Goal: Task Accomplishment & Management: Complete application form

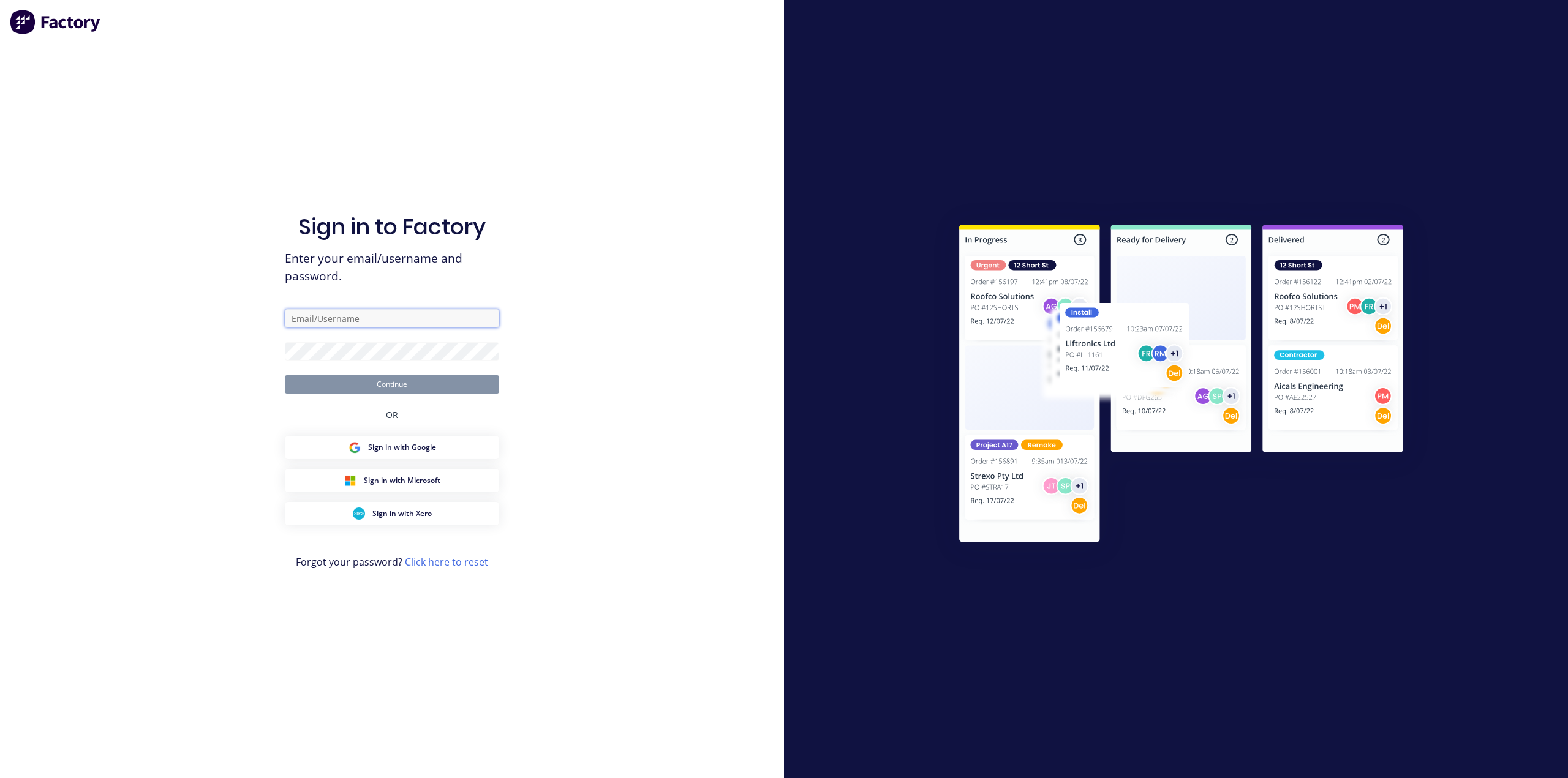
type input "project@mksteelworks.com.au"
click at [387, 384] on button "Continue" at bounding box center [392, 385] width 214 height 18
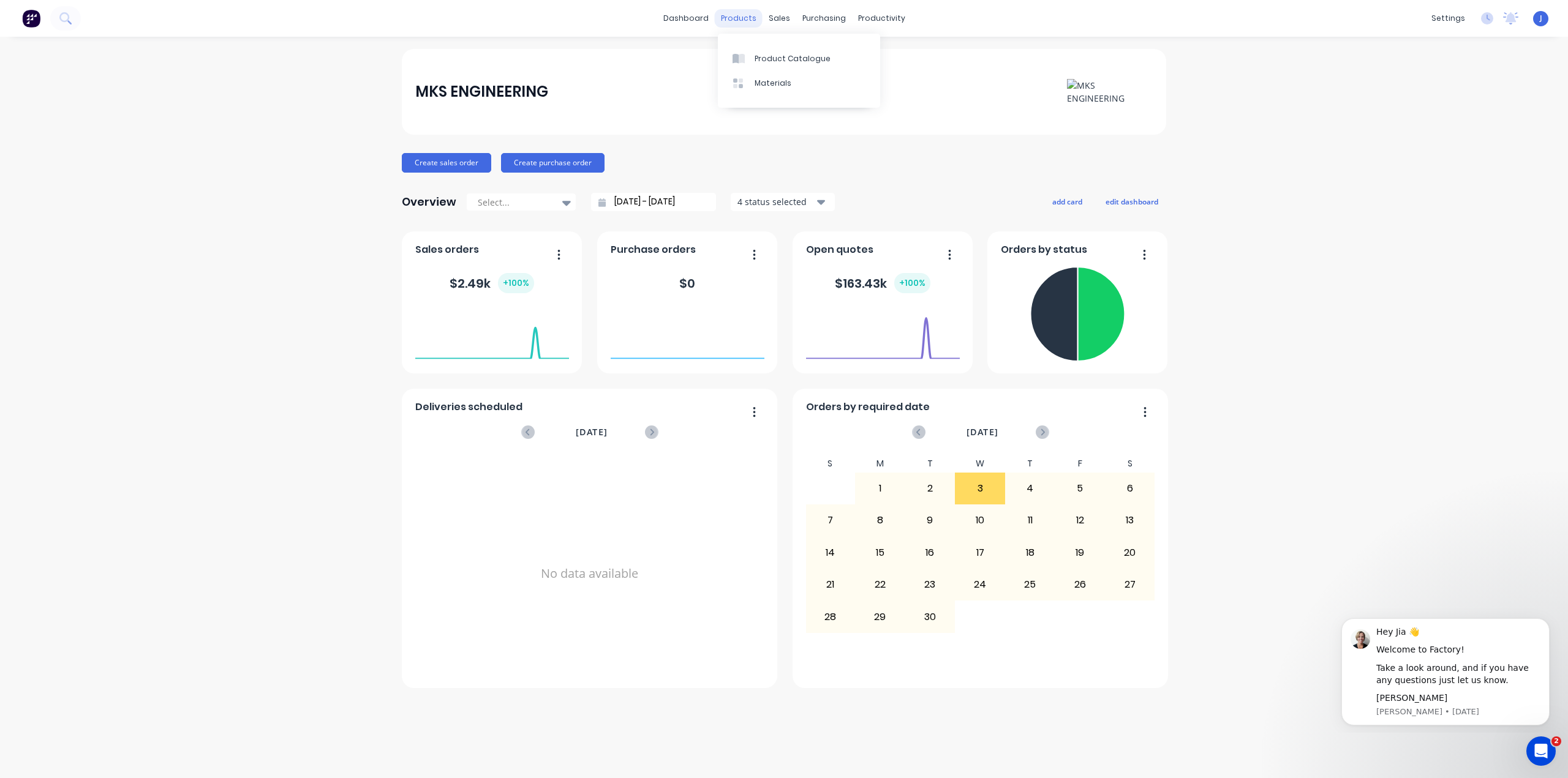
click at [743, 16] on div "products" at bounding box center [739, 18] width 48 height 18
click at [758, 88] on div "Materials" at bounding box center [772, 83] width 37 height 11
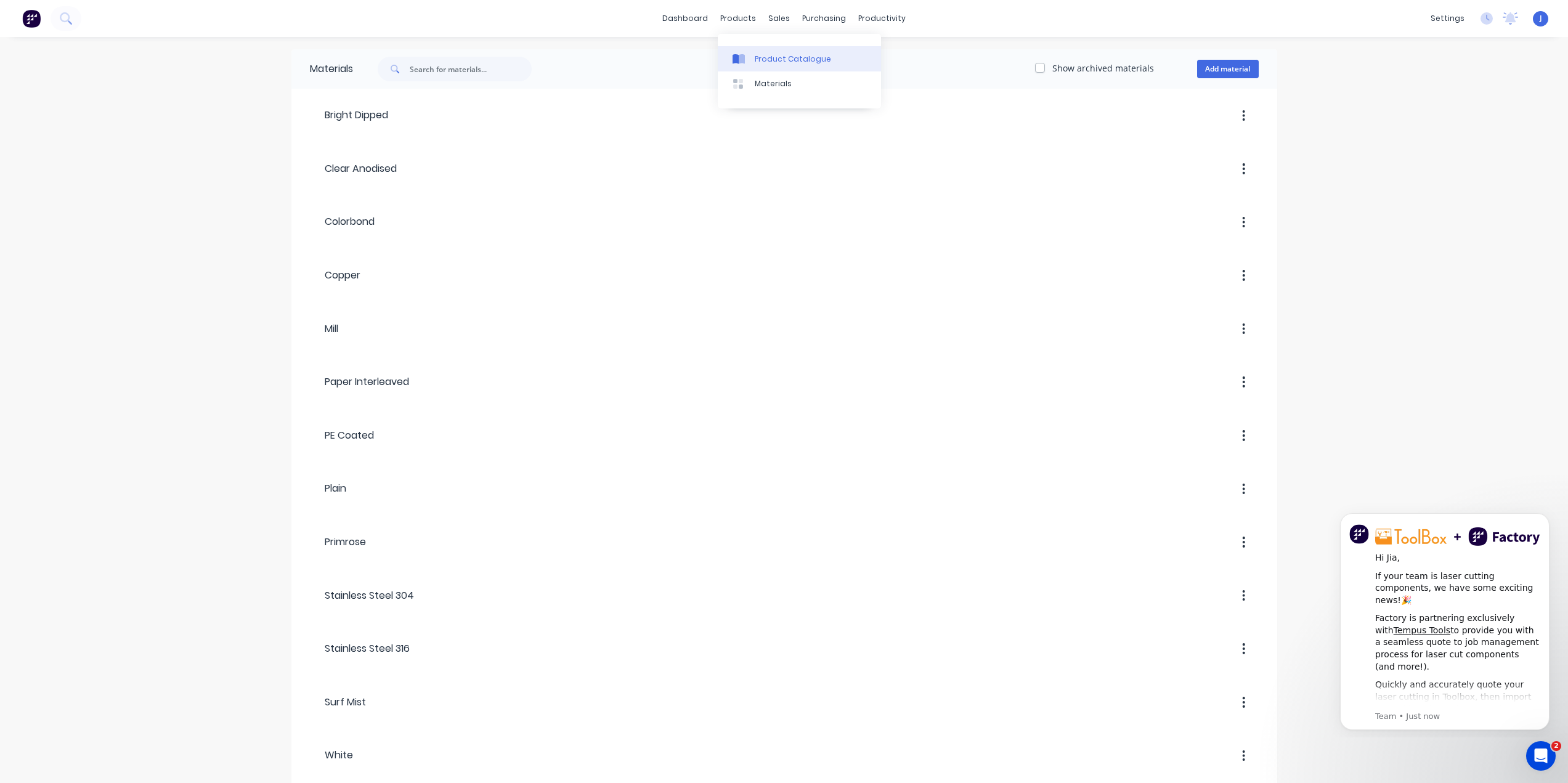
click at [775, 63] on div "Product Catalogue" at bounding box center [793, 58] width 77 height 11
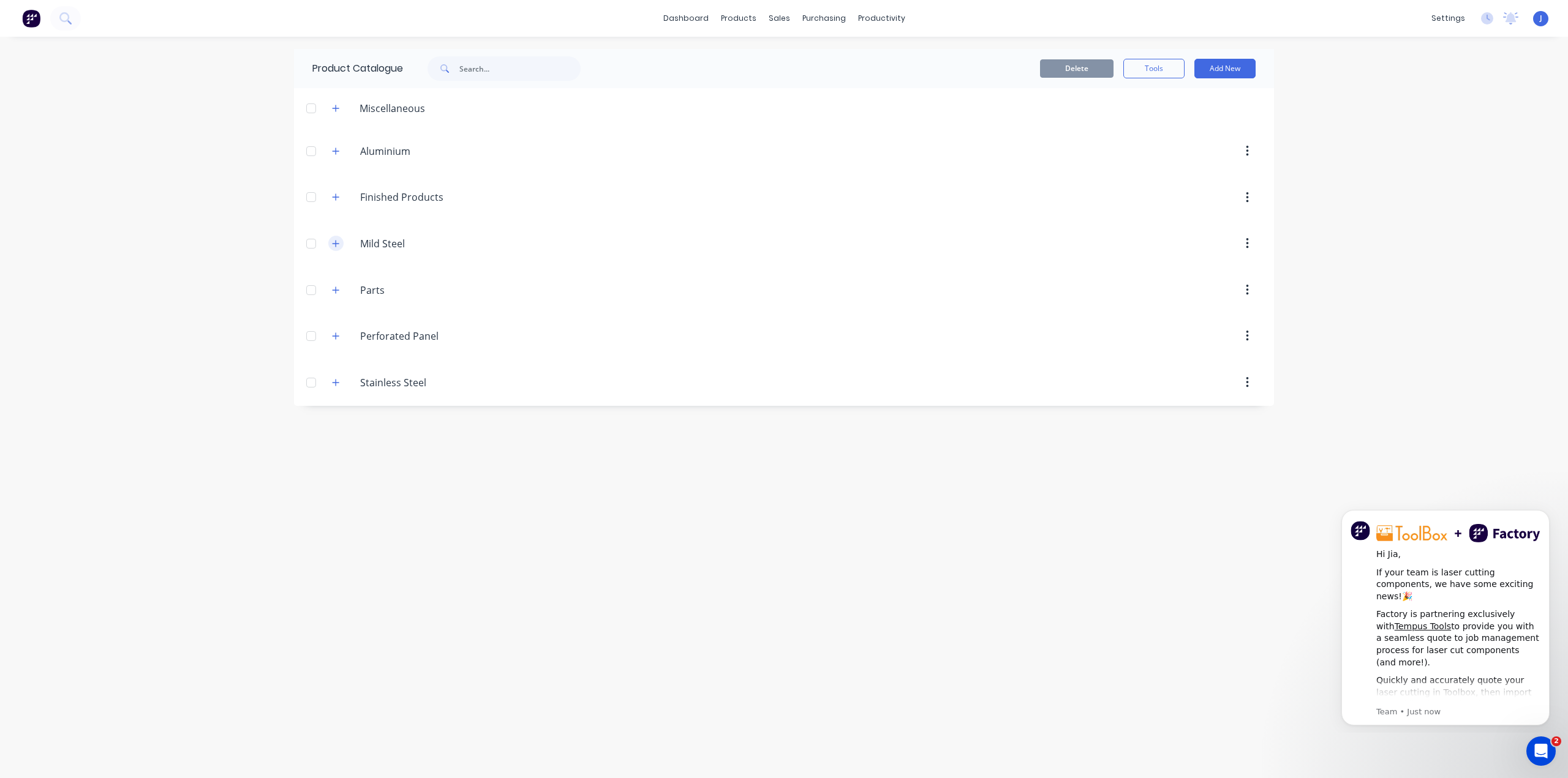
click at [334, 242] on icon "button" at bounding box center [335, 244] width 7 height 8
click at [394, 244] on input "Mild Steel" at bounding box center [432, 244] width 145 height 15
click at [416, 246] on input "Mild Steel" at bounding box center [432, 244] width 145 height 15
click at [194, 254] on div "dashboard products sales purchasing productivity dashboard products Product Cat…" at bounding box center [784, 389] width 1568 height 778
click at [330, 242] on button "button" at bounding box center [336, 243] width 15 height 15
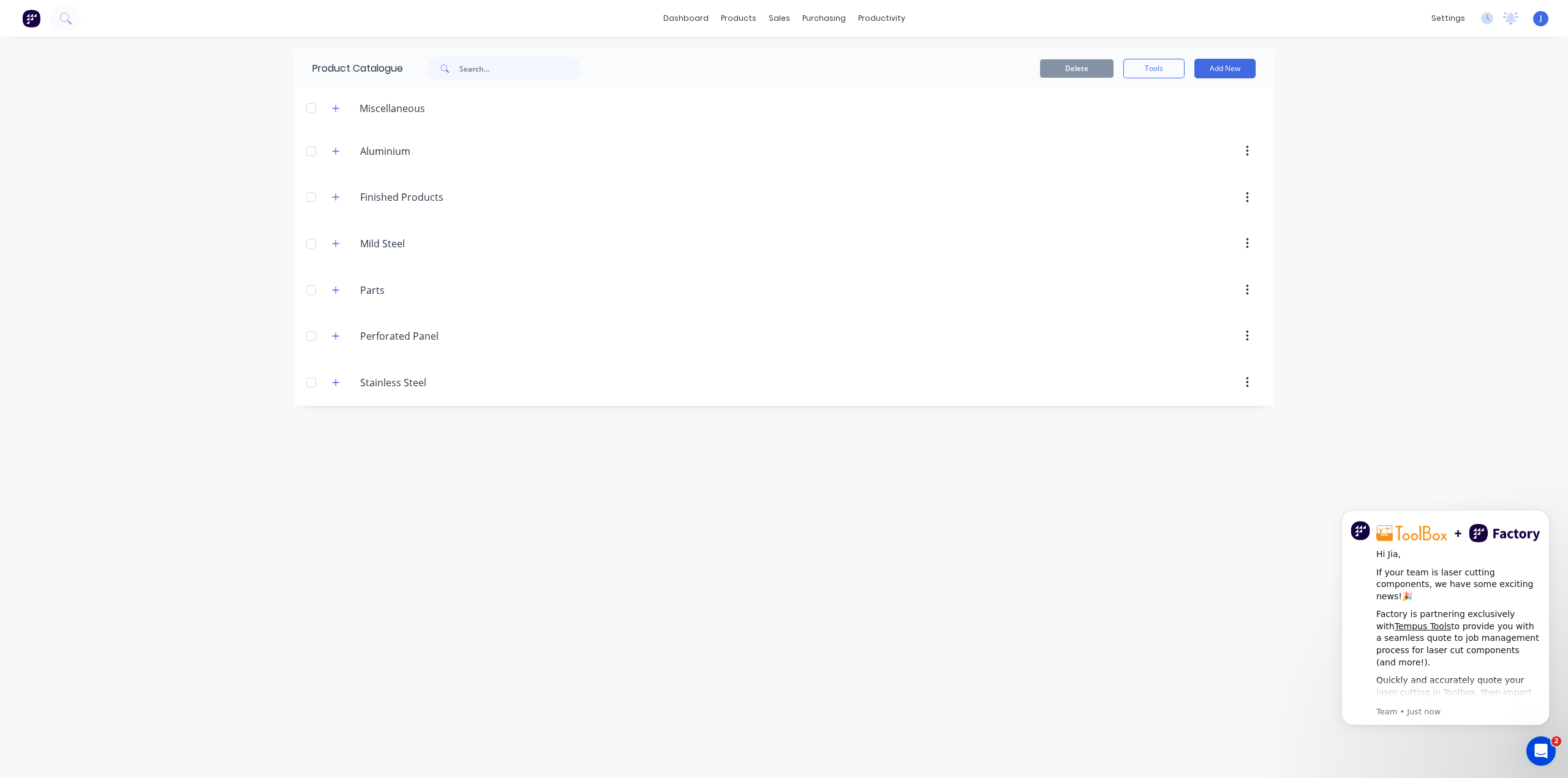
click at [1252, 243] on button "button" at bounding box center [1247, 244] width 29 height 22
click at [1339, 206] on div "dashboard products sales purchasing productivity dashboard products Product Cat…" at bounding box center [784, 389] width 1568 height 778
click at [337, 242] on icon "button" at bounding box center [335, 244] width 7 height 8
click at [399, 261] on header "Mild.Steel Mild Steel" at bounding box center [783, 244] width 980 height 46
click at [1228, 61] on button "Add New" at bounding box center [1225, 69] width 61 height 20
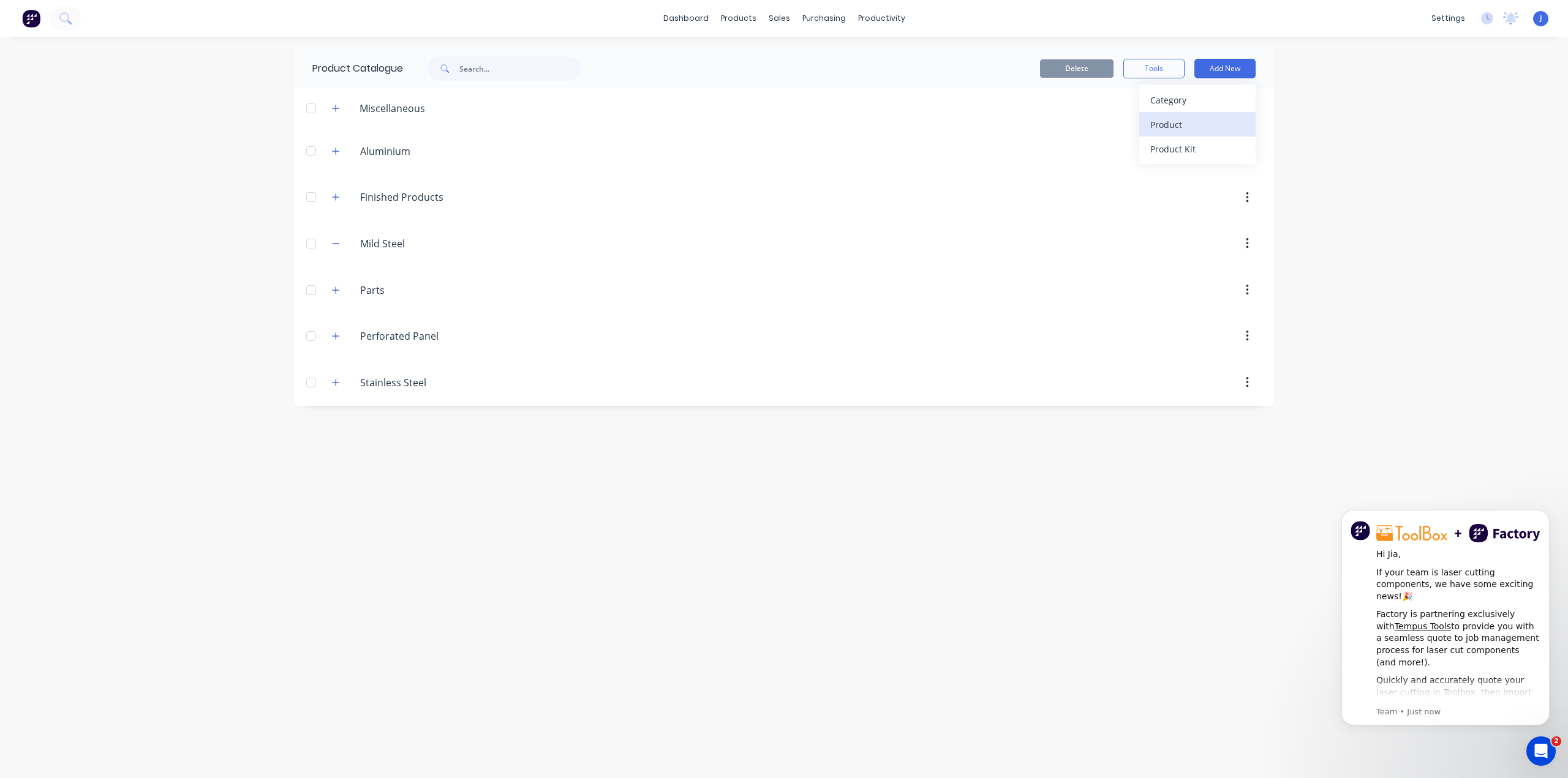
click at [1185, 123] on div "Product" at bounding box center [1197, 124] width 95 height 17
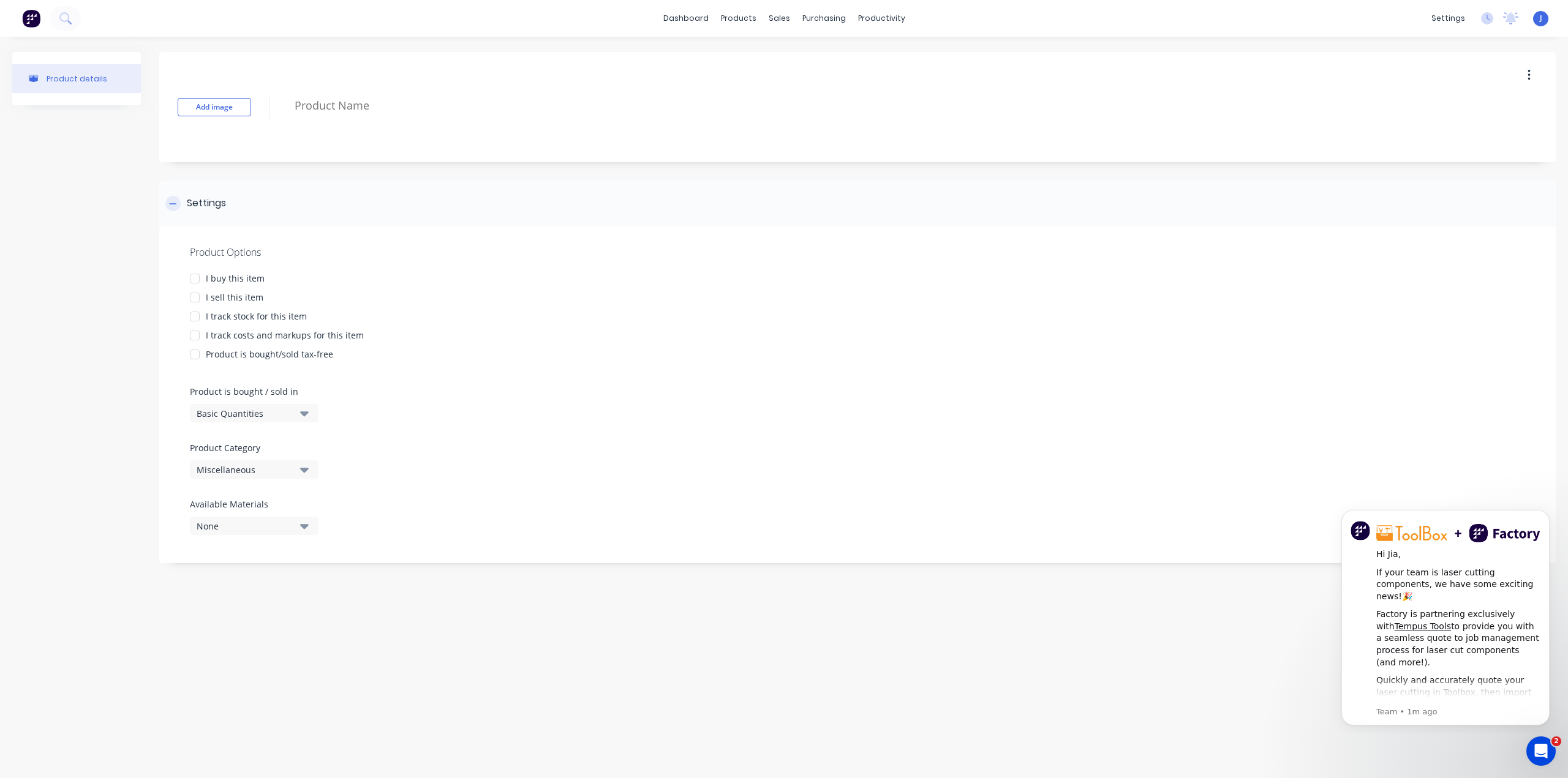
click at [178, 195] on div "Settings" at bounding box center [857, 203] width 1396 height 46
click at [178, 196] on div "Settings" at bounding box center [195, 203] width 61 height 15
click at [280, 414] on div "Basic Quantities" at bounding box center [246, 414] width 98 height 13
click at [277, 414] on div "Basic Quantities" at bounding box center [246, 414] width 98 height 13
click at [261, 525] on div "None" at bounding box center [246, 527] width 98 height 13
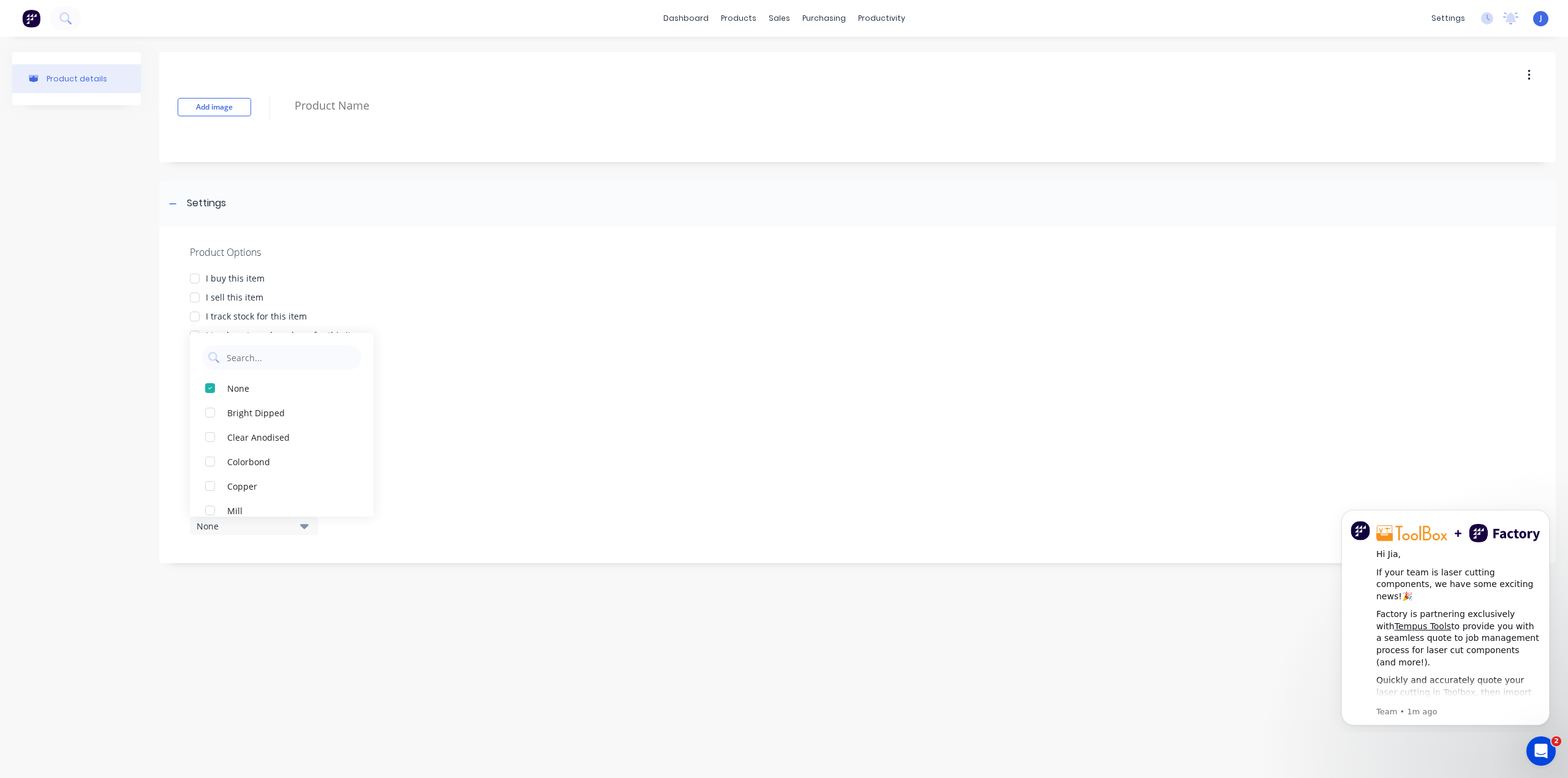
click at [180, 340] on div "Product Options I buy this item I sell this item I track stock for this item I …" at bounding box center [857, 395] width 1396 height 337
click at [251, 473] on div "Miscellaneous" at bounding box center [246, 470] width 98 height 13
click at [457, 411] on div "Product Options I buy this item I sell this item I track stock for this item I …" at bounding box center [857, 395] width 1396 height 337
click at [279, 469] on div "Miscellaneous" at bounding box center [246, 470] width 98 height 13
click at [450, 403] on div "Product Options I buy this item I sell this item I track stock for this item I …" at bounding box center [857, 395] width 1396 height 337
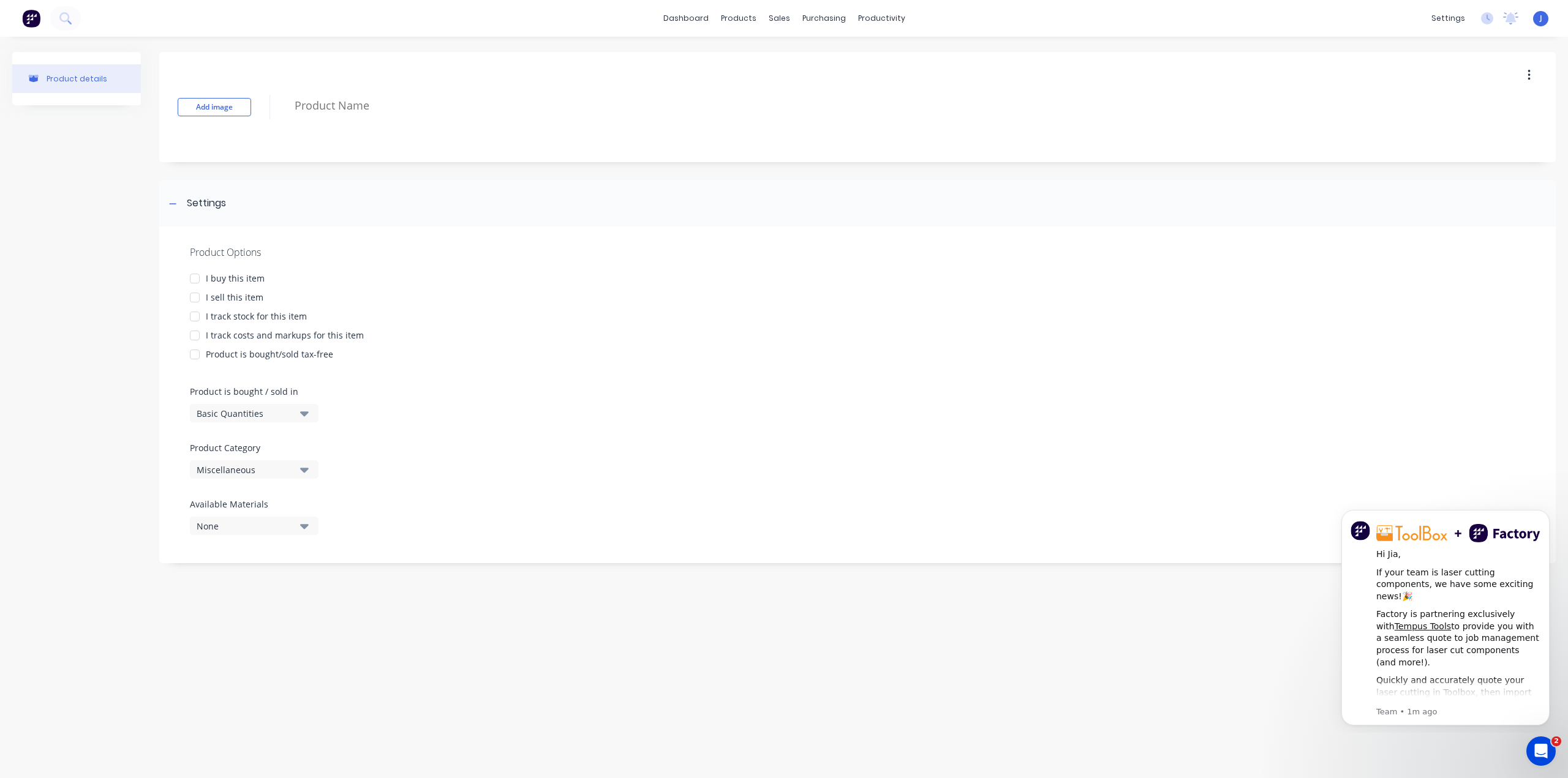
click at [242, 469] on div "Miscellaneous" at bounding box center [246, 470] width 98 height 13
click at [254, 387] on div "Mild Steel" at bounding box center [281, 381] width 183 height 25
click at [265, 411] on div "Basic Quantities" at bounding box center [246, 414] width 98 height 13
click at [251, 471] on div "Lineal Metres" at bounding box center [281, 469] width 183 height 25
click at [273, 415] on div "Lineal Metres" at bounding box center [246, 414] width 98 height 13
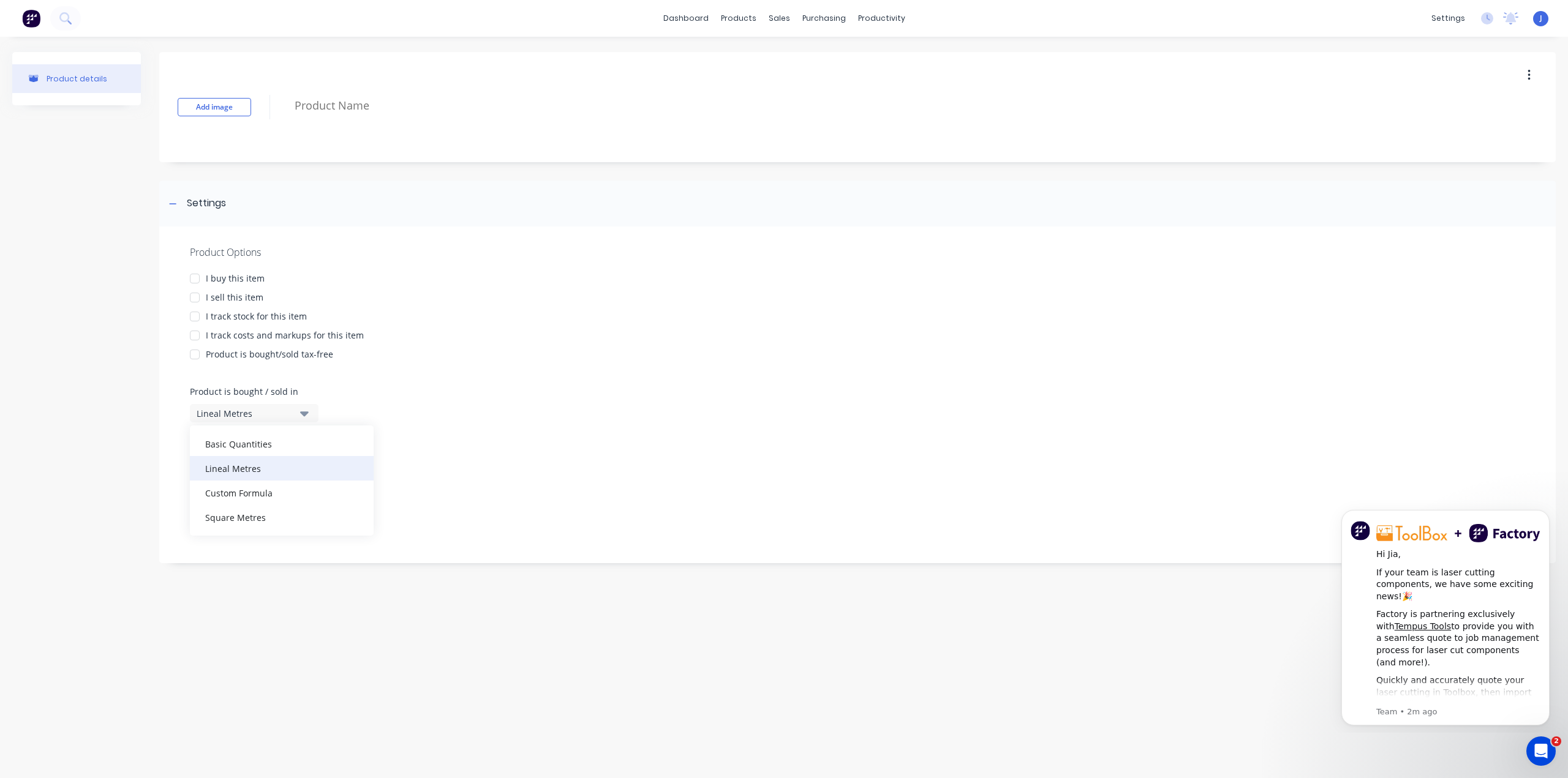
click at [233, 469] on div "Lineal Metres" at bounding box center [281, 469] width 183 height 25
click at [192, 278] on div at bounding box center [195, 279] width 25 height 25
type textarea "x"
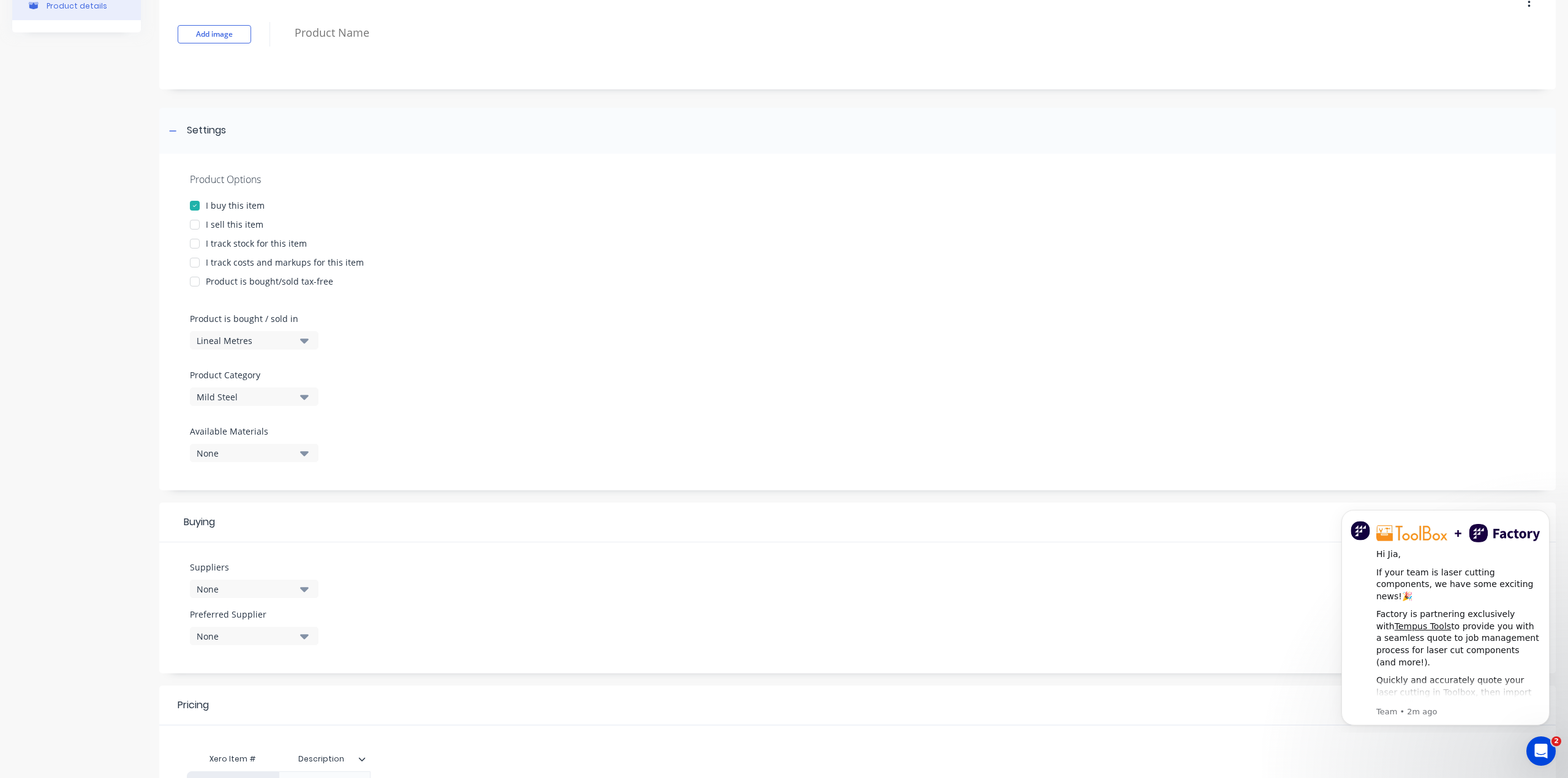
scroll to position [183, 0]
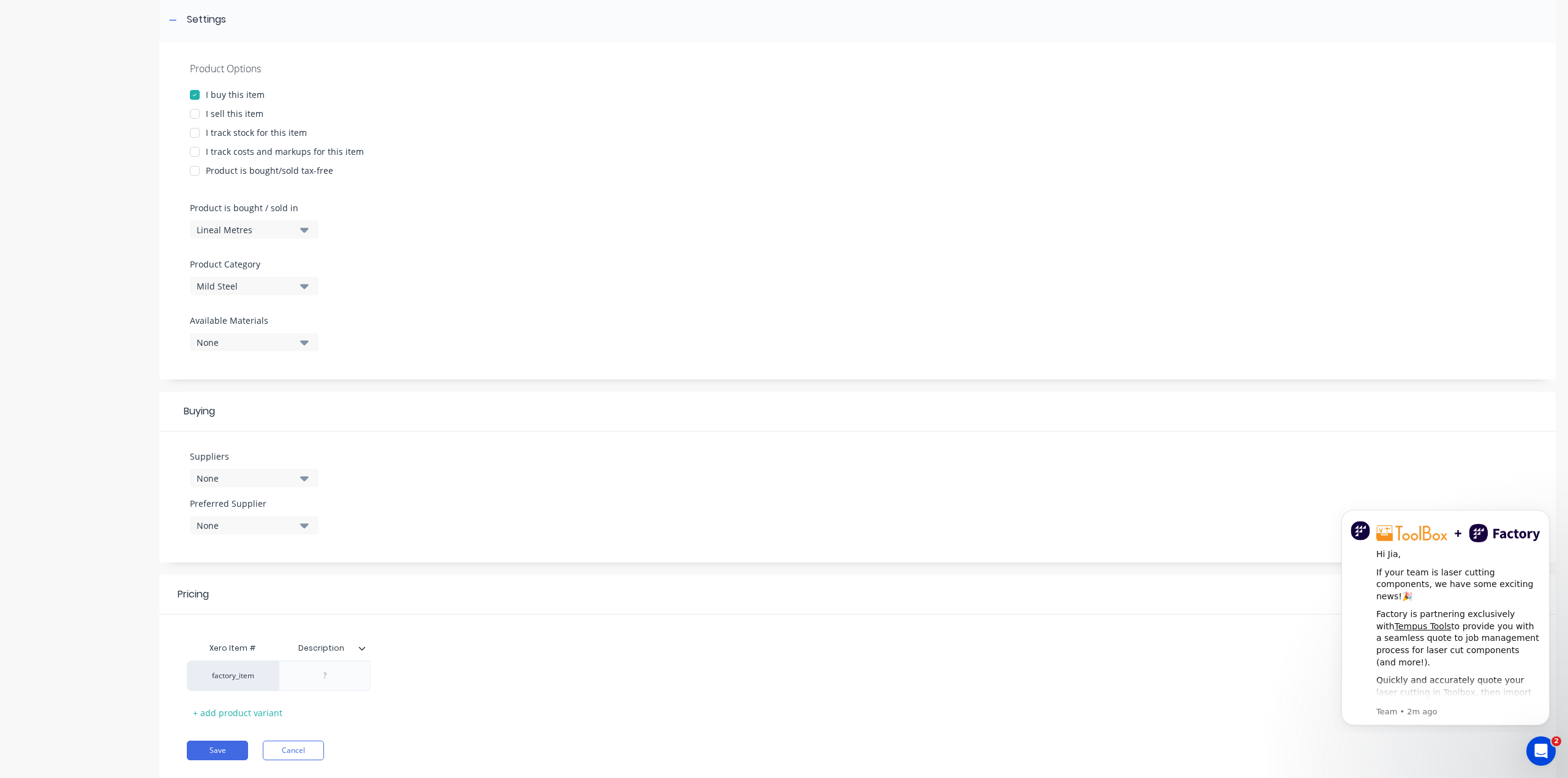
click at [250, 476] on div "None" at bounding box center [246, 479] width 98 height 13
click at [241, 508] on input "text" at bounding box center [290, 515] width 130 height 25
type input "Surdex"
click at [205, 514] on div "Surdex" at bounding box center [282, 515] width 159 height 25
click at [215, 513] on icon at bounding box center [213, 514] width 11 height 11
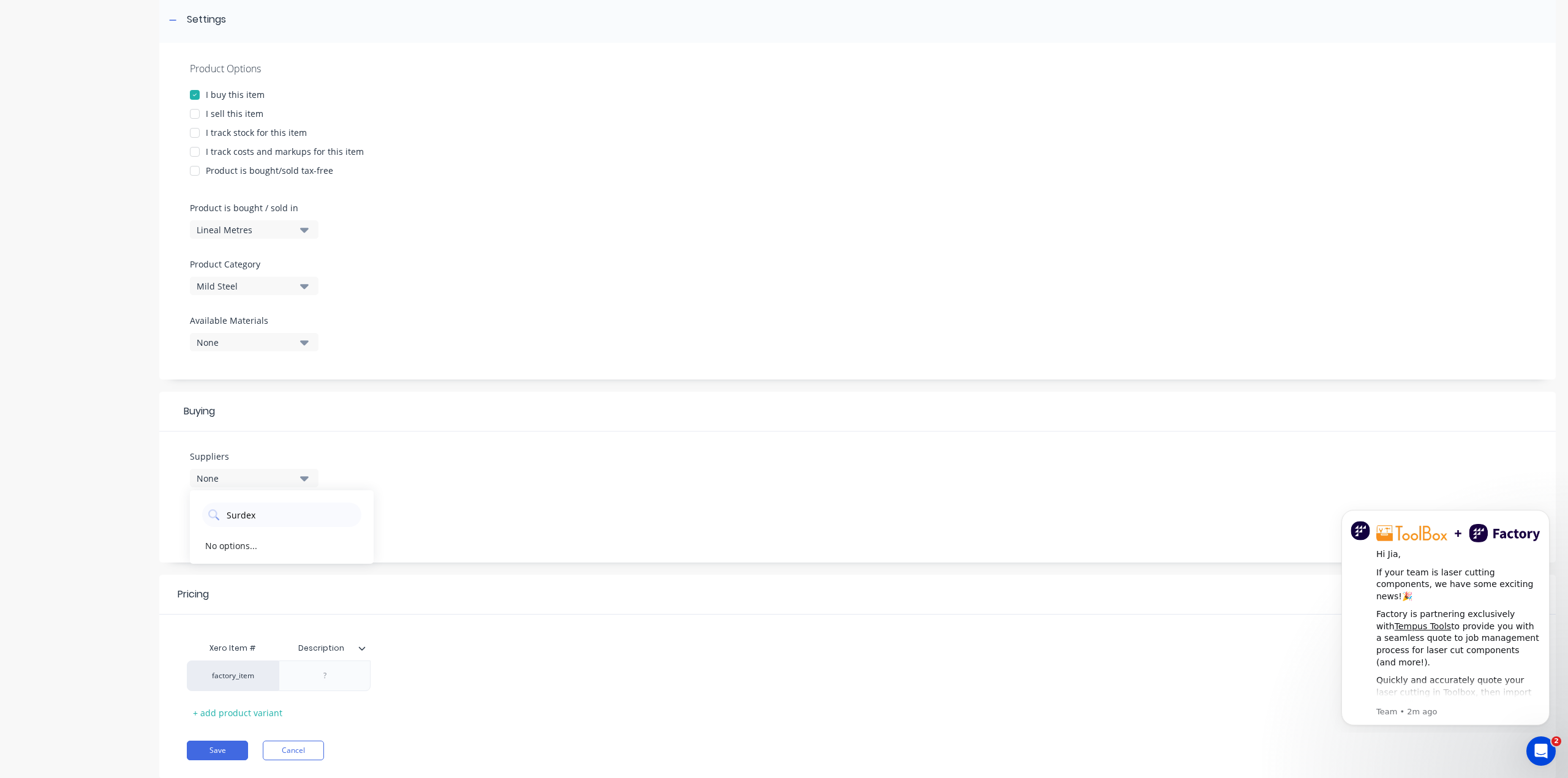
click at [307, 439] on div "Suppliers None Surdex No options... Preferred Supplier None No options..." at bounding box center [857, 497] width 1396 height 131
click at [261, 519] on div "None" at bounding box center [246, 526] width 98 height 13
click at [418, 495] on div "Suppliers None Surdex No options... Preferred Supplier None No options..." at bounding box center [857, 497] width 1396 height 131
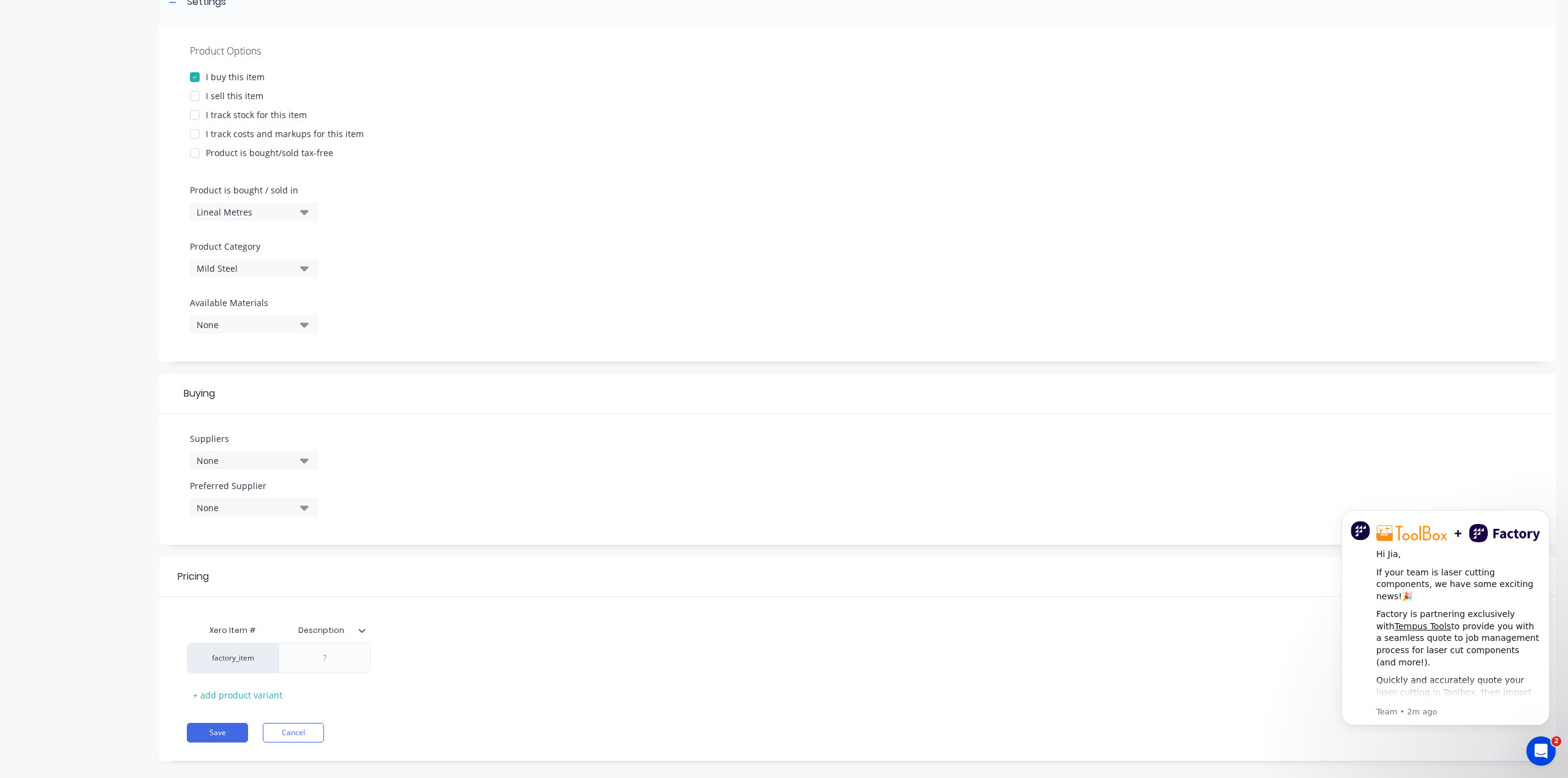
scroll to position [218, 0]
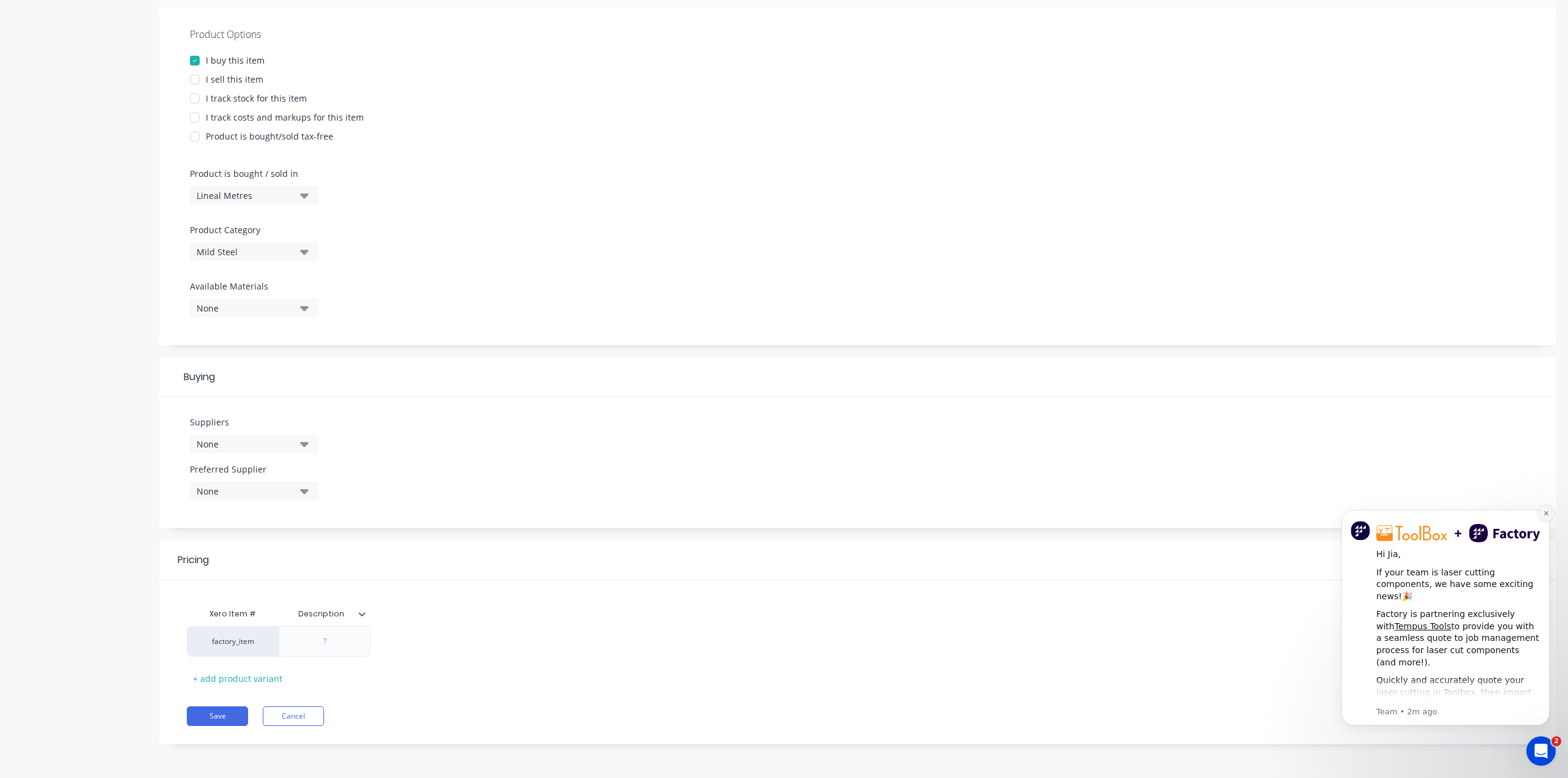
drag, startPoint x: 1547, startPoint y: 508, endPoint x: 2851, endPoint y: 1011, distance: 1397.6
click at [1547, 508] on button "Dismiss notification" at bounding box center [1546, 513] width 16 height 16
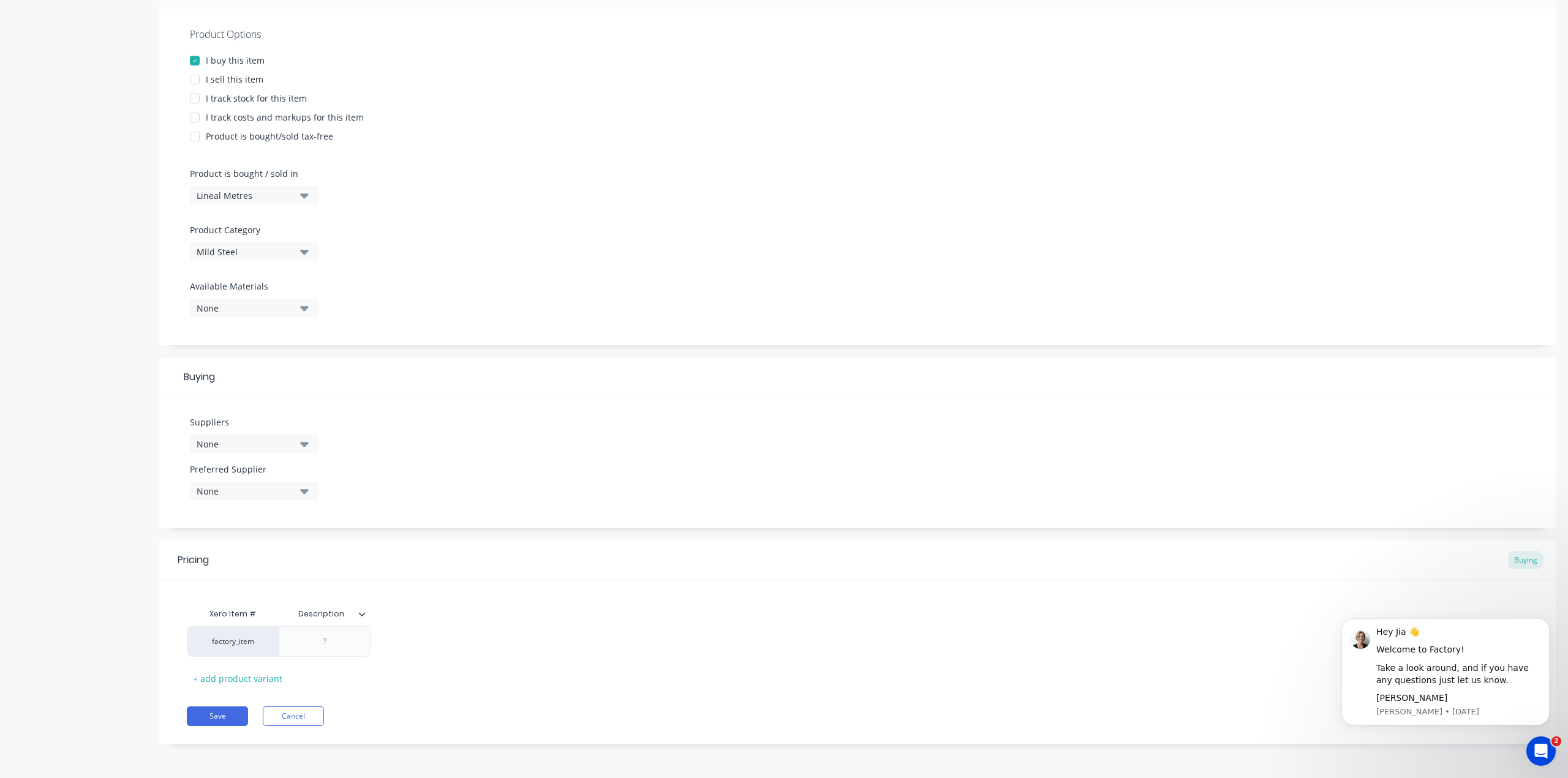
click at [368, 620] on div "Description" at bounding box center [324, 614] width 92 height 31
click at [226, 717] on button "Save" at bounding box center [217, 717] width 61 height 20
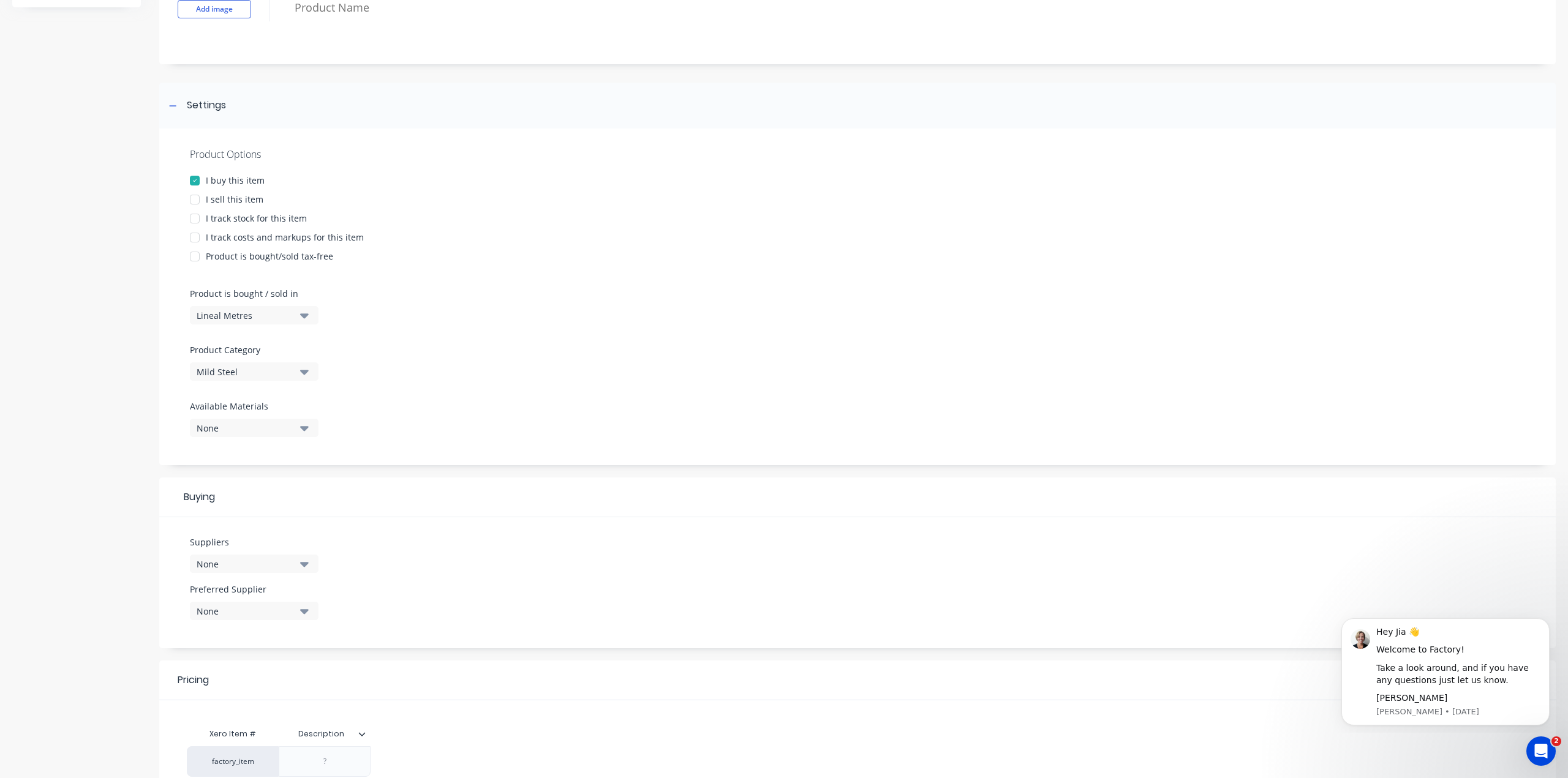
scroll to position [0, 0]
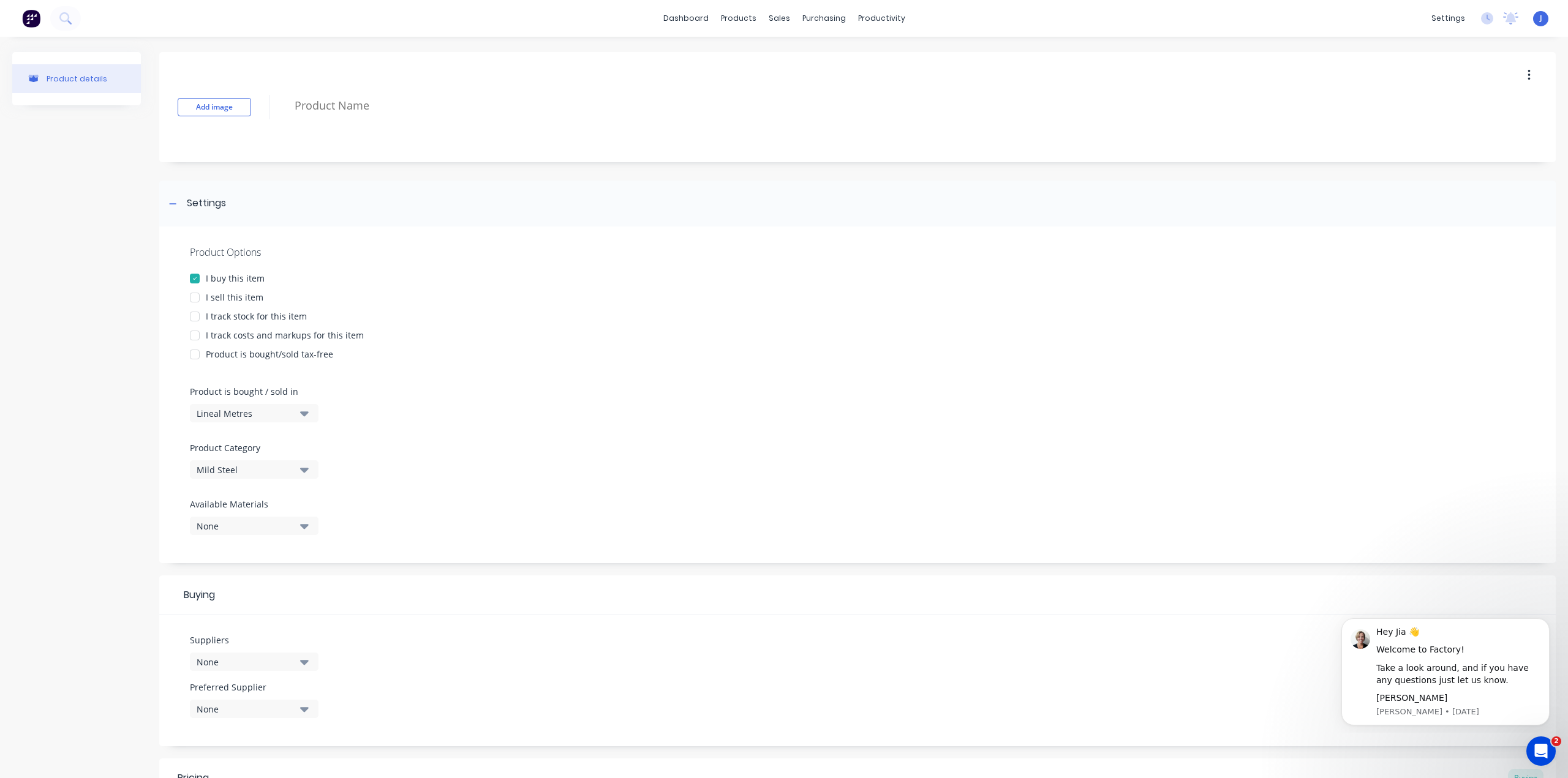
click at [1522, 71] on button "button" at bounding box center [1529, 75] width 29 height 22
click at [1201, 59] on div "Add image Duplicate Delete" at bounding box center [857, 107] width 1396 height 110
click at [661, 45] on div "Product details Add image Settings Product Options I buy this item I sell this …" at bounding box center [784, 516] width 1568 height 960
click at [86, 80] on div "Product details" at bounding box center [76, 78] width 61 height 9
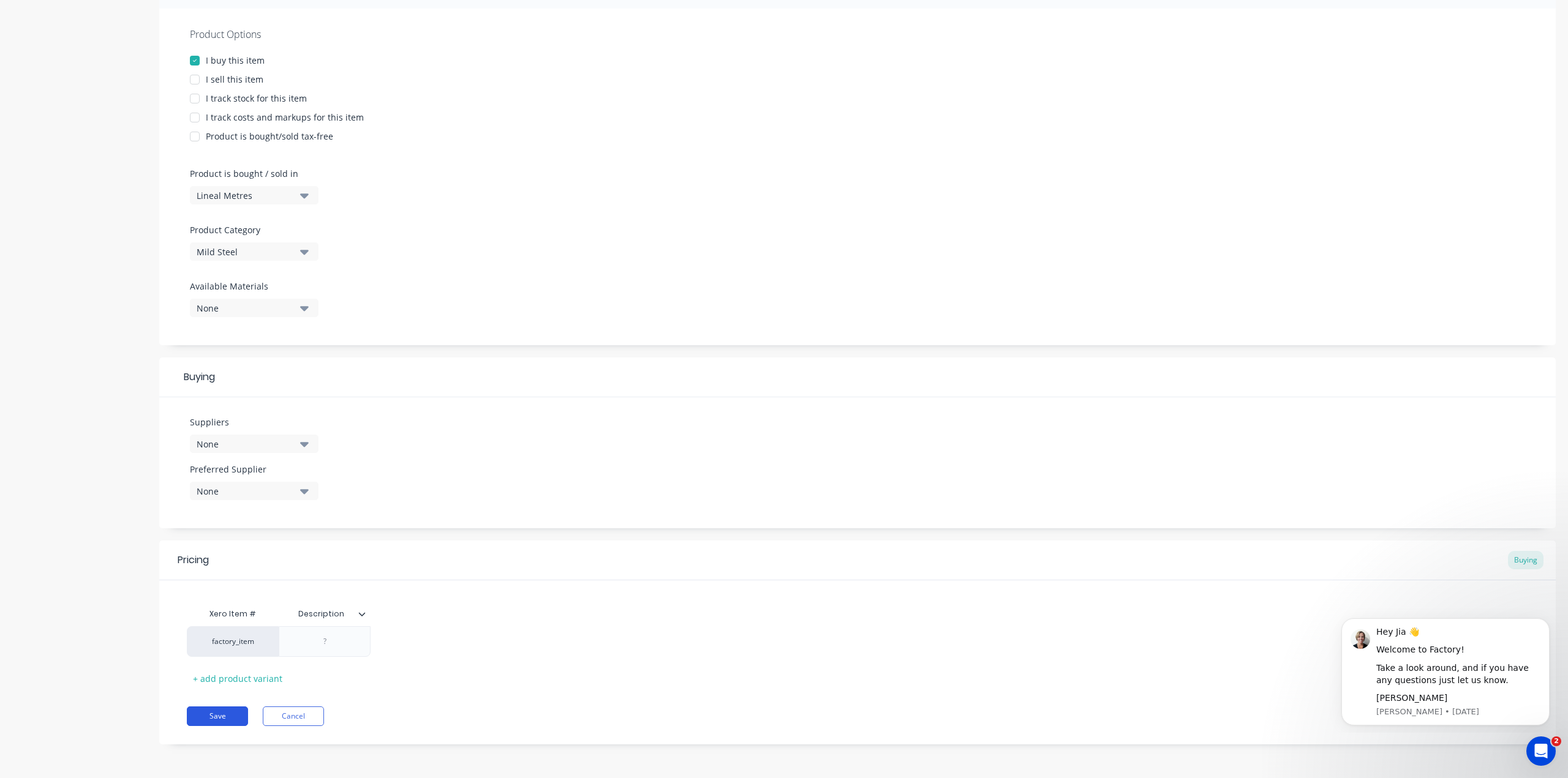
click at [202, 721] on button "Save" at bounding box center [217, 717] width 61 height 20
click at [296, 716] on button "Cancel" at bounding box center [294, 717] width 61 height 20
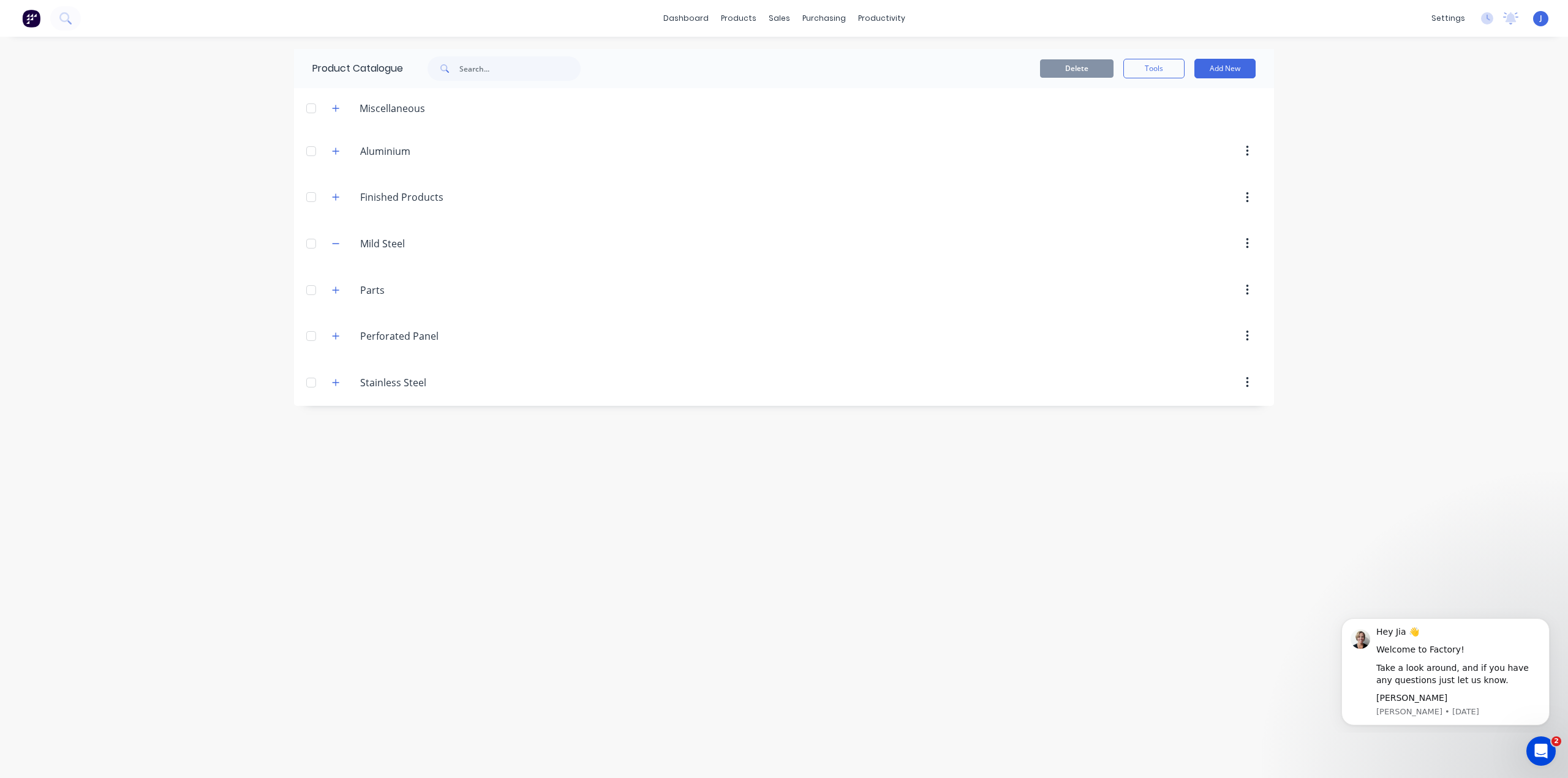
click at [343, 238] on div "Mild.Steel Mild Steel" at bounding box center [418, 244] width 192 height 22
click at [329, 243] on button "button" at bounding box center [336, 243] width 15 height 15
click at [1218, 66] on button "Add New" at bounding box center [1225, 69] width 61 height 20
click at [1180, 129] on div "Product" at bounding box center [1197, 124] width 95 height 17
type textarea "x"
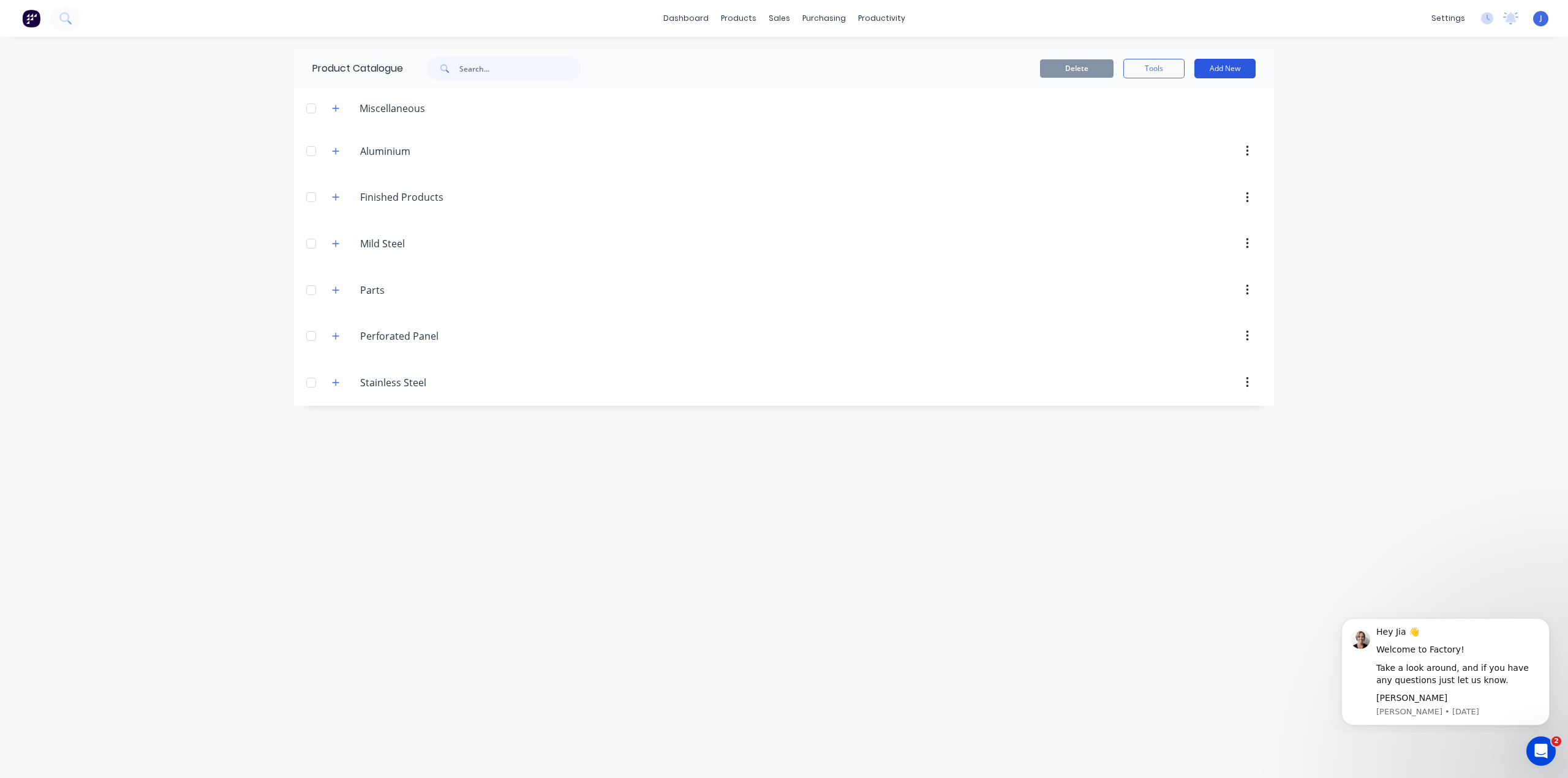
click at [1232, 63] on button "Add New" at bounding box center [1225, 69] width 61 height 20
click at [1172, 153] on div "Product Kit" at bounding box center [1197, 148] width 95 height 17
click at [869, 21] on div "productivity" at bounding box center [882, 18] width 60 height 18
click at [884, 57] on div "Workflow" at bounding box center [903, 58] width 37 height 11
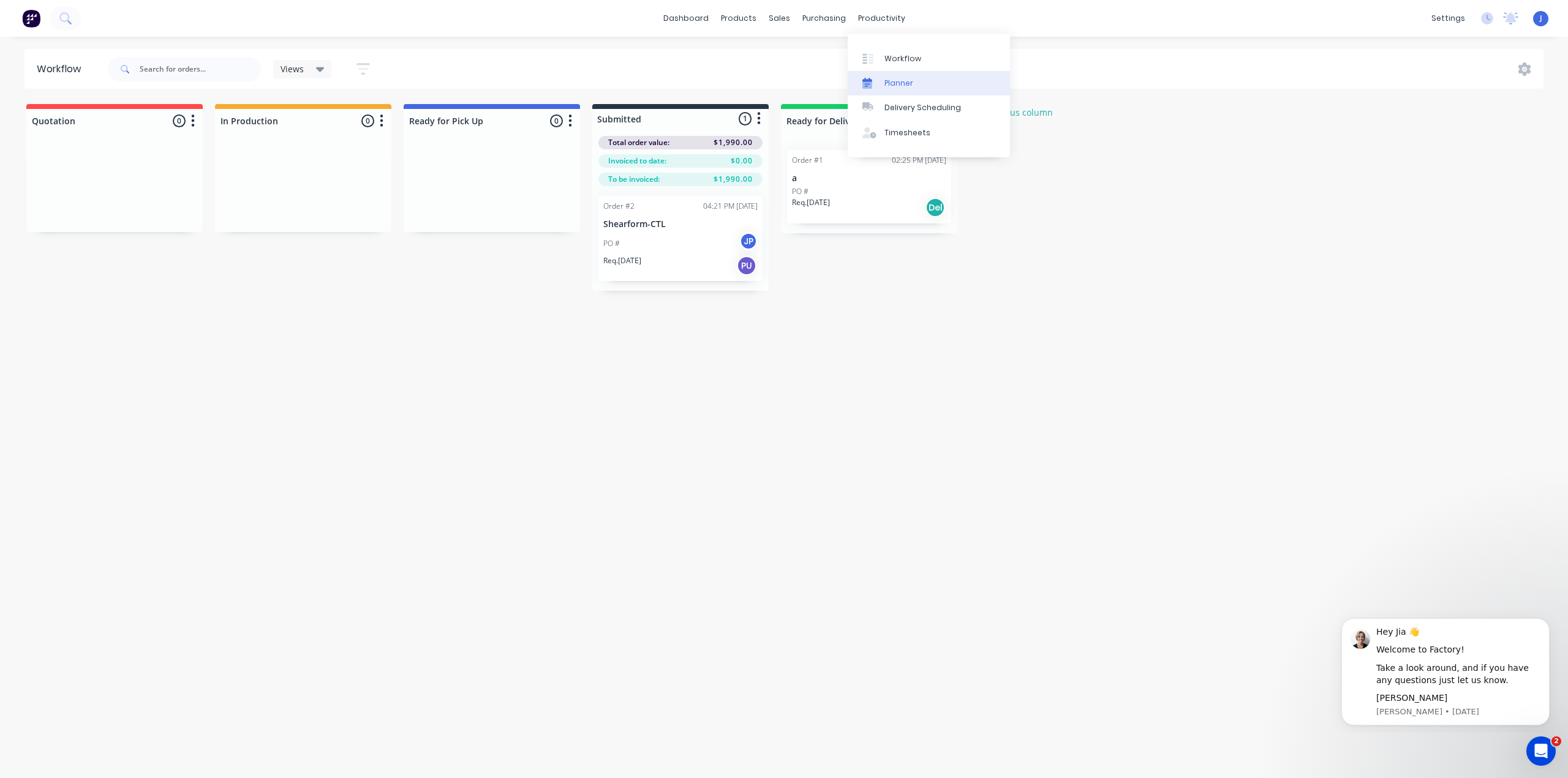
click at [907, 85] on div "Planner" at bounding box center [898, 83] width 29 height 11
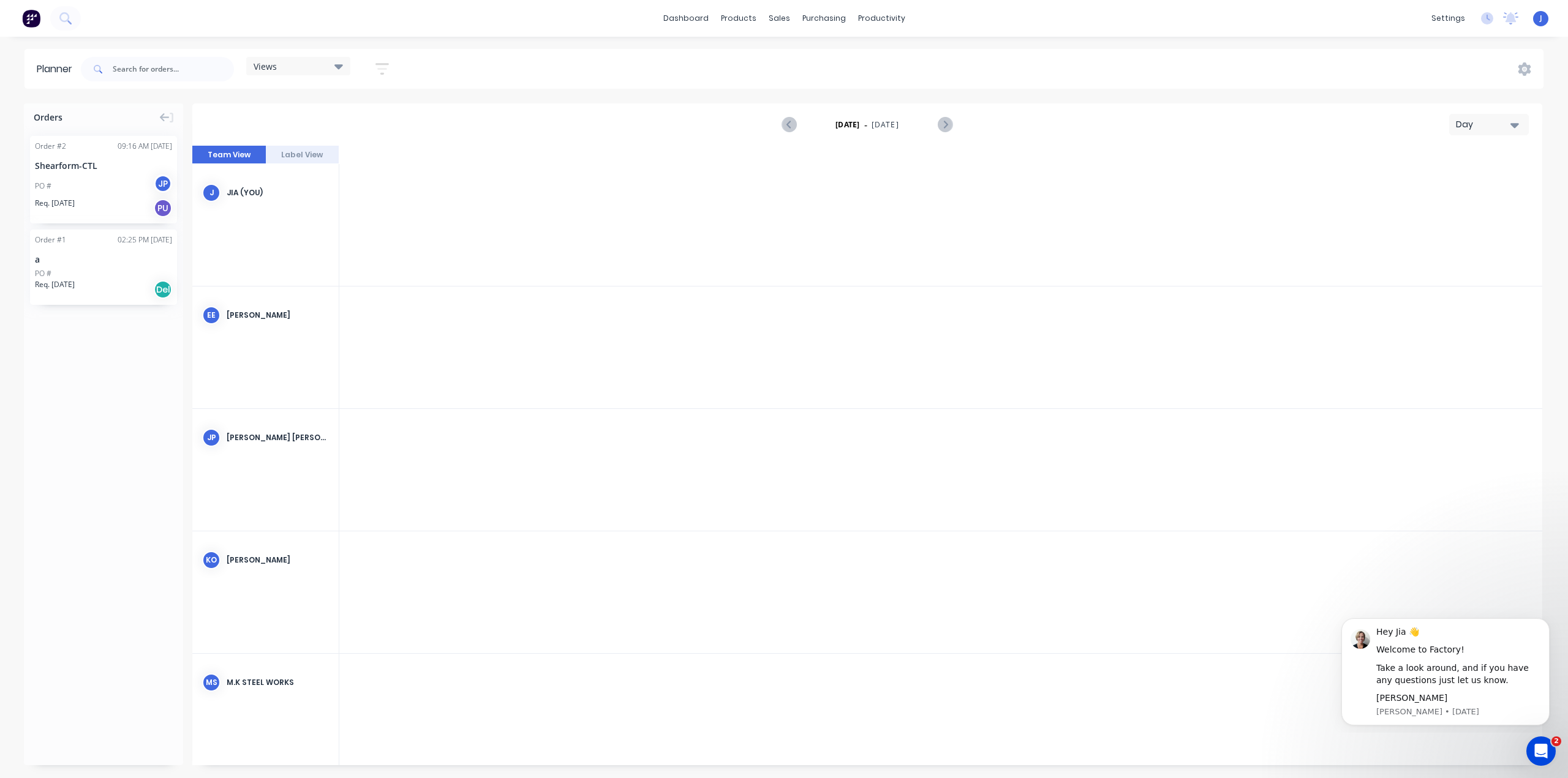
scroll to position [0, 2549]
click at [767, 56] on div "Product Catalogue" at bounding box center [792, 58] width 76 height 11
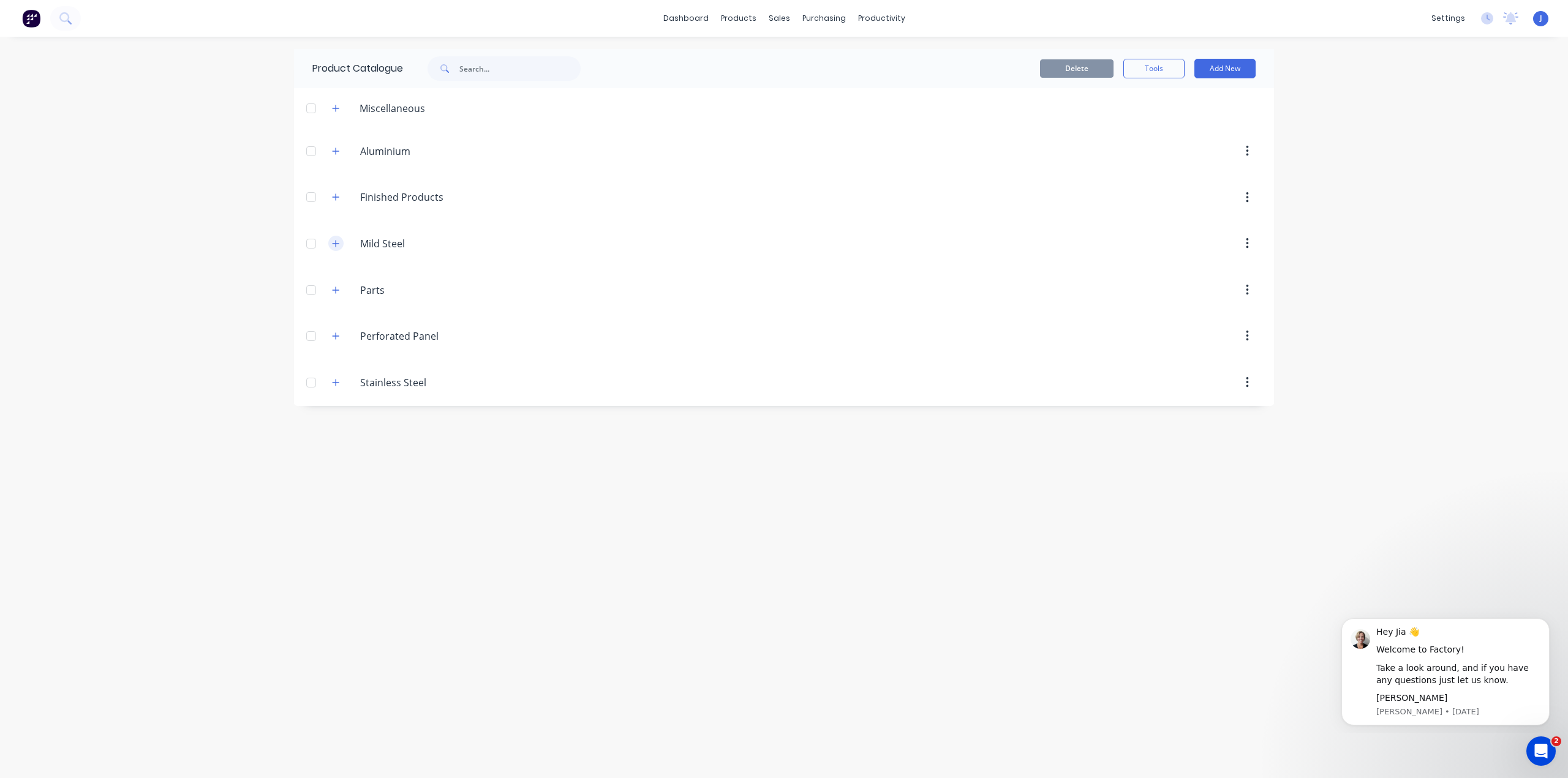
click at [340, 242] on button "button" at bounding box center [336, 243] width 15 height 15
click at [884, 56] on div "Workflow" at bounding box center [903, 58] width 37 height 11
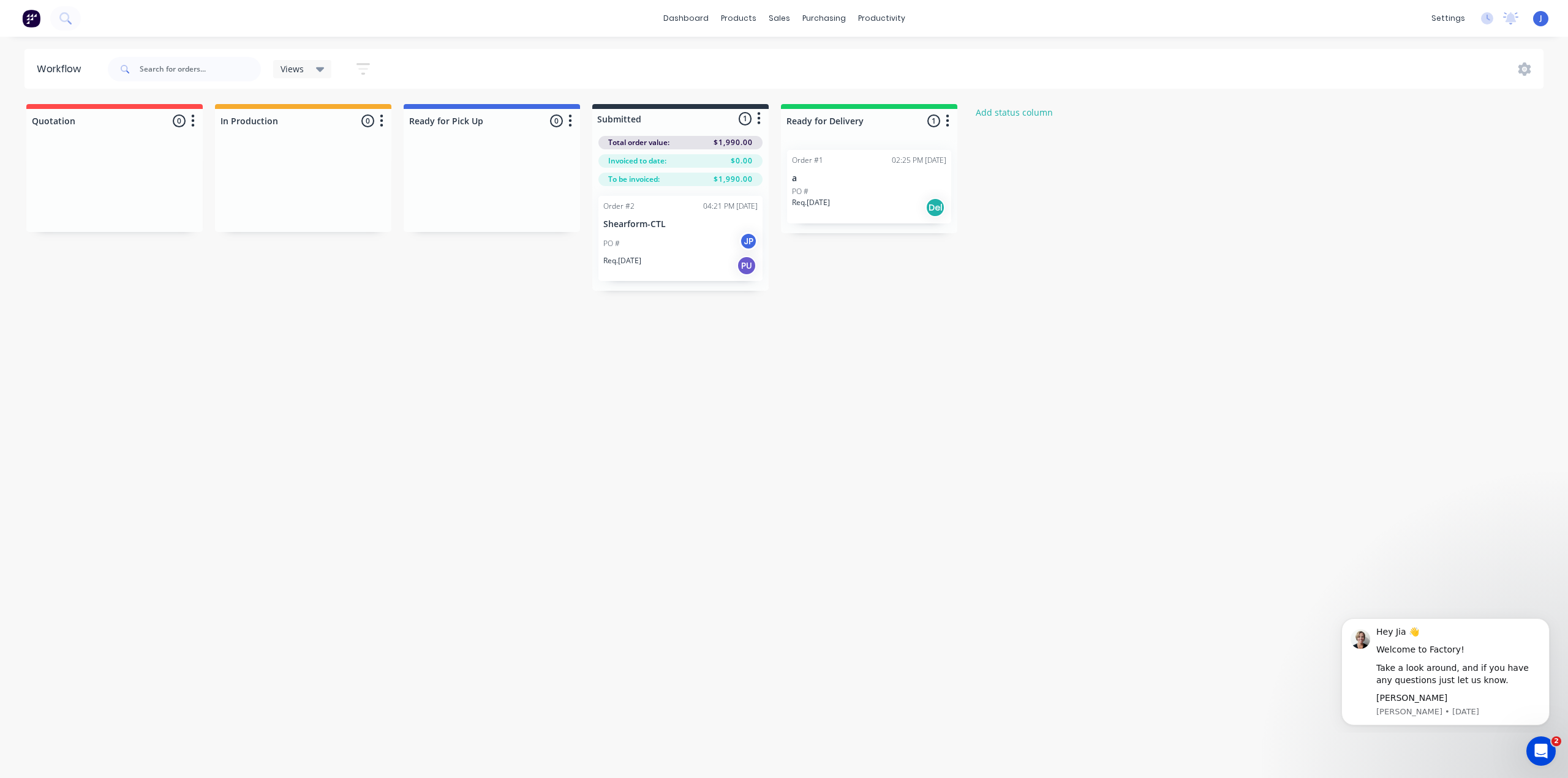
click at [318, 69] on icon at bounding box center [320, 70] width 8 height 5
click at [441, 62] on div "Views Save new view None (Default) edit Show/Hide statuses Show line item cards…" at bounding box center [825, 69] width 1439 height 36
click at [361, 68] on icon "button" at bounding box center [363, 69] width 10 height 2
click at [402, 62] on div "Views Save new view None (Default) edit Show/Hide statuses Show line item cards…" at bounding box center [825, 69] width 1439 height 36
click at [1522, 66] on icon at bounding box center [1525, 69] width 13 height 13
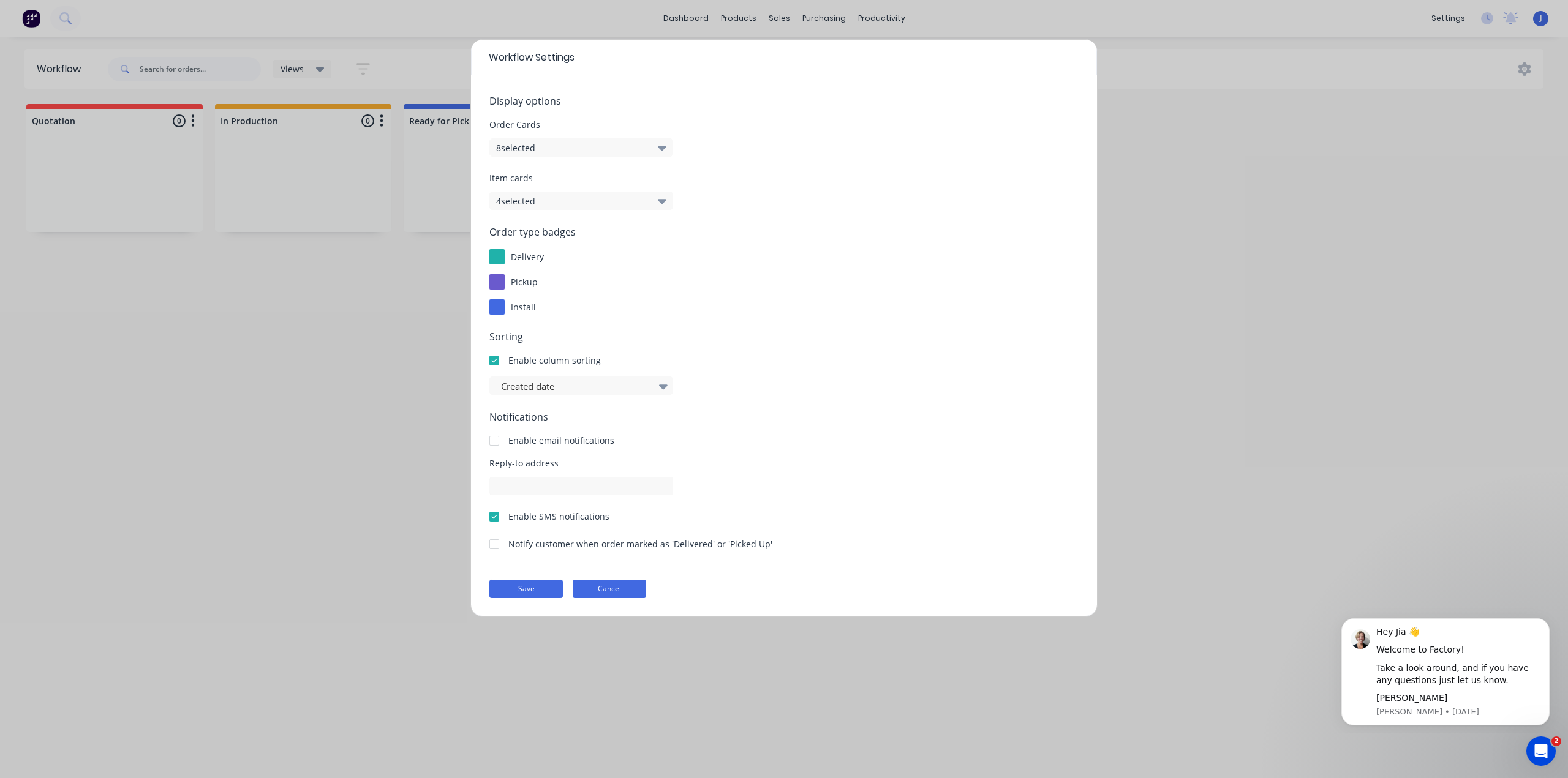
click at [621, 582] on button "Cancel" at bounding box center [609, 589] width 74 height 18
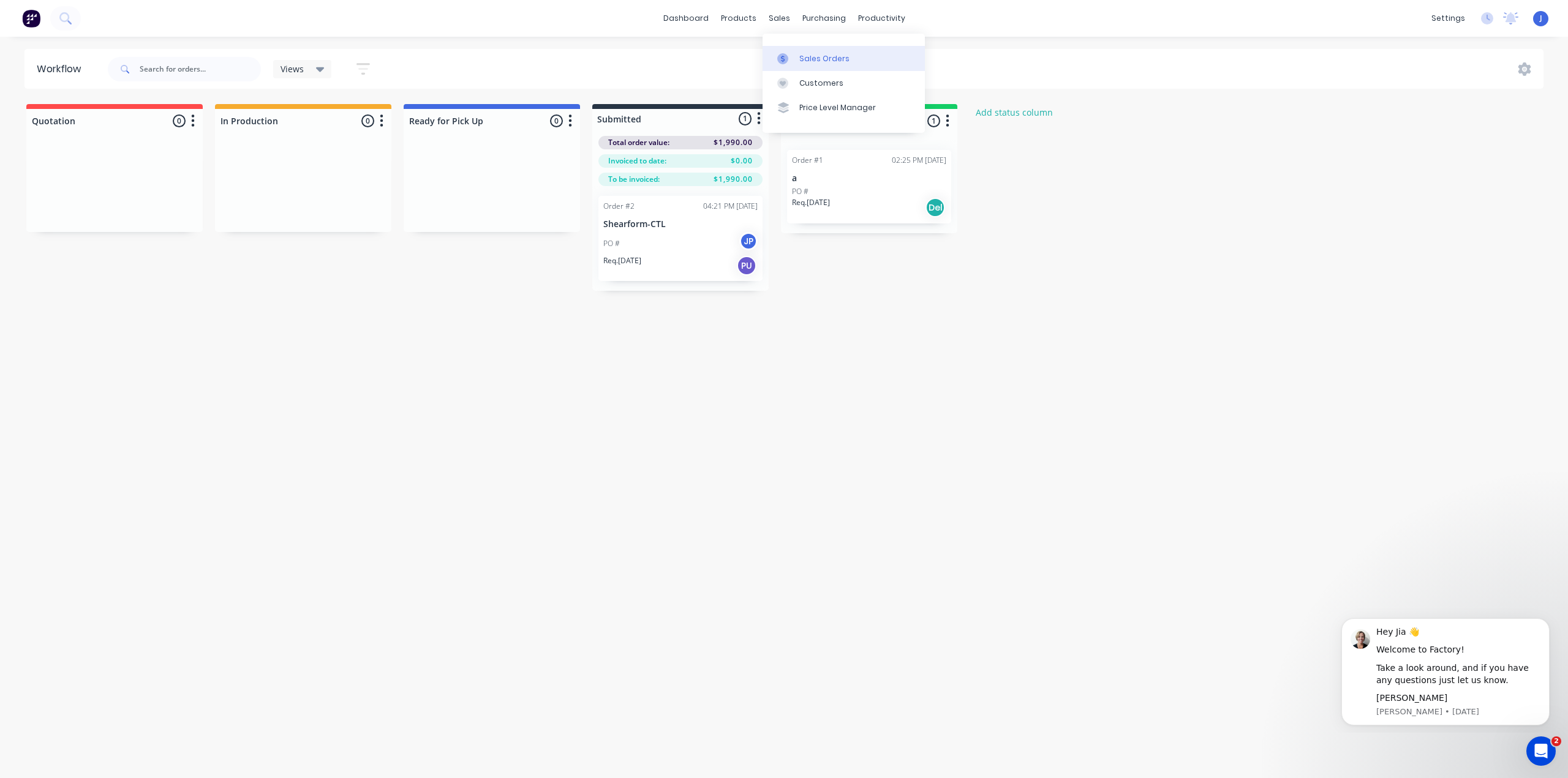
click at [809, 53] on div "Sales Orders" at bounding box center [824, 58] width 51 height 11
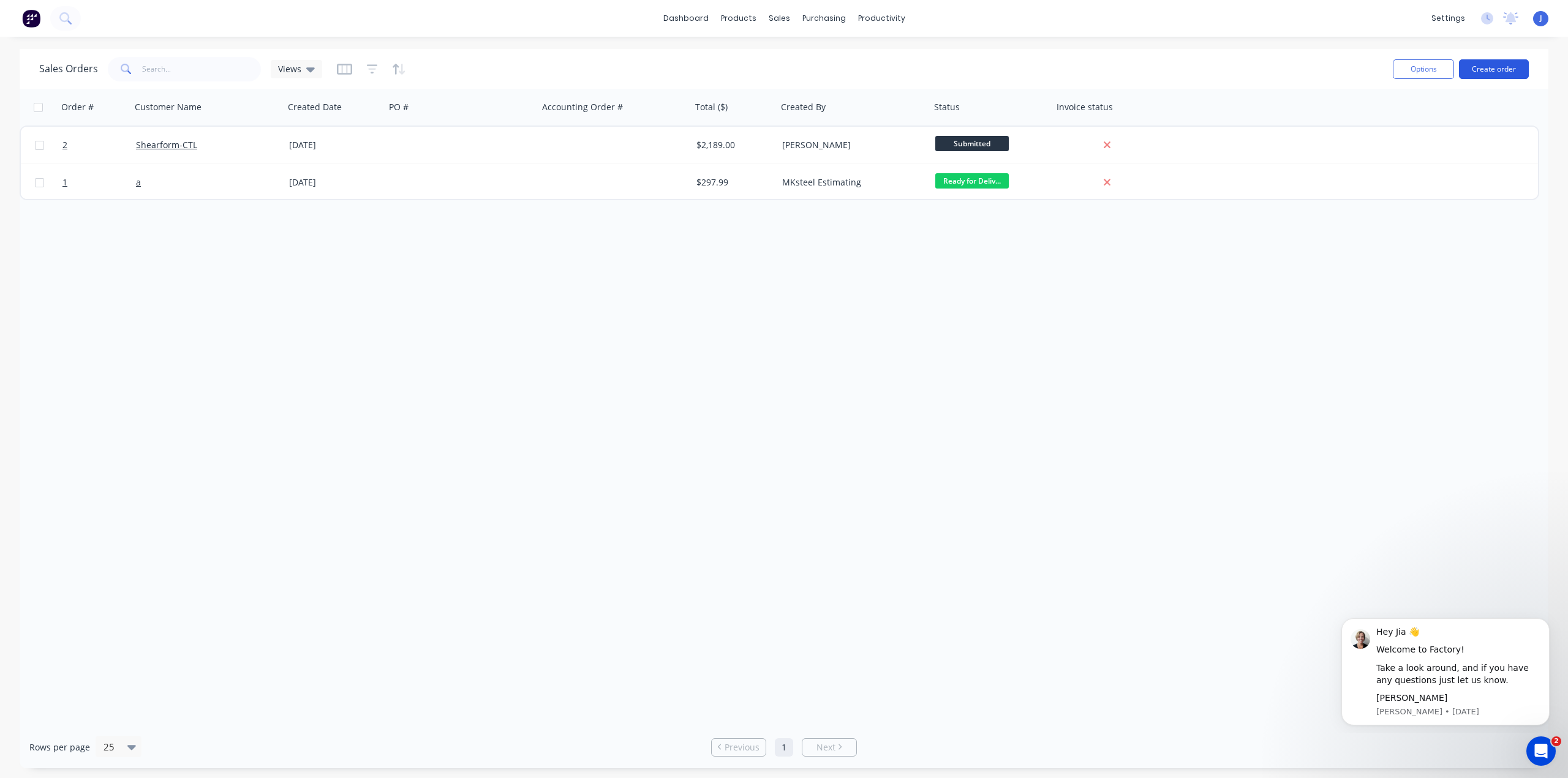
click at [1497, 73] on button "Create order" at bounding box center [1493, 70] width 70 height 20
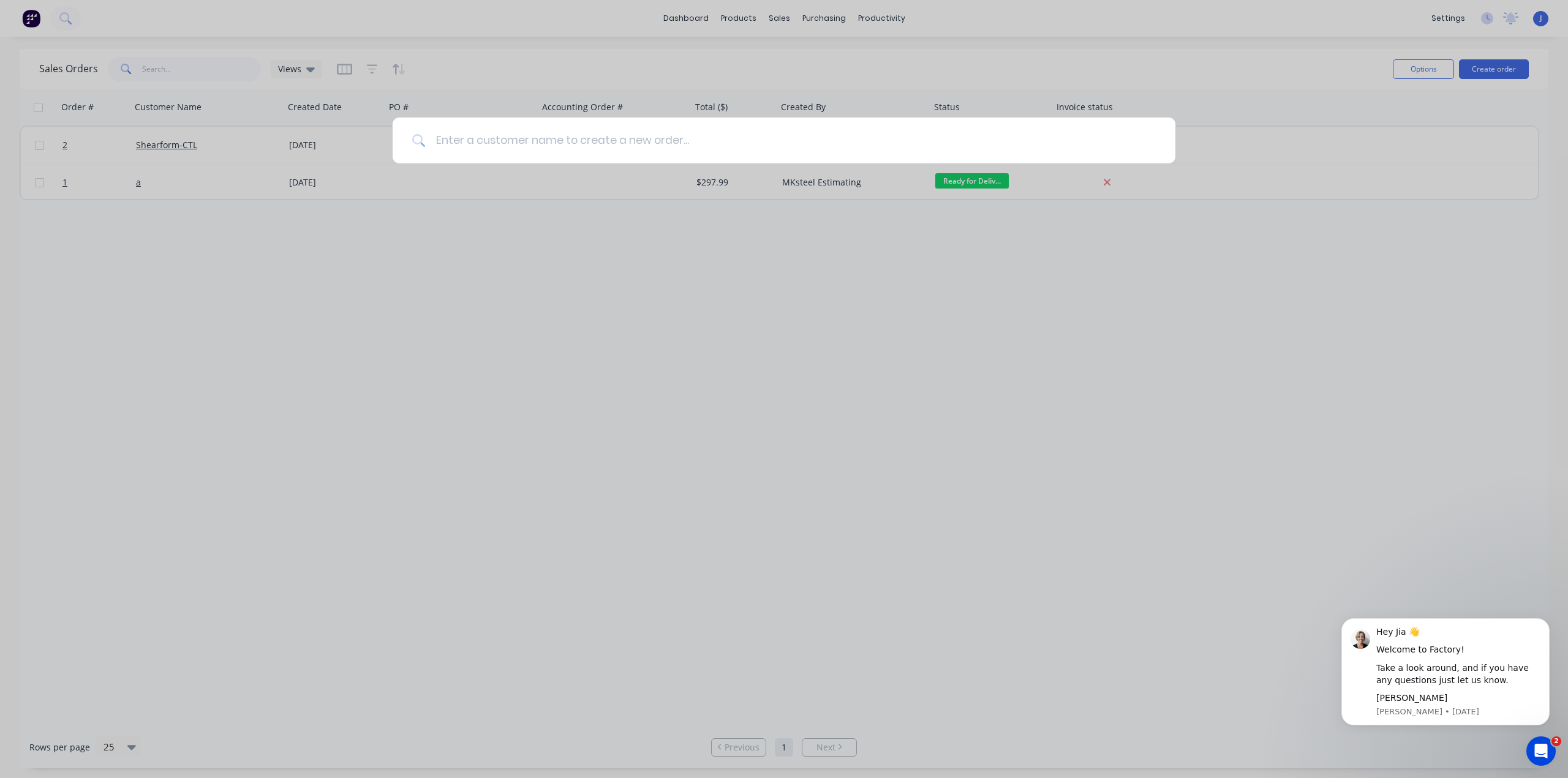
click at [531, 143] on input at bounding box center [791, 140] width 730 height 46
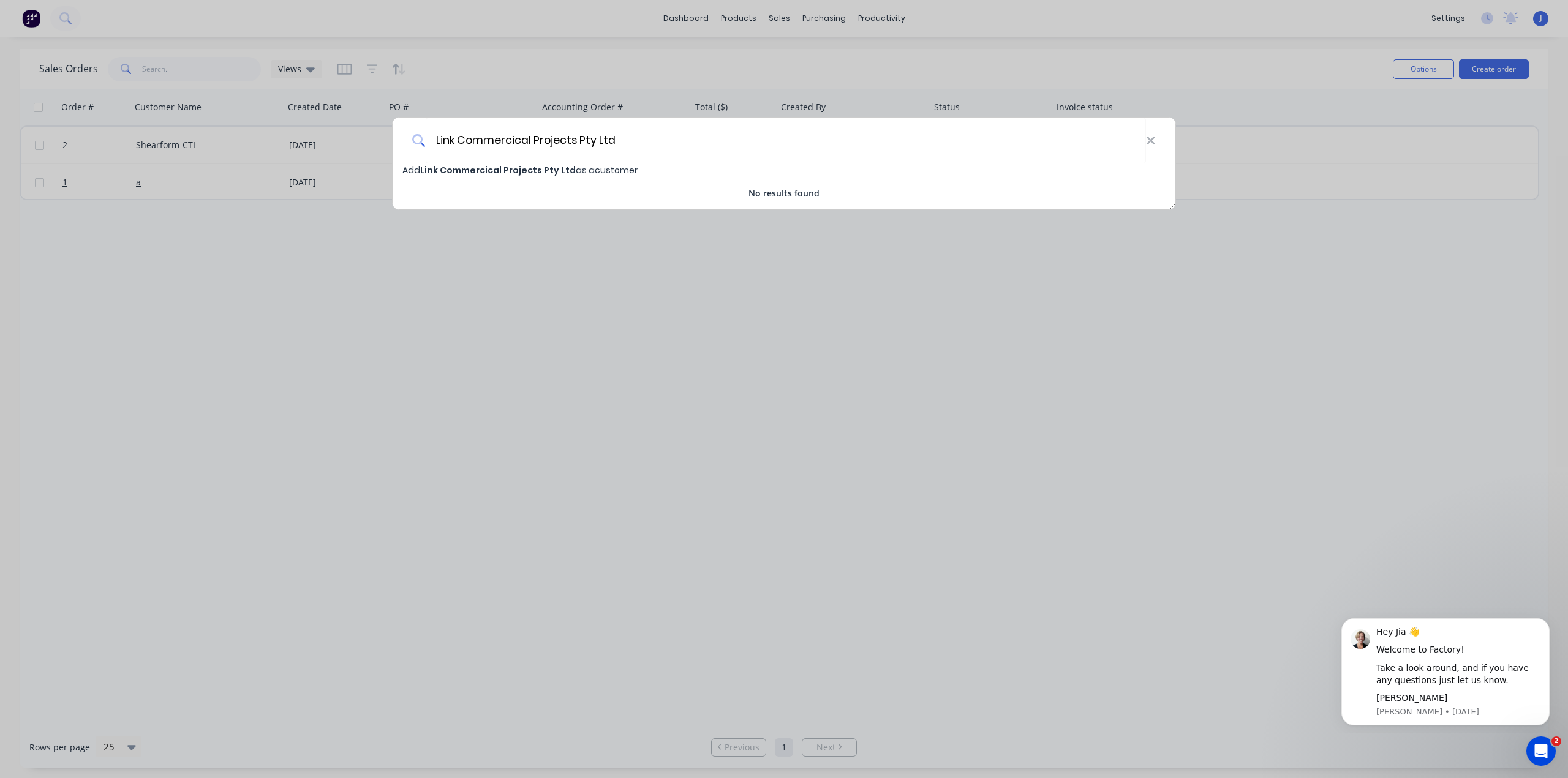
type input "Link Commercical Projects Pty Ltd"
click at [419, 138] on icon at bounding box center [419, 141] width 13 height 13
click at [1168, 265] on div "Link Commercical Projects Pty Ltd Add Link Commercical Projects Pty Ltd as a cu…" at bounding box center [784, 389] width 1568 height 778
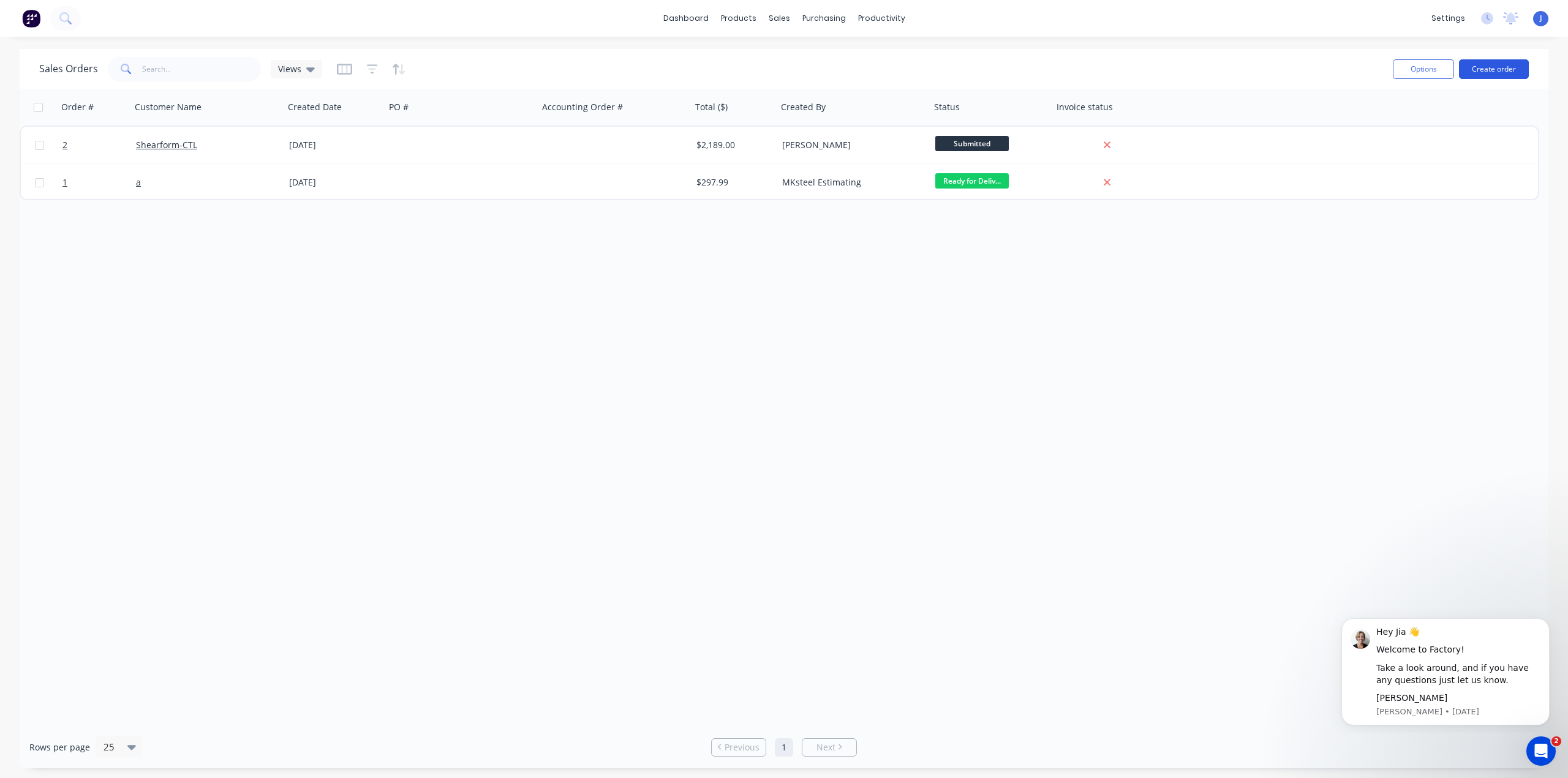
click at [1496, 71] on button "Create order" at bounding box center [1493, 70] width 70 height 20
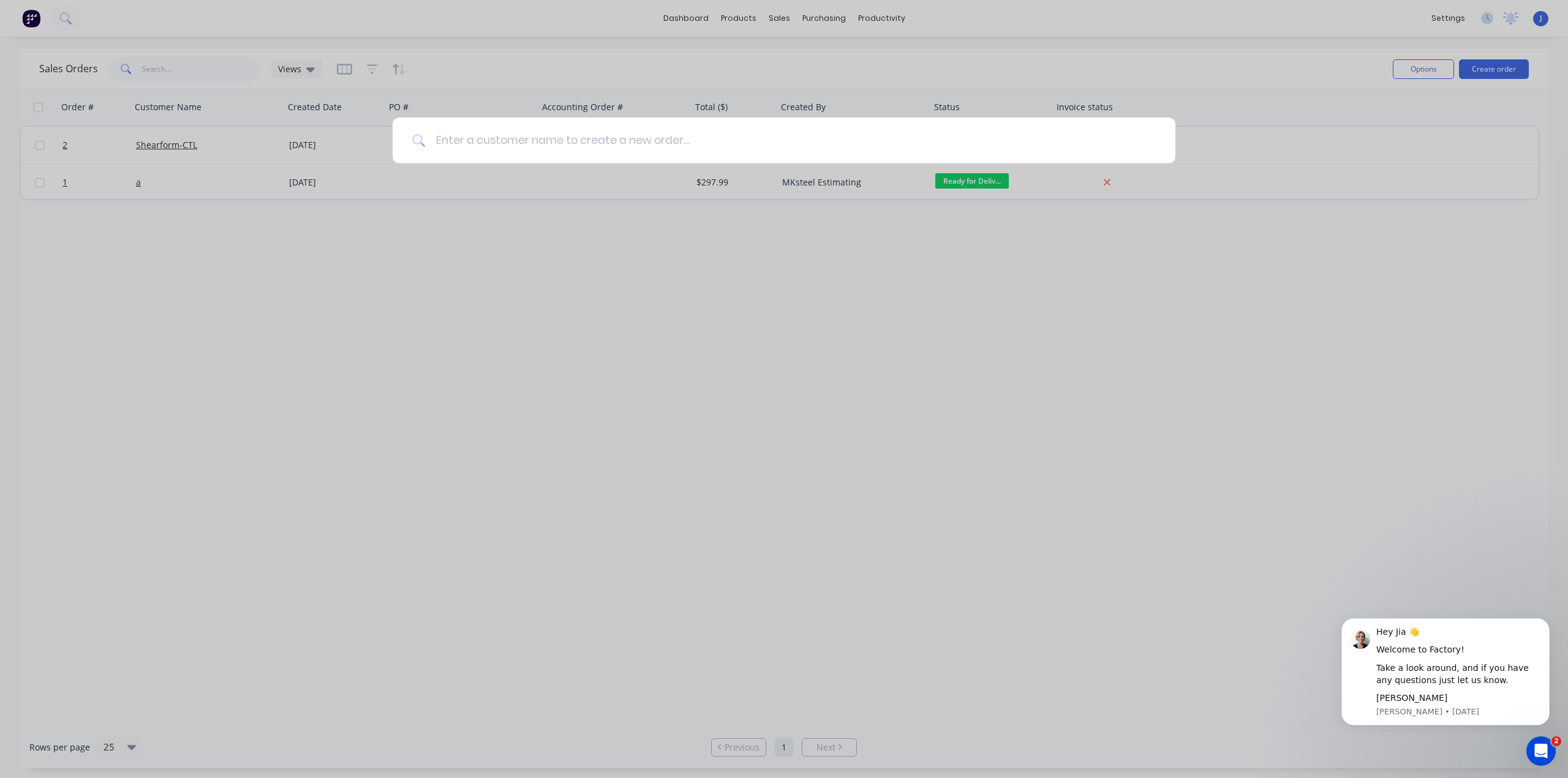
drag, startPoint x: 536, startPoint y: 157, endPoint x: 539, endPoint y: 143, distance: 14.3
click at [534, 156] on input at bounding box center [791, 140] width 730 height 46
click at [539, 142] on input at bounding box center [791, 140] width 730 height 46
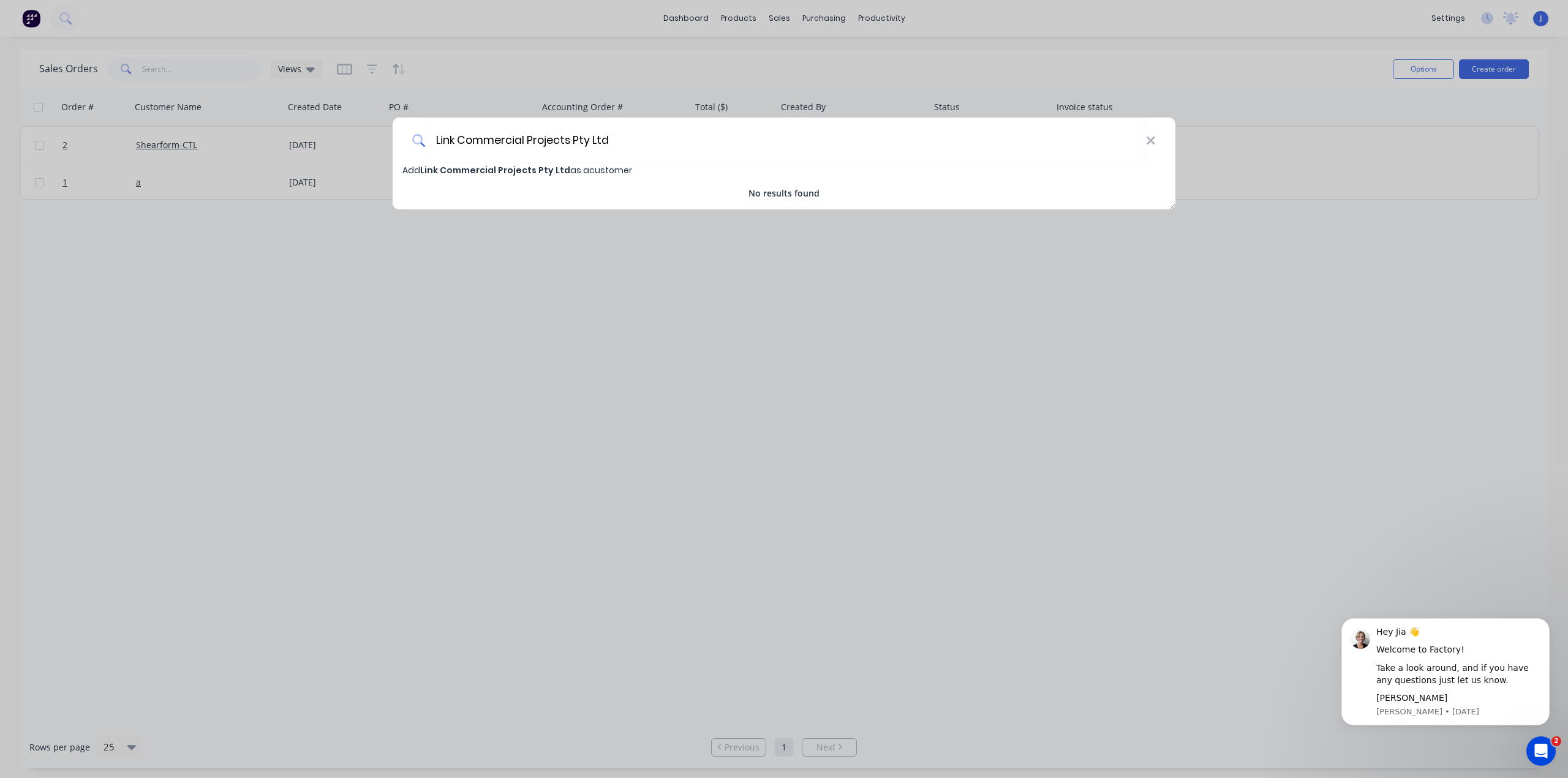
type input "Link Commercial Projects Pty Ltd"
click at [529, 169] on span "Link Commercial Projects Pty Ltd" at bounding box center [494, 170] width 150 height 12
select select "AU"
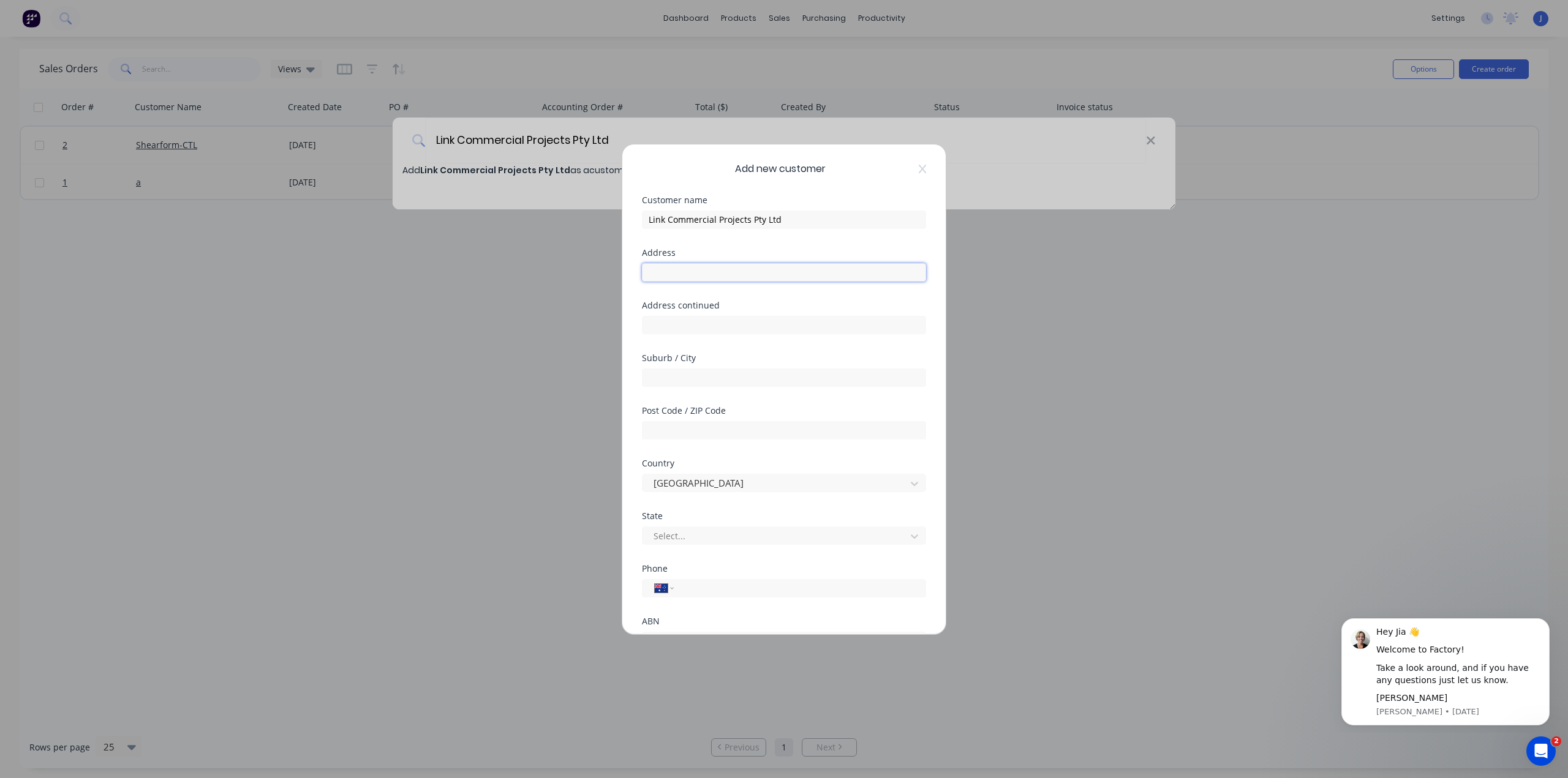
click at [682, 273] on input "text" at bounding box center [784, 272] width 285 height 18
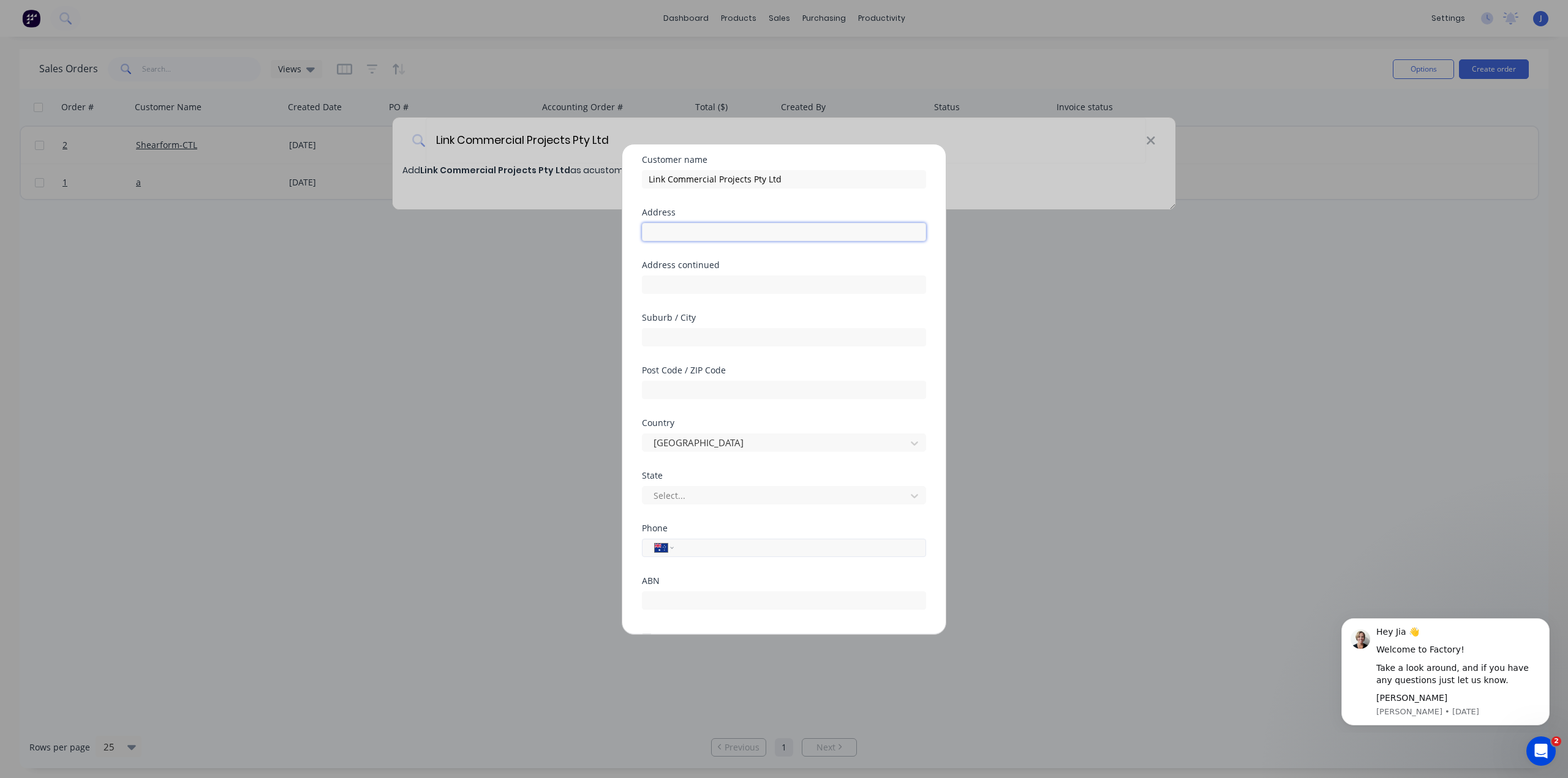
scroll to position [108, 0]
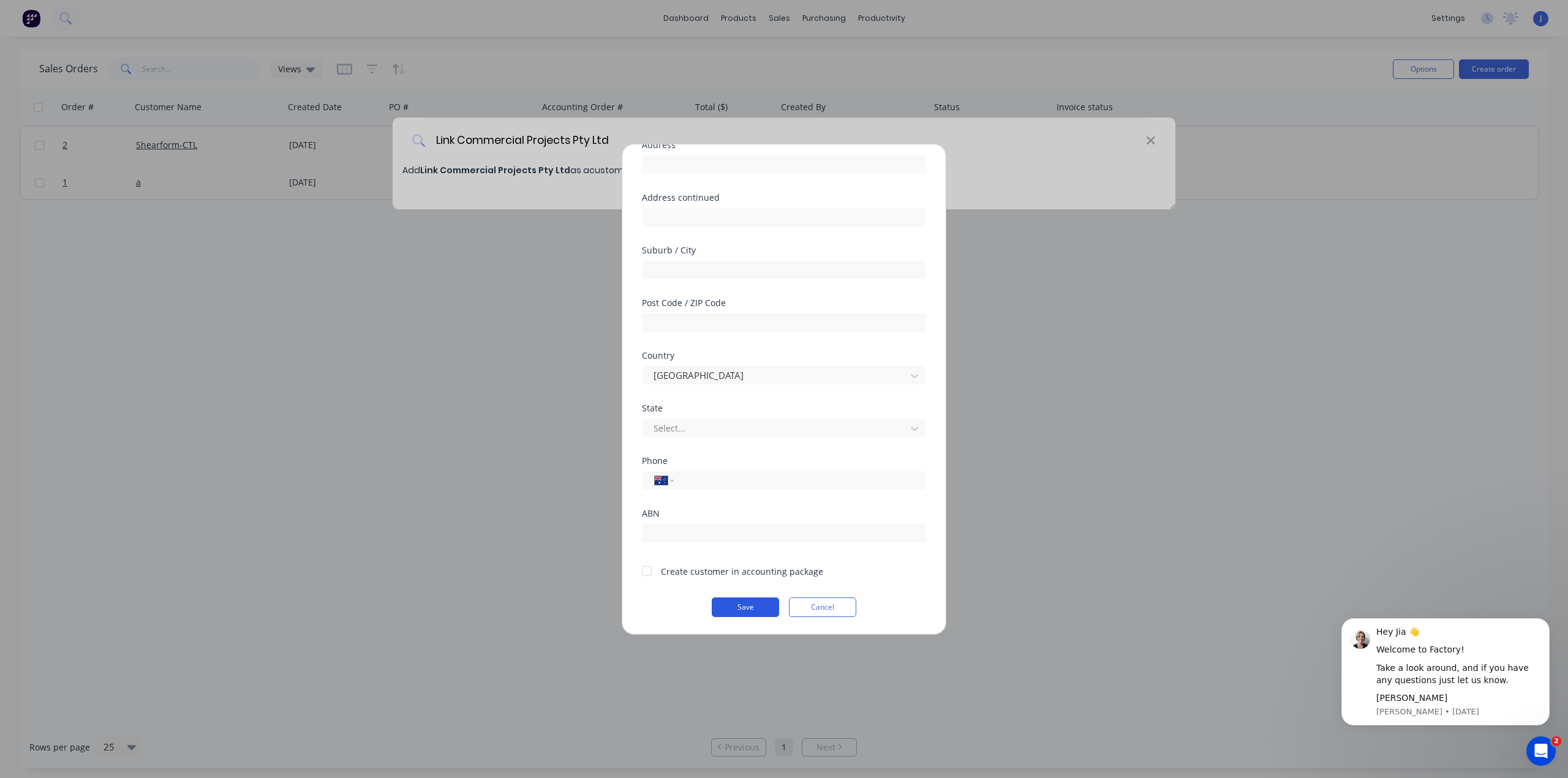
click at [743, 606] on button "Save" at bounding box center [745, 608] width 67 height 20
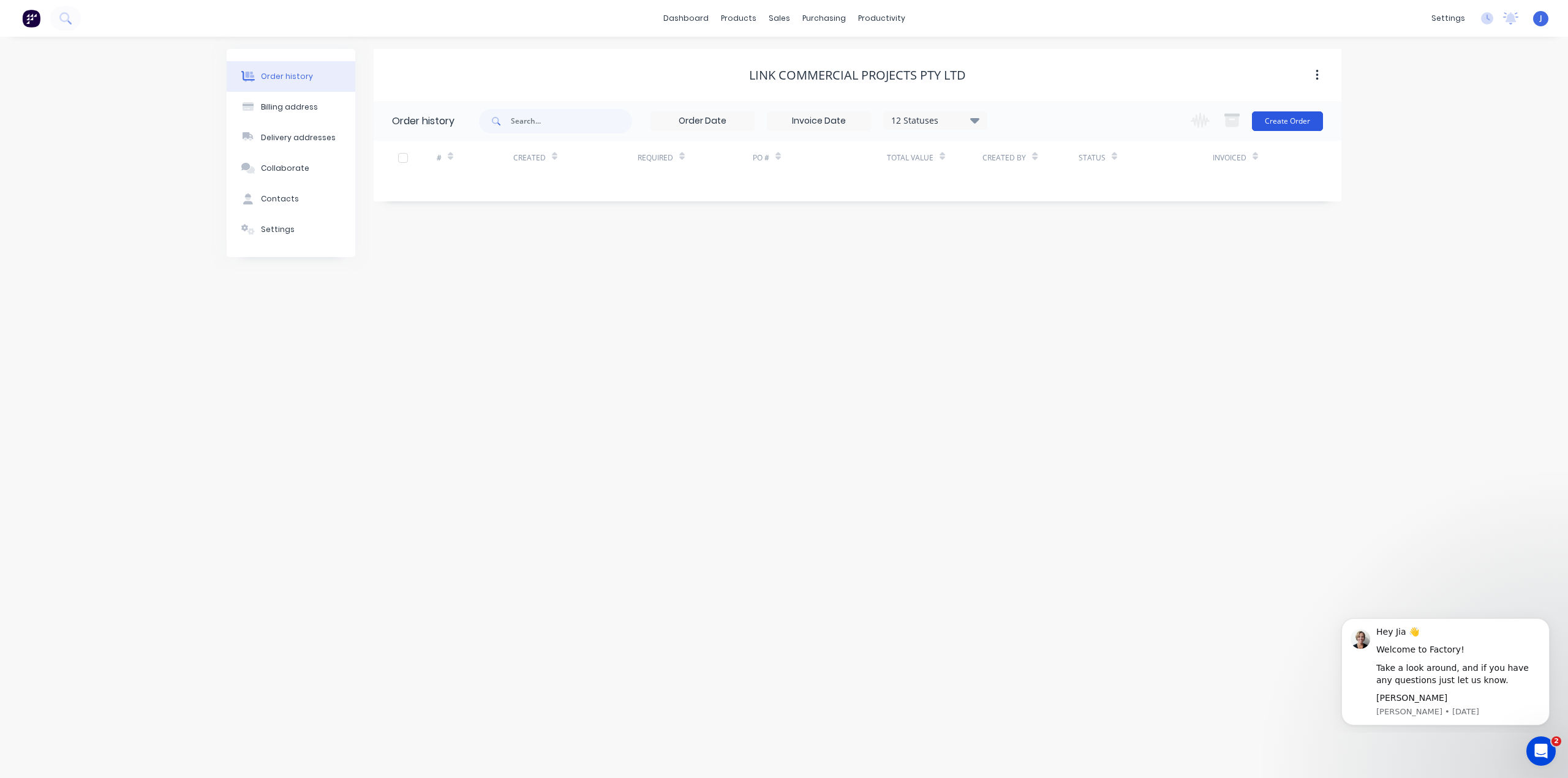
click at [1281, 125] on button "Create Order" at bounding box center [1288, 121] width 71 height 20
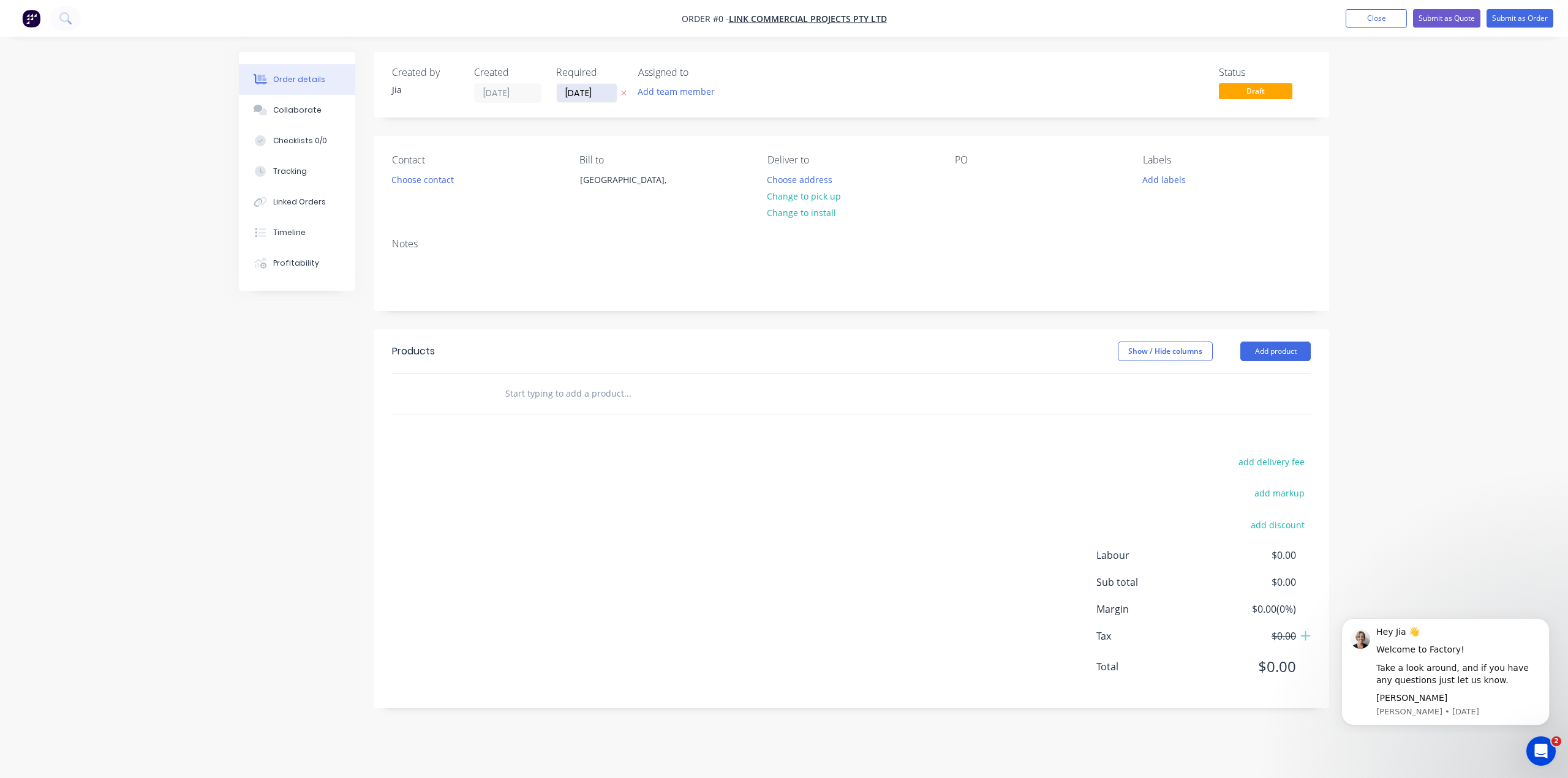
click at [597, 95] on input "03/09/25" at bounding box center [587, 93] width 60 height 18
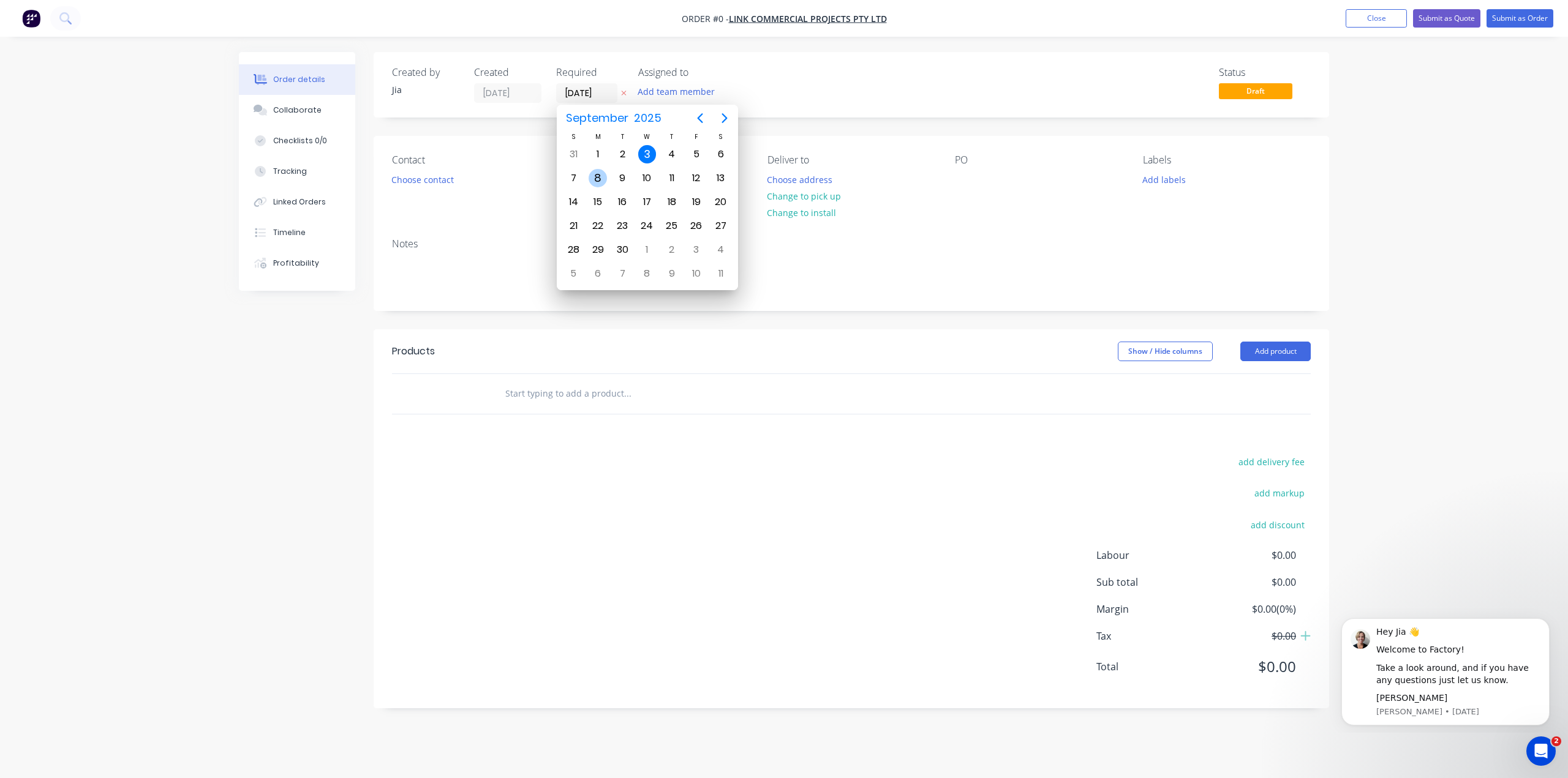
click at [591, 173] on div "8" at bounding box center [597, 178] width 18 height 18
type input "08/09/25"
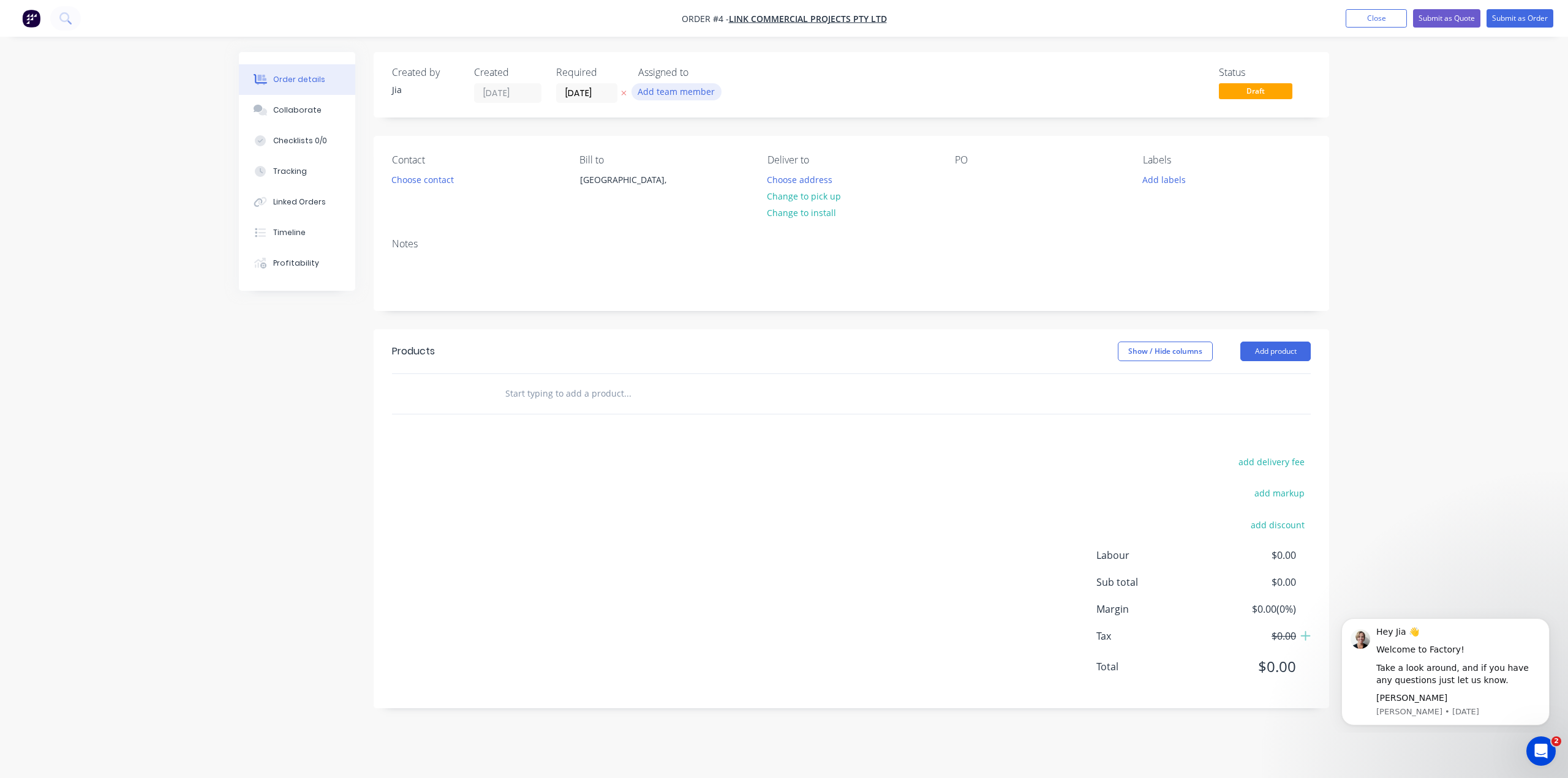
click at [674, 87] on button "Add team member" at bounding box center [676, 91] width 90 height 17
click at [661, 125] on icon at bounding box center [661, 129] width 11 height 11
click at [699, 134] on input "text" at bounding box center [743, 129] width 139 height 25
type input "[PERSON_NAME]"
click at [674, 96] on button "Add team member" at bounding box center [676, 91] width 90 height 17
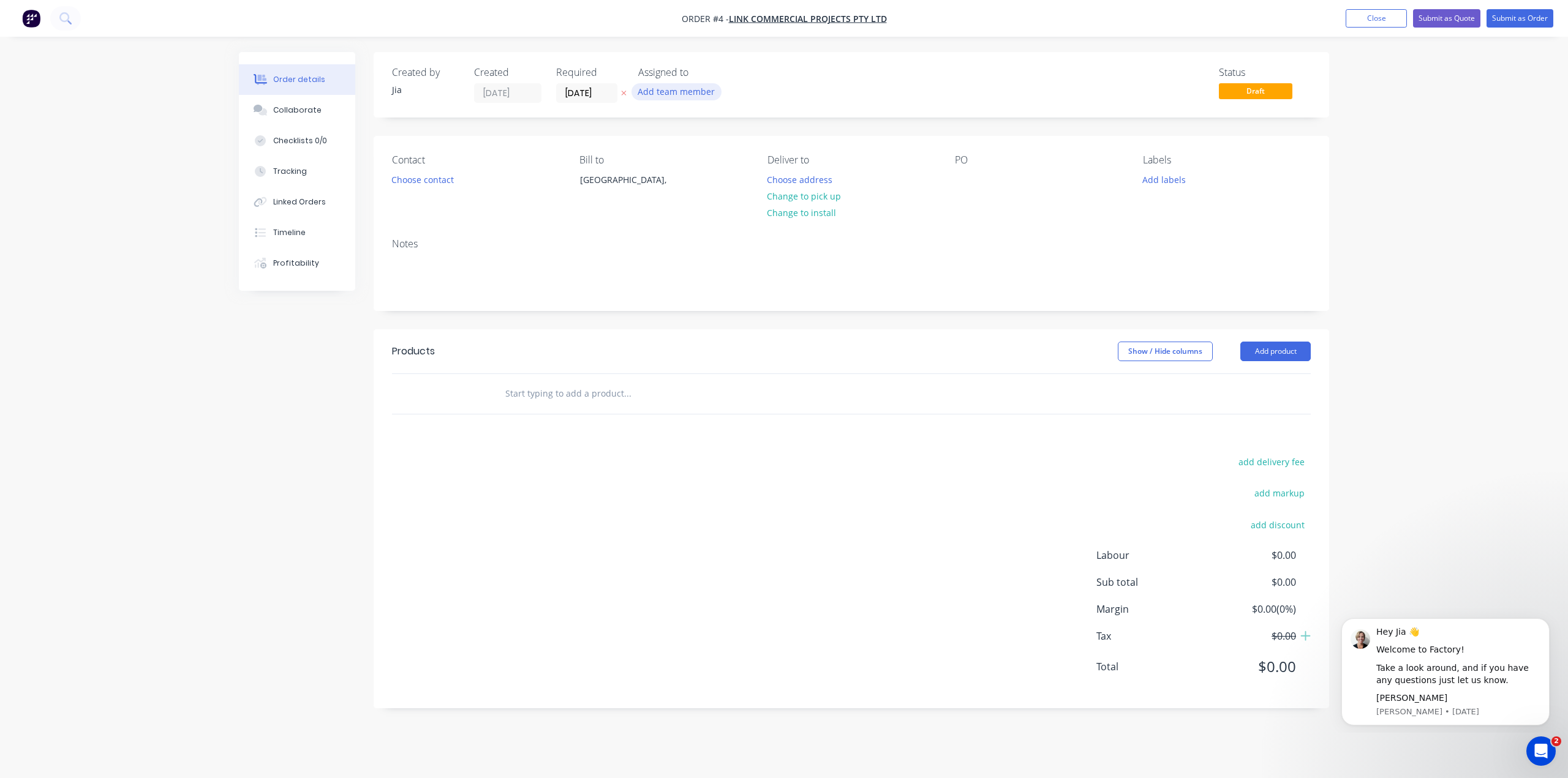
click at [673, 95] on button "Add team member" at bounding box center [676, 91] width 90 height 17
click at [698, 161] on div "No options..." at bounding box center [679, 160] width 52 height 13
click at [690, 91] on button "Add team member" at bounding box center [676, 91] width 90 height 17
type input "J"
click at [696, 75] on div "Assigned to" at bounding box center [699, 72] width 123 height 12
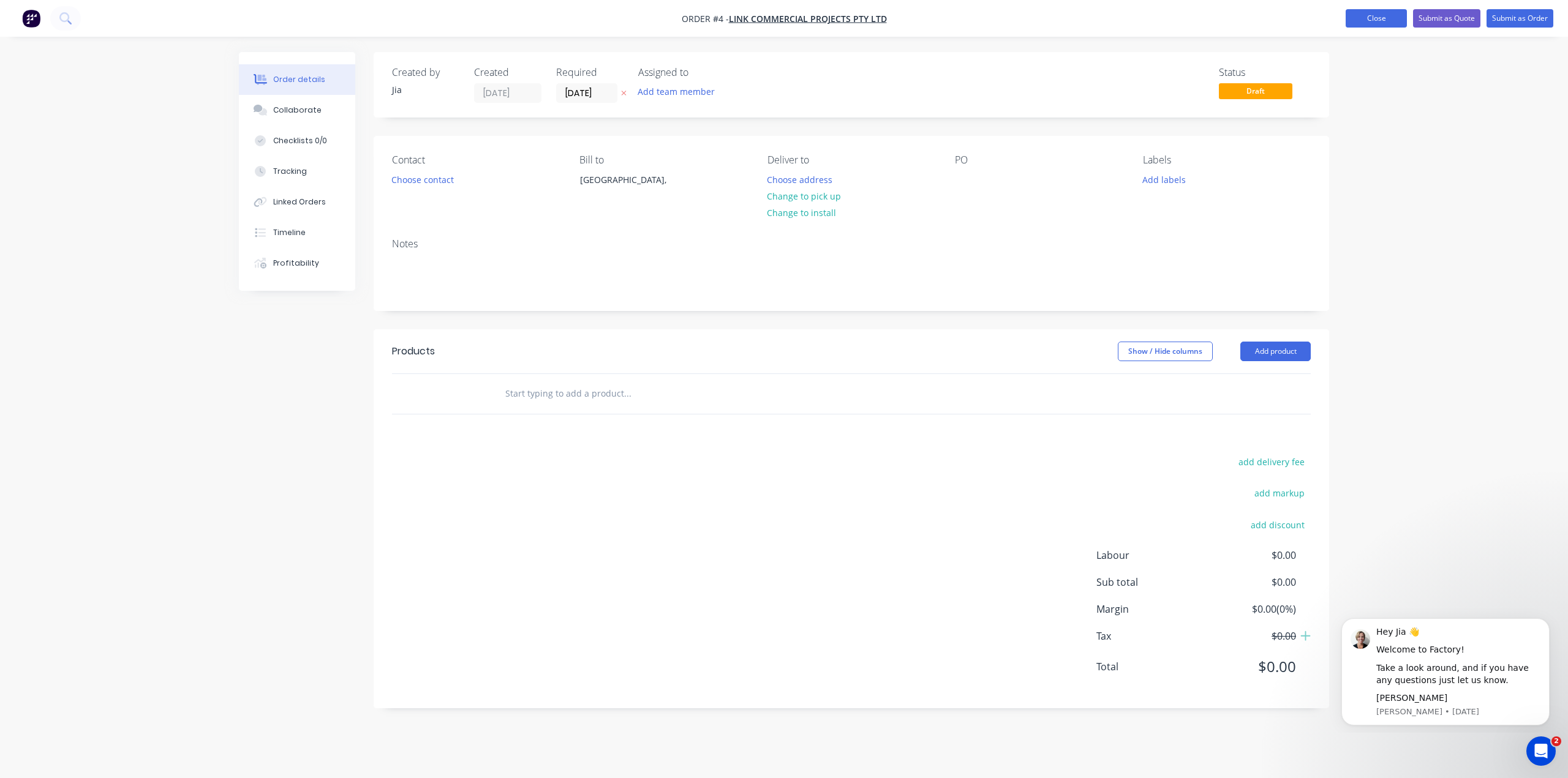
click at [1366, 14] on button "Close" at bounding box center [1376, 18] width 61 height 18
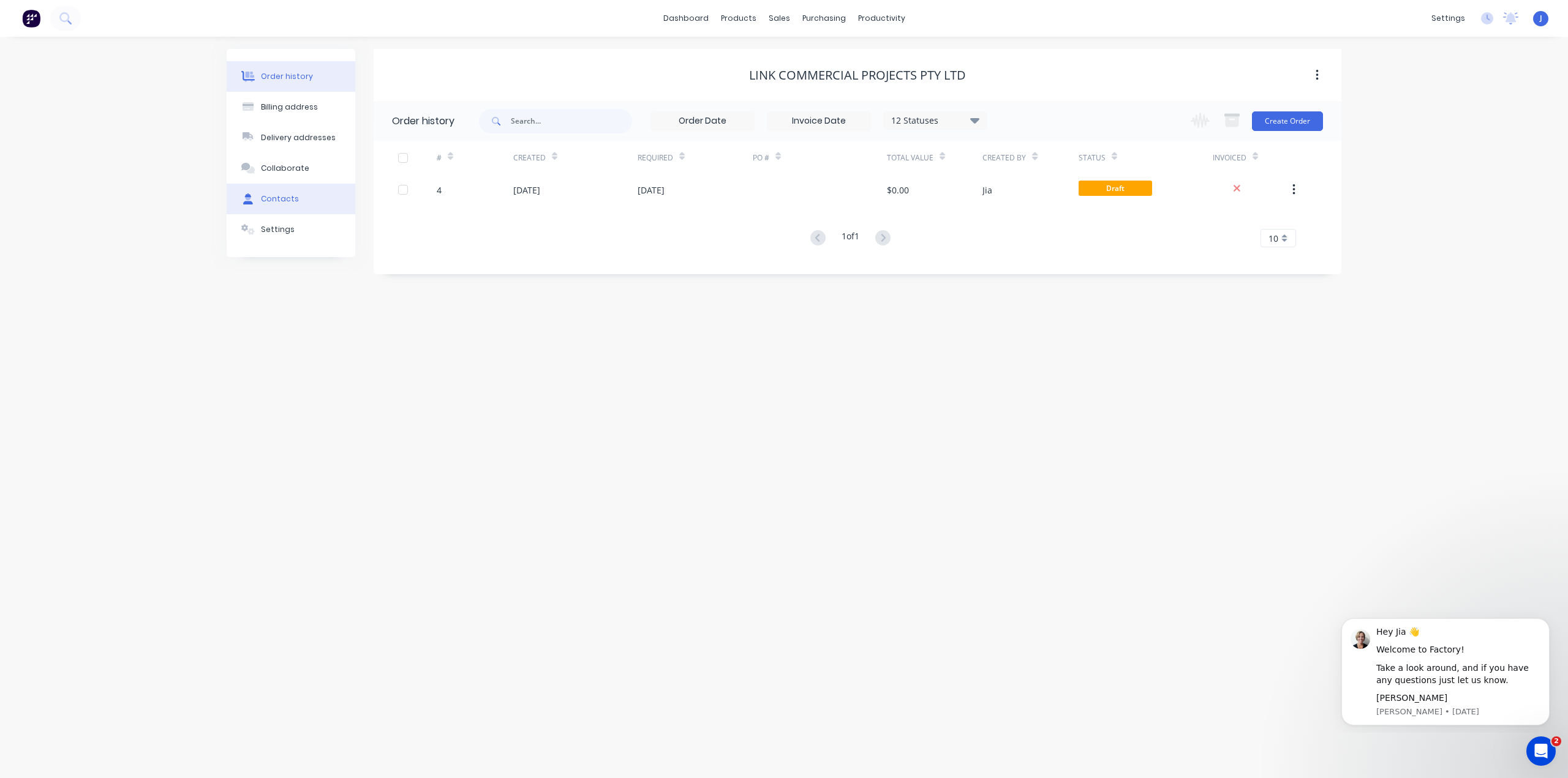
click at [283, 197] on div "Contacts" at bounding box center [280, 198] width 38 height 11
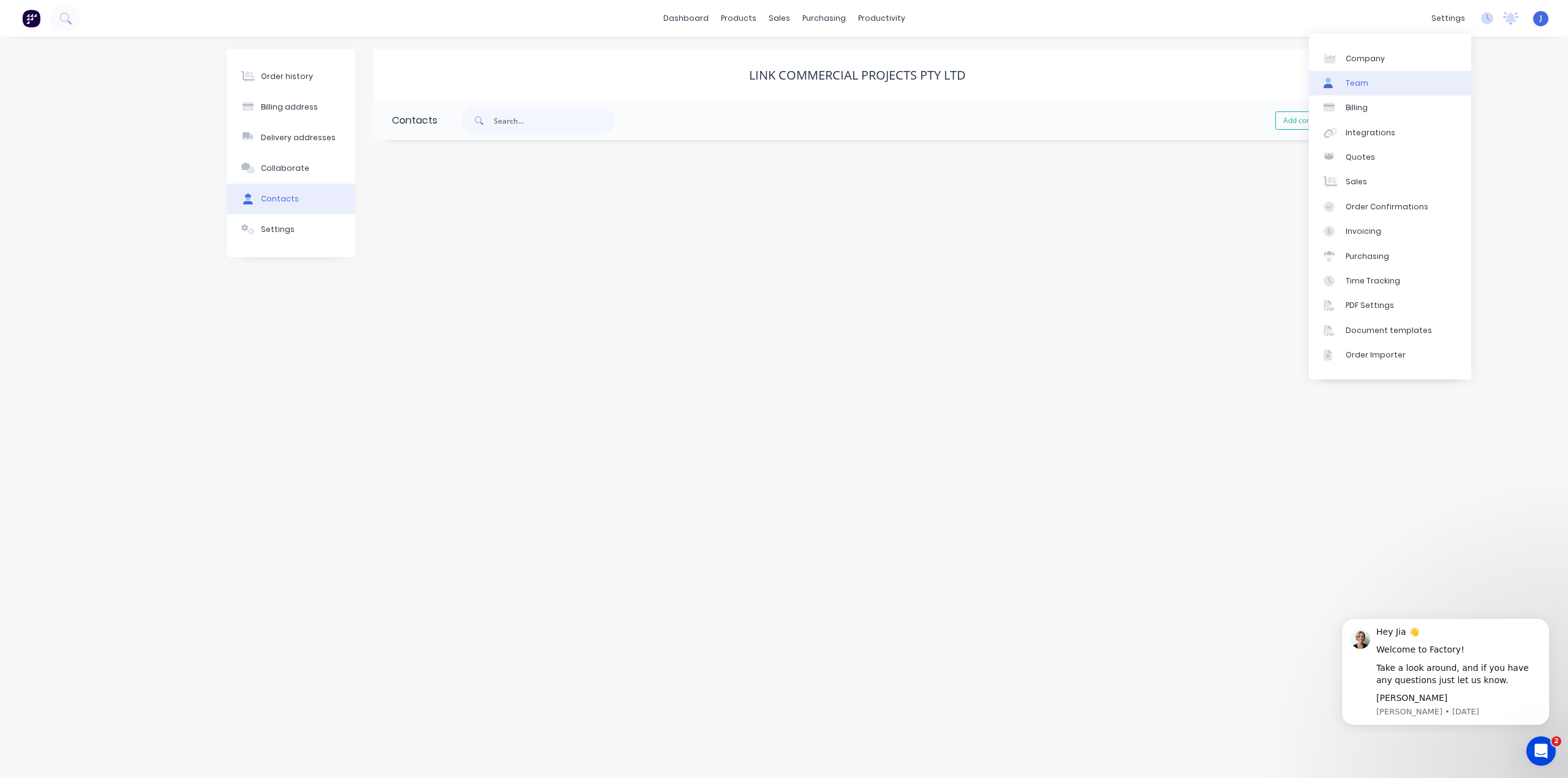
click at [1363, 78] on div "Team" at bounding box center [1356, 83] width 22 height 11
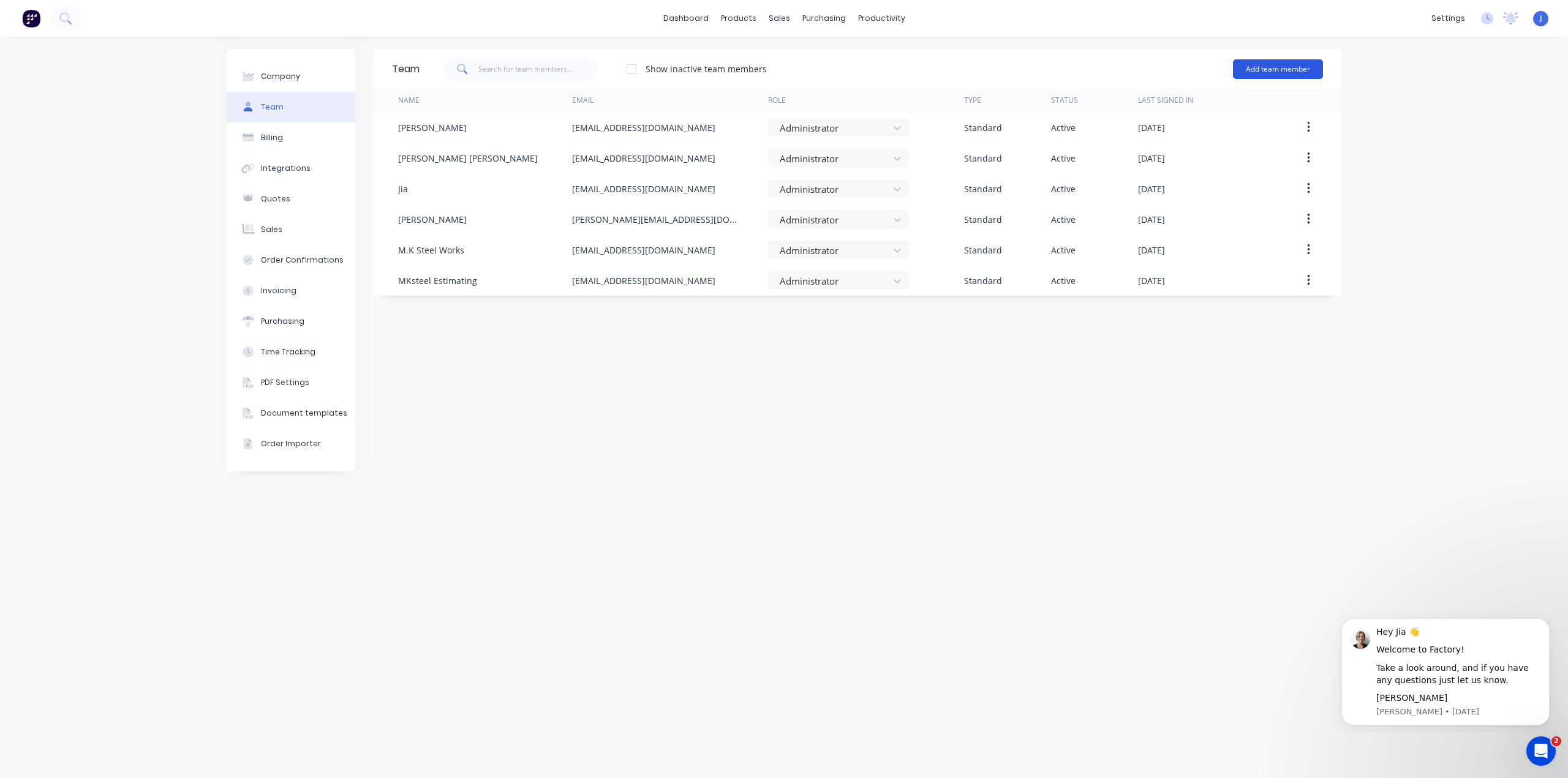
click at [1263, 63] on button "Add team member" at bounding box center [1278, 70] width 90 height 20
click at [1195, 142] on span "A team member that can be assigned to orders, but cannot login to Factory" at bounding box center [1225, 152] width 174 height 22
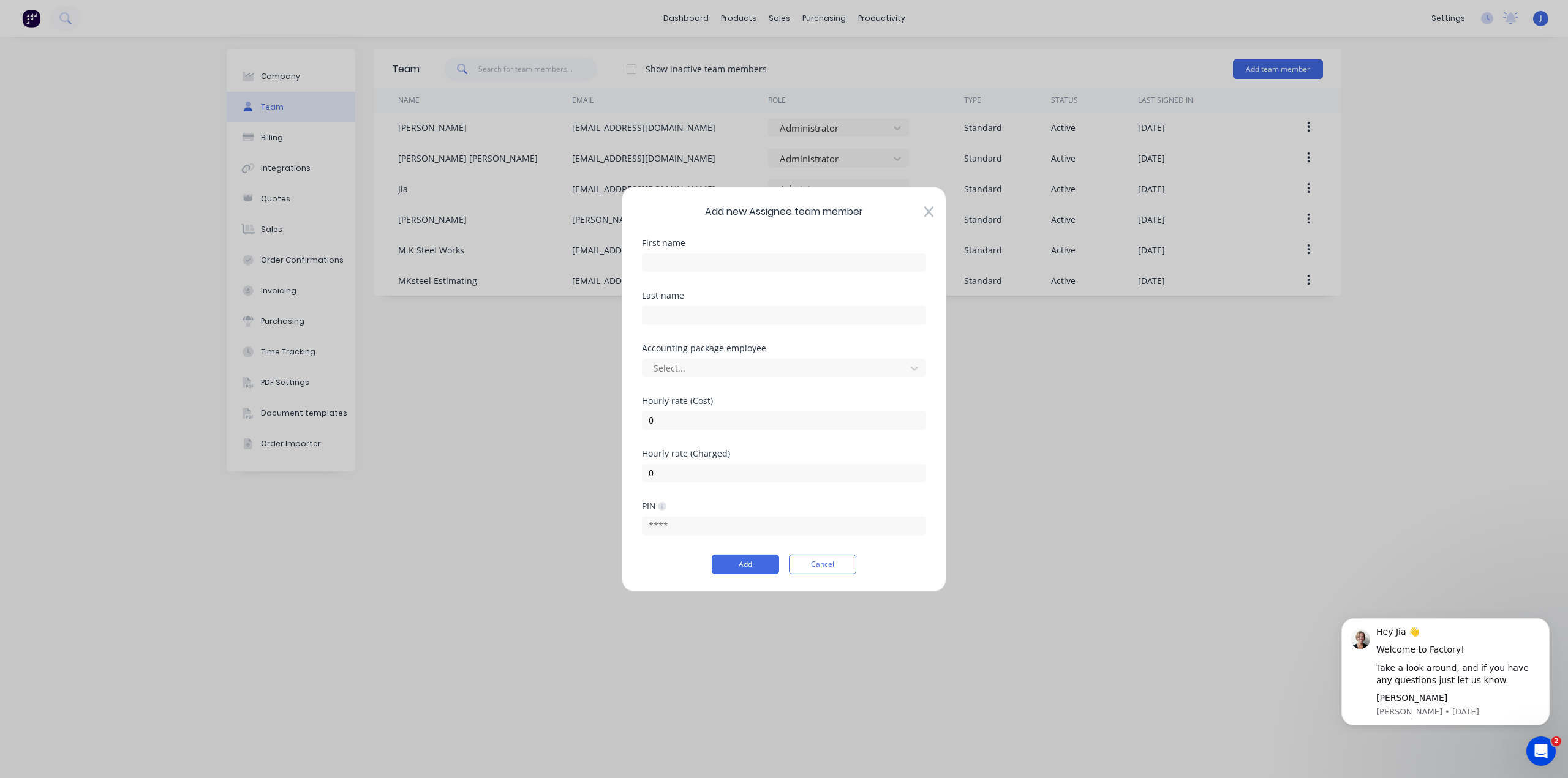
click at [928, 216] on icon at bounding box center [928, 212] width 9 height 12
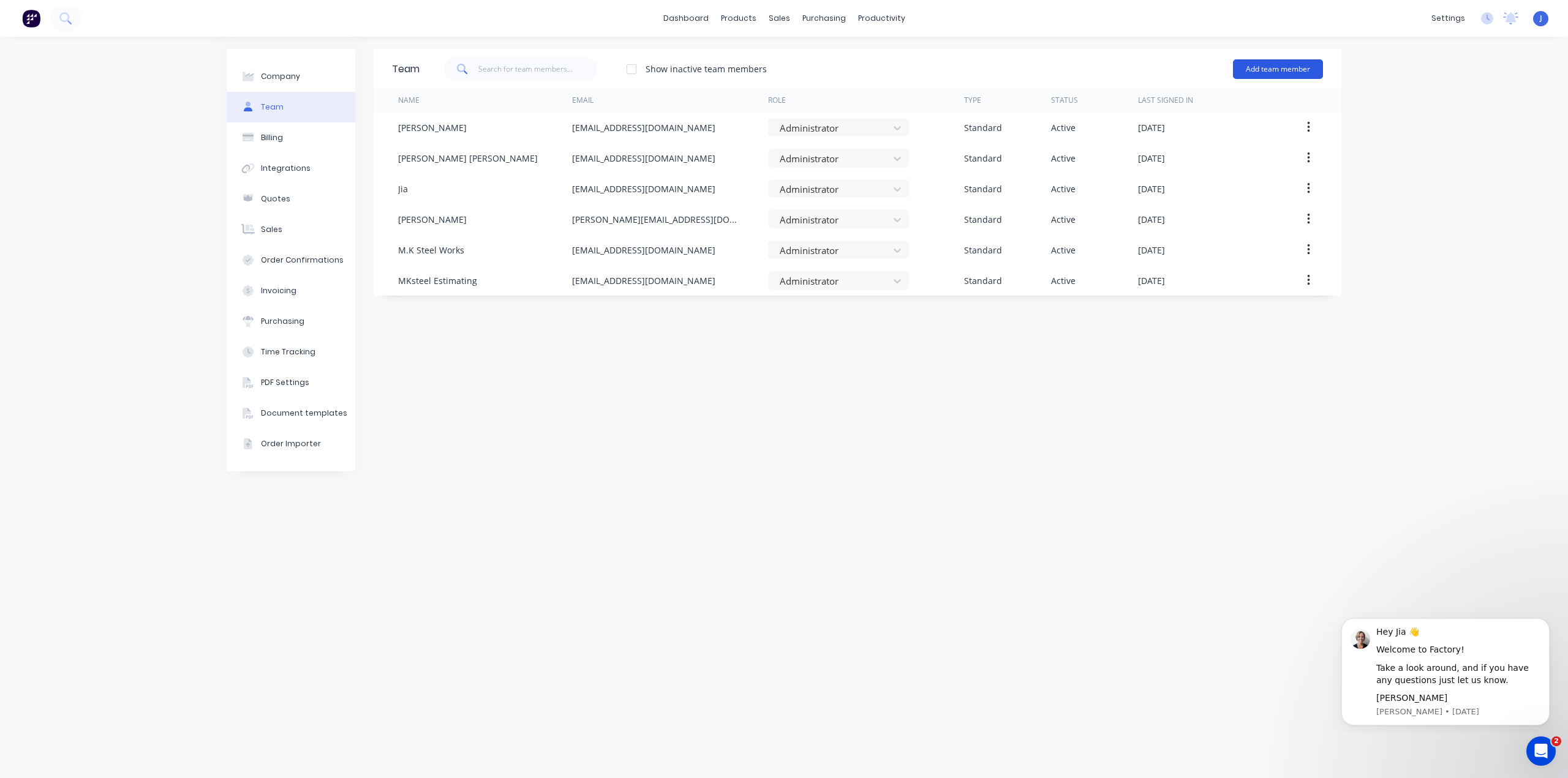
click at [1267, 66] on button "Add team member" at bounding box center [1278, 70] width 90 height 20
click at [1176, 106] on span "A team member that can login to Factory" at bounding box center [1225, 110] width 174 height 11
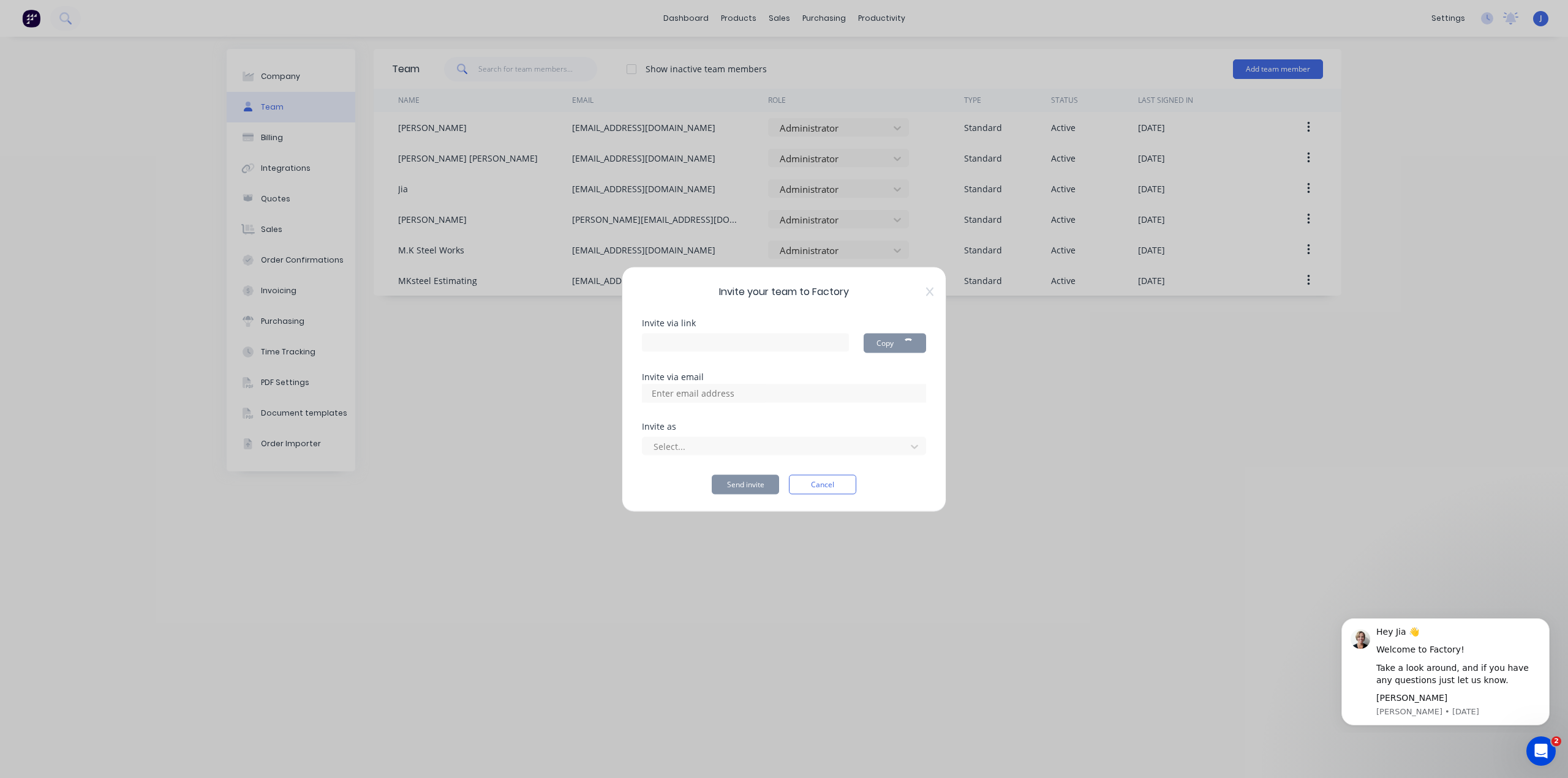
type input "[URL][DOMAIN_NAME]"
click at [932, 289] on icon at bounding box center [929, 291] width 7 height 8
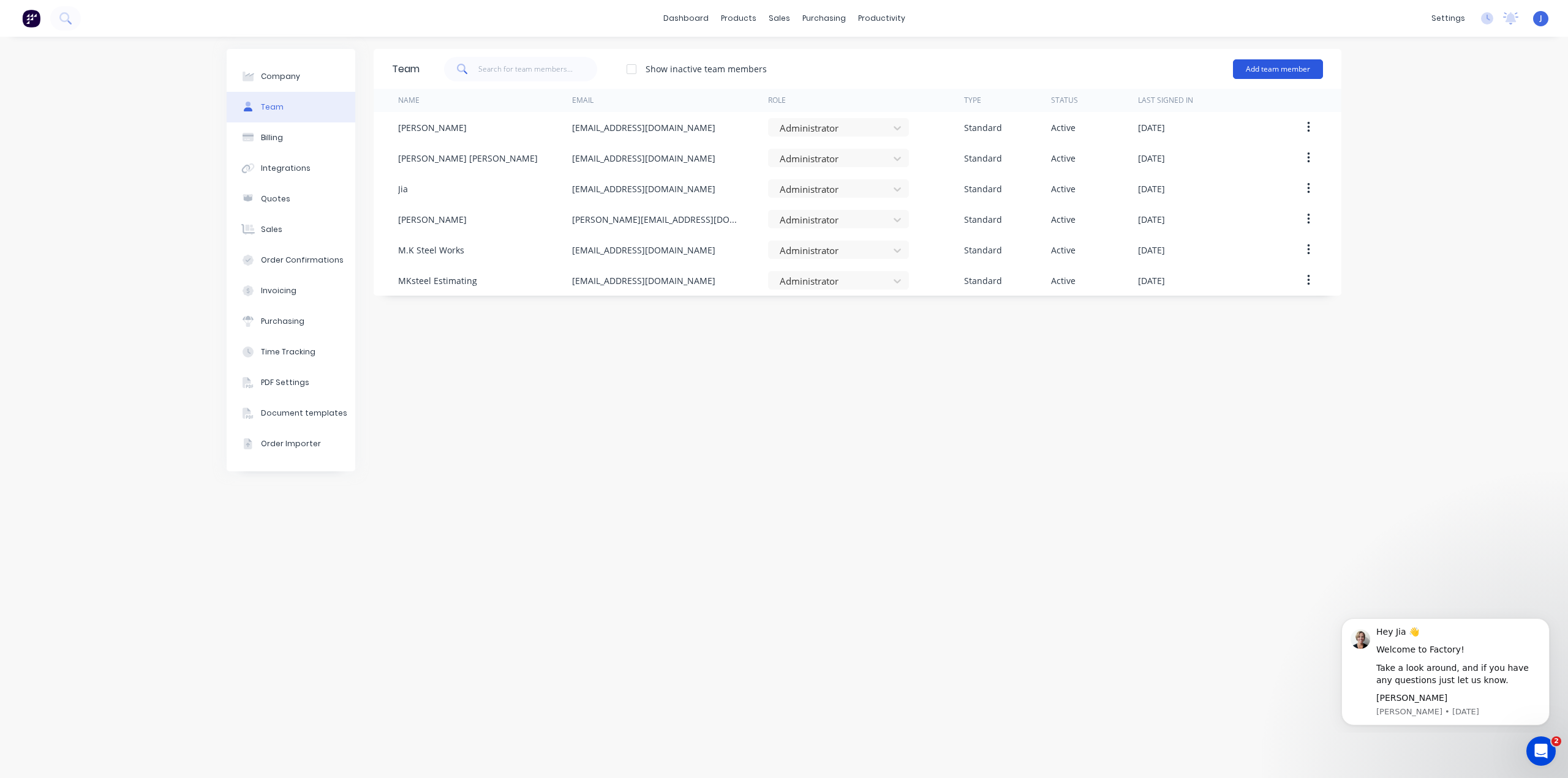
click at [1255, 67] on button "Add team member" at bounding box center [1278, 70] width 90 height 20
click at [1195, 151] on span "A team member that can be assigned to orders, but cannot login to Factory" at bounding box center [1225, 152] width 174 height 22
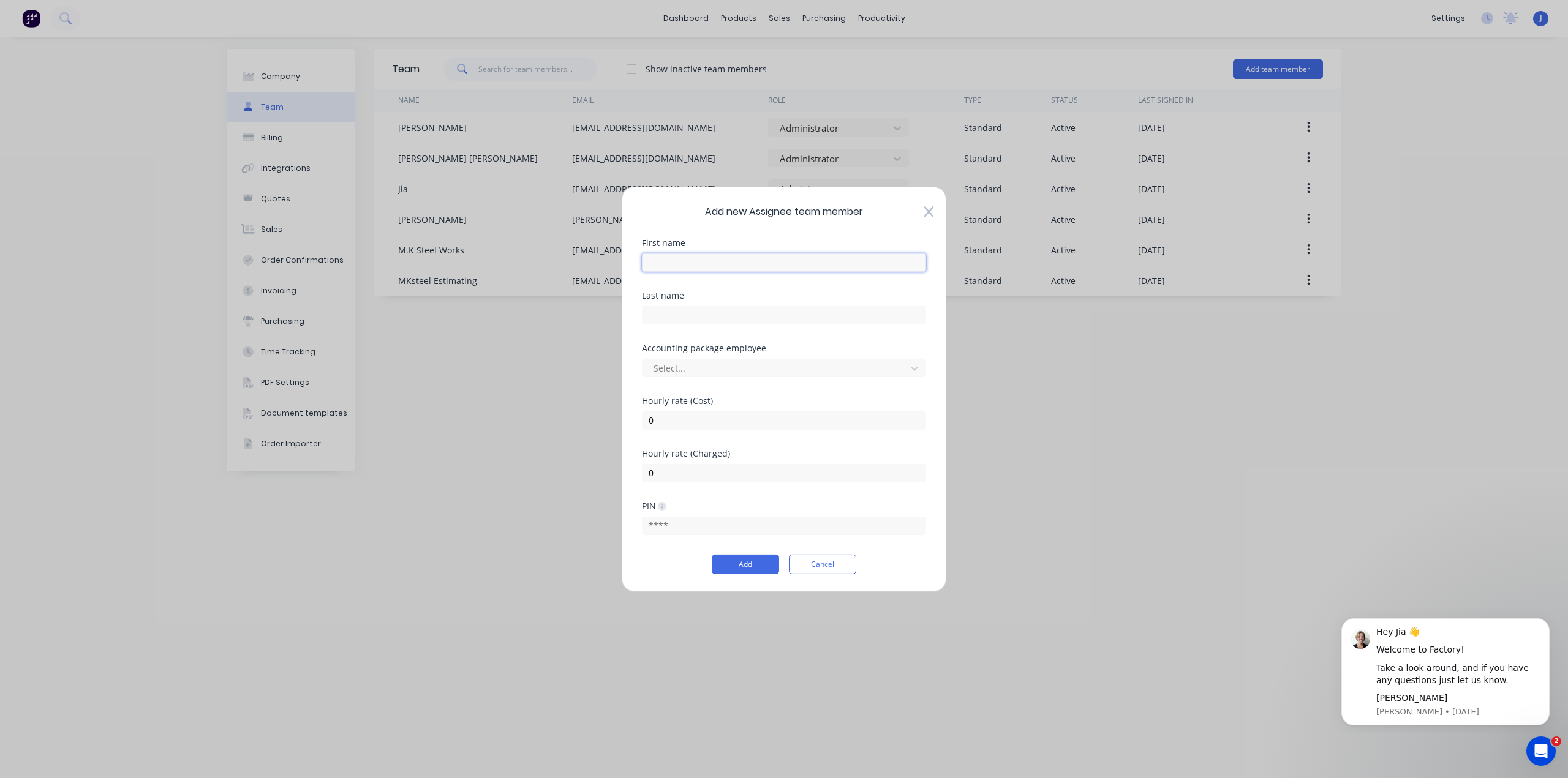
click at [691, 254] on input "text" at bounding box center [784, 262] width 285 height 18
type input "[PERSON_NAME]"
click at [738, 375] on div at bounding box center [776, 368] width 247 height 15
click at [763, 333] on div "Last name" at bounding box center [784, 317] width 285 height 52
click at [674, 314] on input "text" at bounding box center [784, 314] width 285 height 18
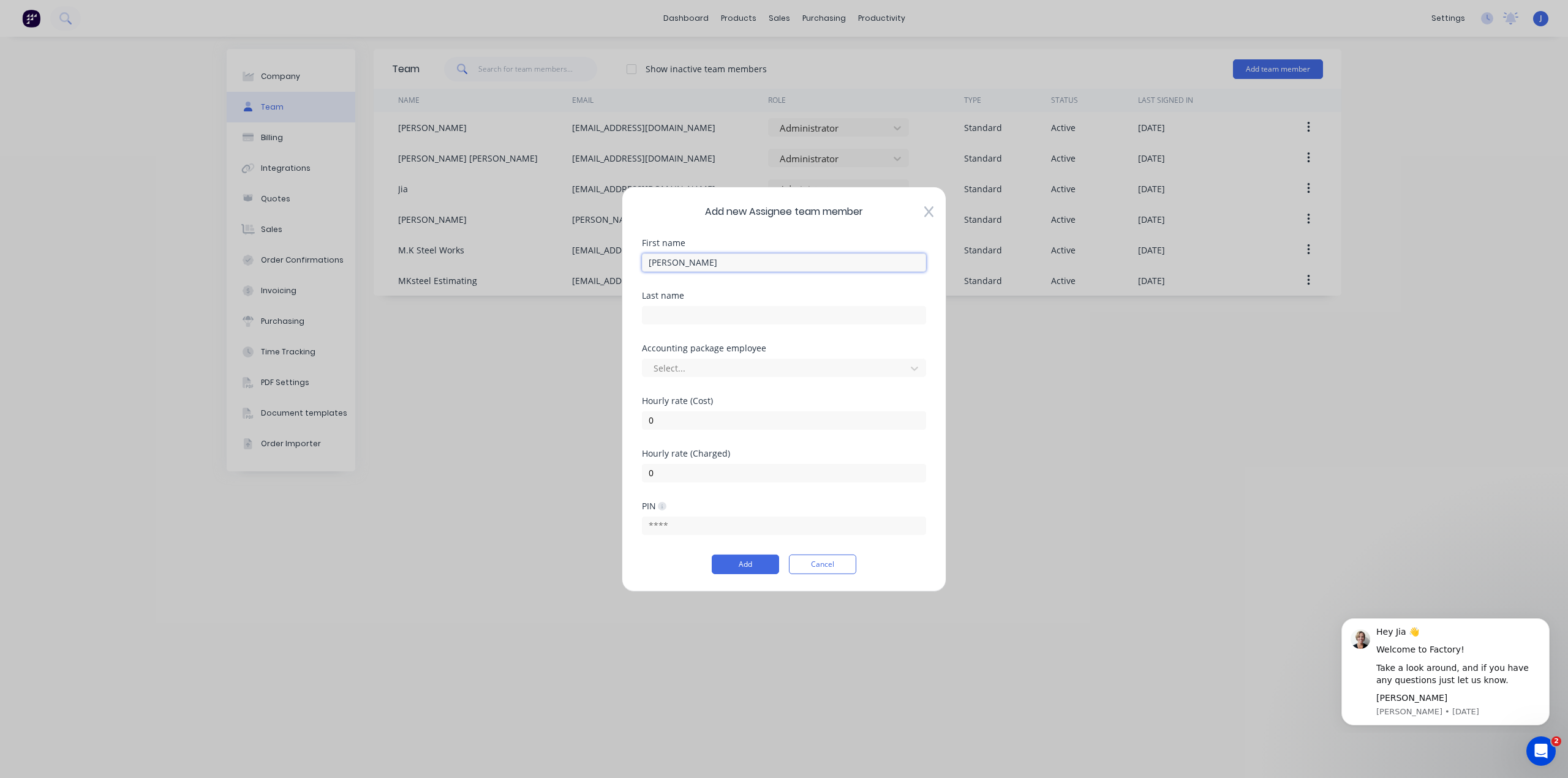
click at [675, 255] on input "[PERSON_NAME]" at bounding box center [784, 262] width 285 height 18
click at [680, 314] on input "text" at bounding box center [784, 314] width 285 height 18
click at [668, 364] on div at bounding box center [776, 368] width 247 height 15
click at [702, 345] on div "Accounting package employee" at bounding box center [784, 348] width 285 height 8
click at [683, 520] on input "text" at bounding box center [784, 526] width 285 height 18
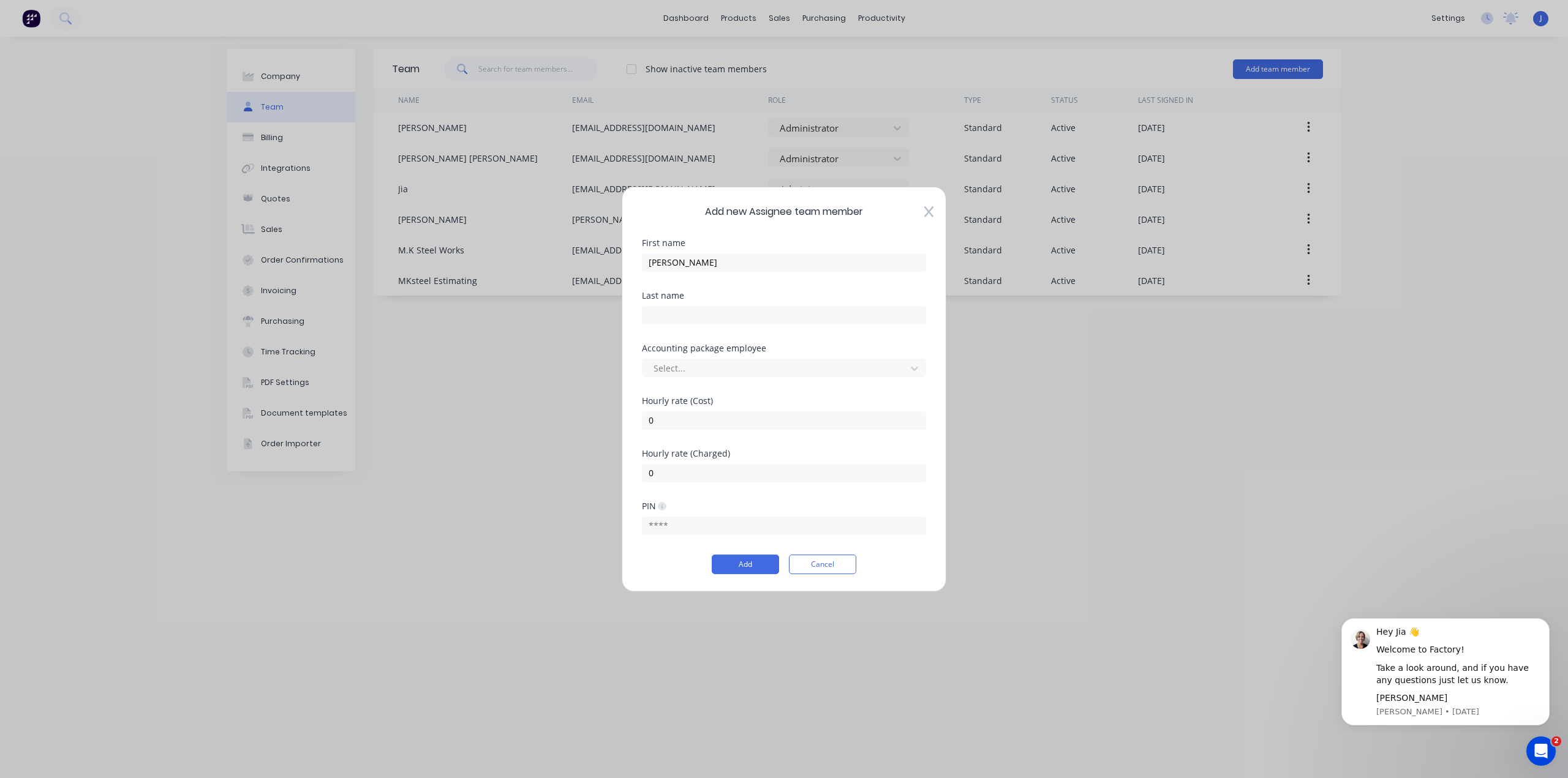
click at [661, 506] on icon at bounding box center [662, 506] width 8 height 8
click at [669, 506] on div "PIN" at bounding box center [784, 506] width 285 height 8
click at [665, 506] on icon at bounding box center [662, 506] width 8 height 8
click at [665, 508] on icon at bounding box center [662, 506] width 8 height 8
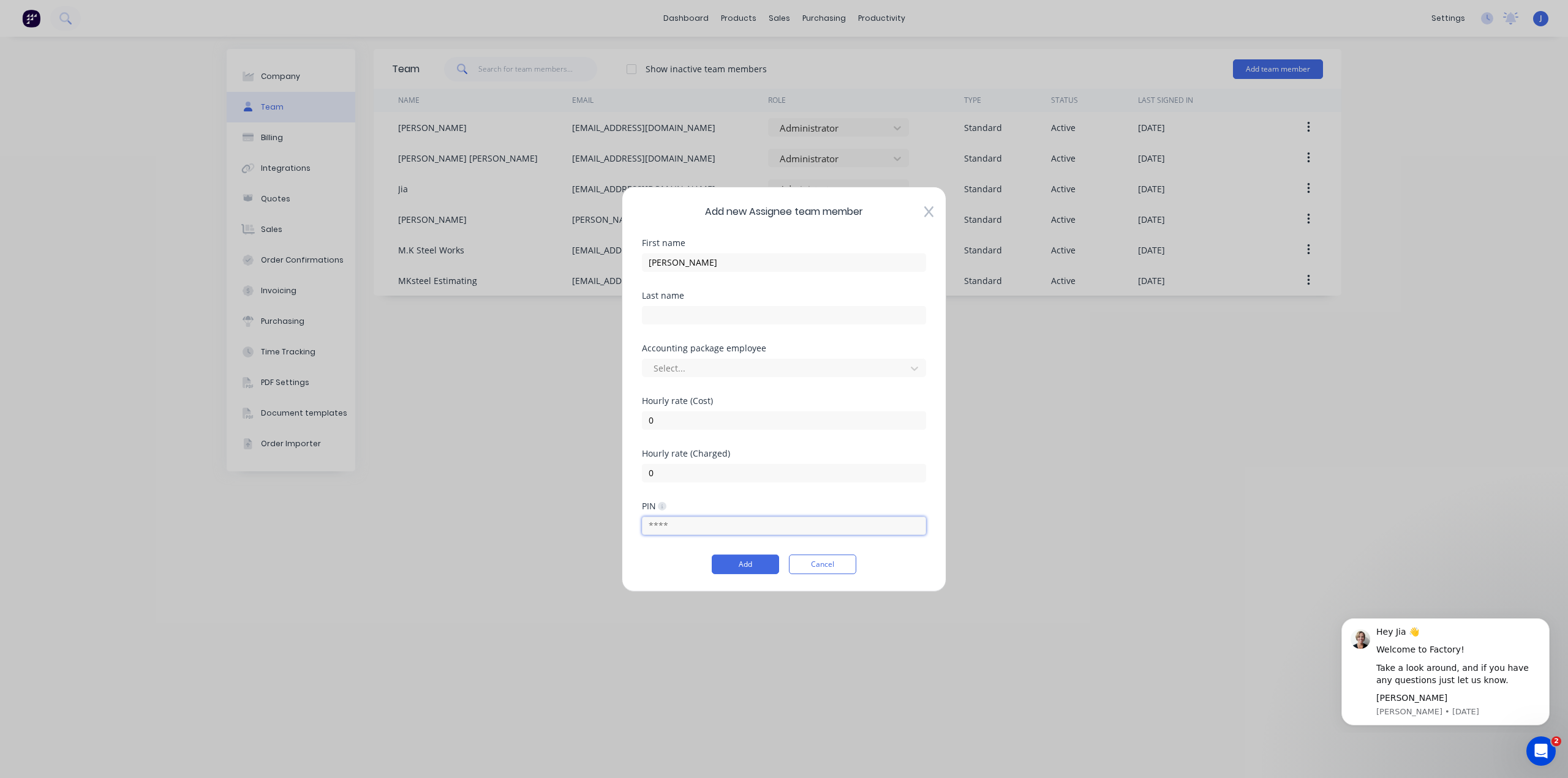
click at [670, 521] on input "text" at bounding box center [784, 526] width 285 height 18
drag, startPoint x: 689, startPoint y: 523, endPoint x: 564, endPoint y: 520, distance: 125.0
click at [564, 520] on div "Add new Assignee team member First name Jason Last name Accounting package empl…" at bounding box center [784, 389] width 1568 height 778
click at [655, 557] on div "Add Cancel" at bounding box center [784, 565] width 285 height 20
click at [669, 530] on input "text" at bounding box center [784, 526] width 285 height 18
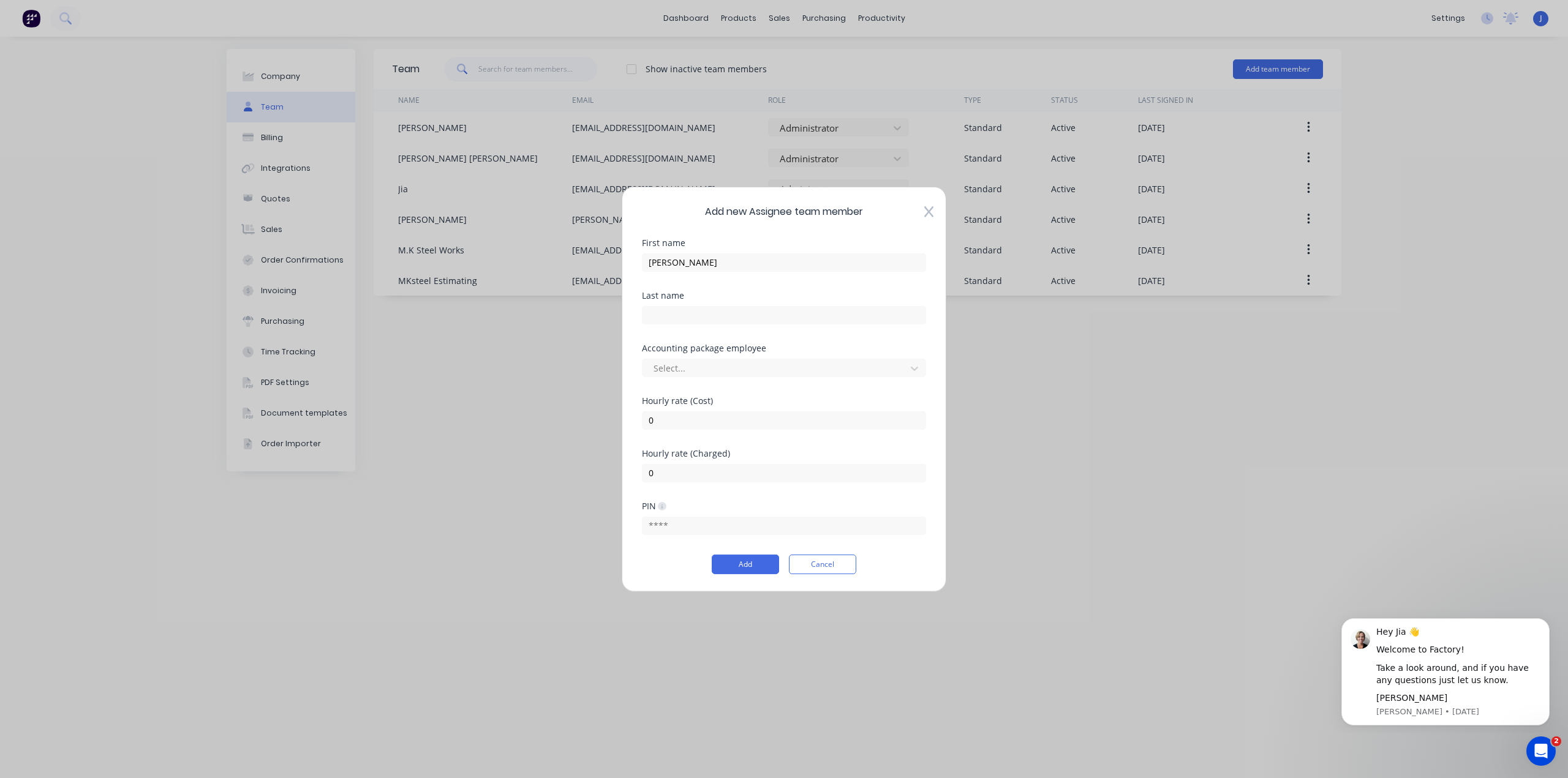
click at [651, 563] on div "Add Cancel" at bounding box center [784, 565] width 285 height 20
click at [738, 571] on button "Add" at bounding box center [745, 565] width 67 height 20
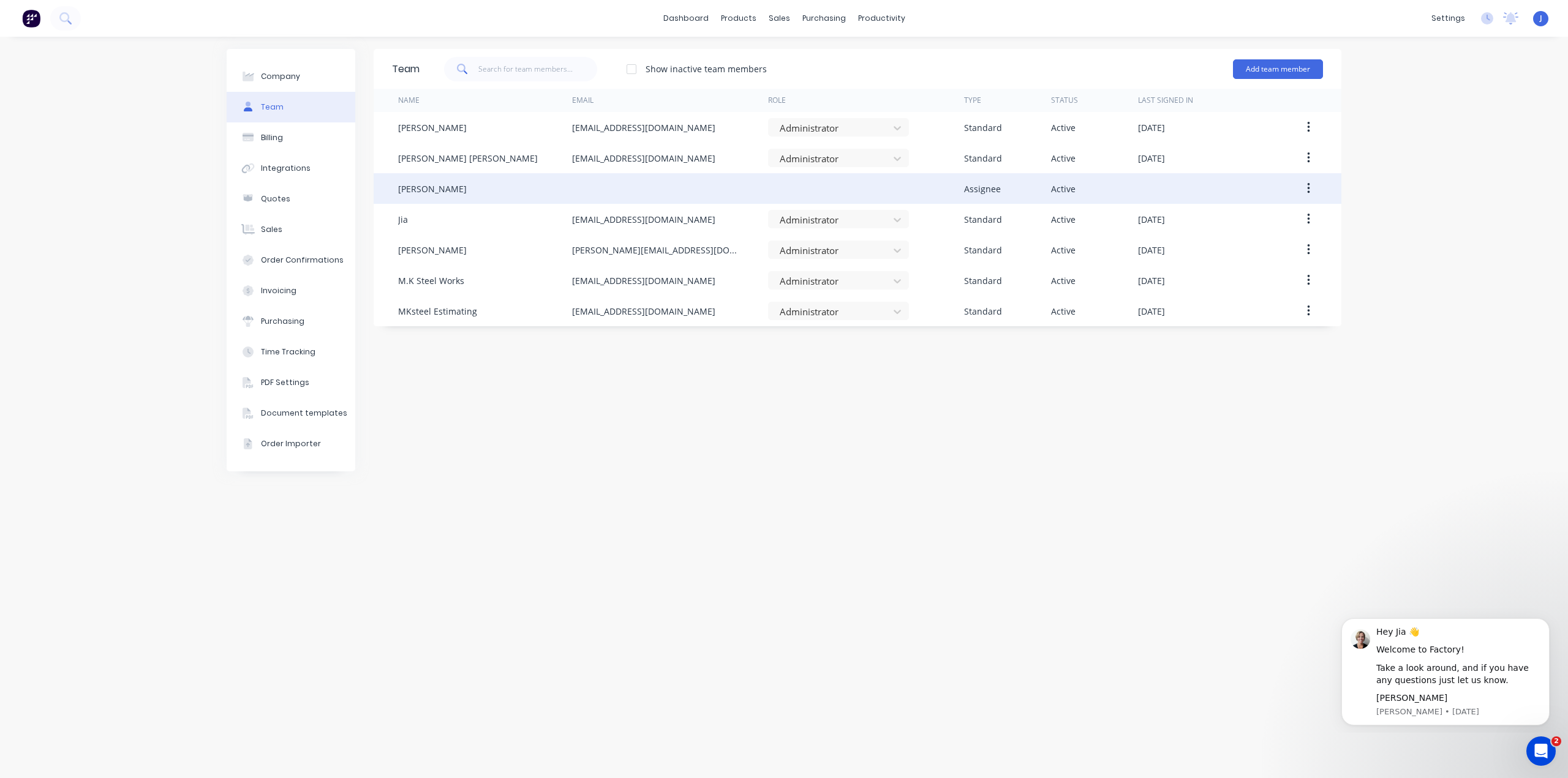
click at [1316, 183] on button "button" at bounding box center [1308, 188] width 29 height 22
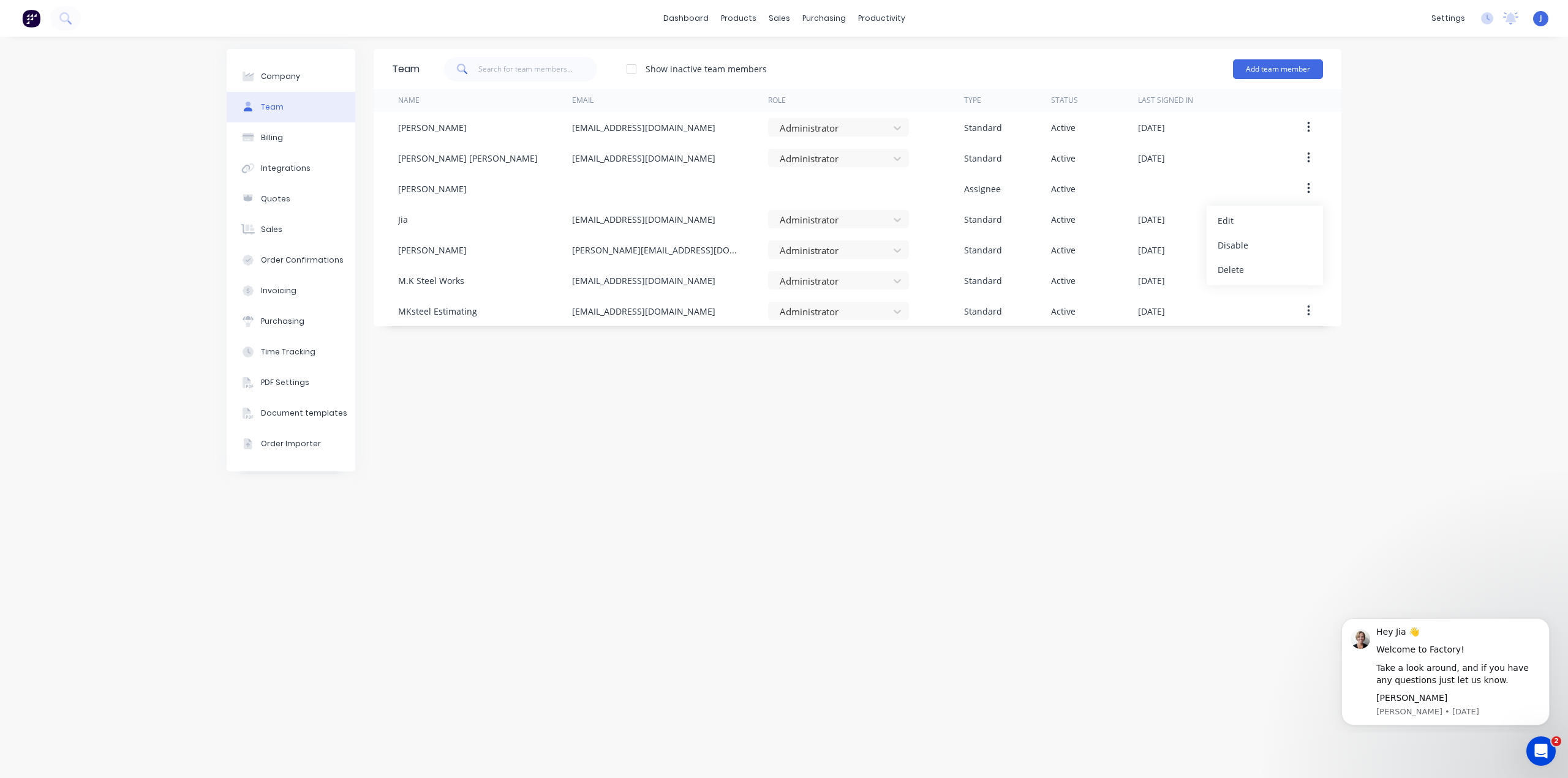
click at [1374, 179] on div "Company Team Billing Integrations Quotes Sales Order Confirmations Invoicing Pu…" at bounding box center [784, 407] width 1568 height 742
click at [1339, 83] on div at bounding box center [1332, 83] width 18 height 11
click at [1288, 66] on button "Add team member" at bounding box center [1278, 70] width 90 height 20
click at [1181, 131] on div "Assignee team member A team member that can be assigned to orders, but cannot l…" at bounding box center [1225, 147] width 174 height 46
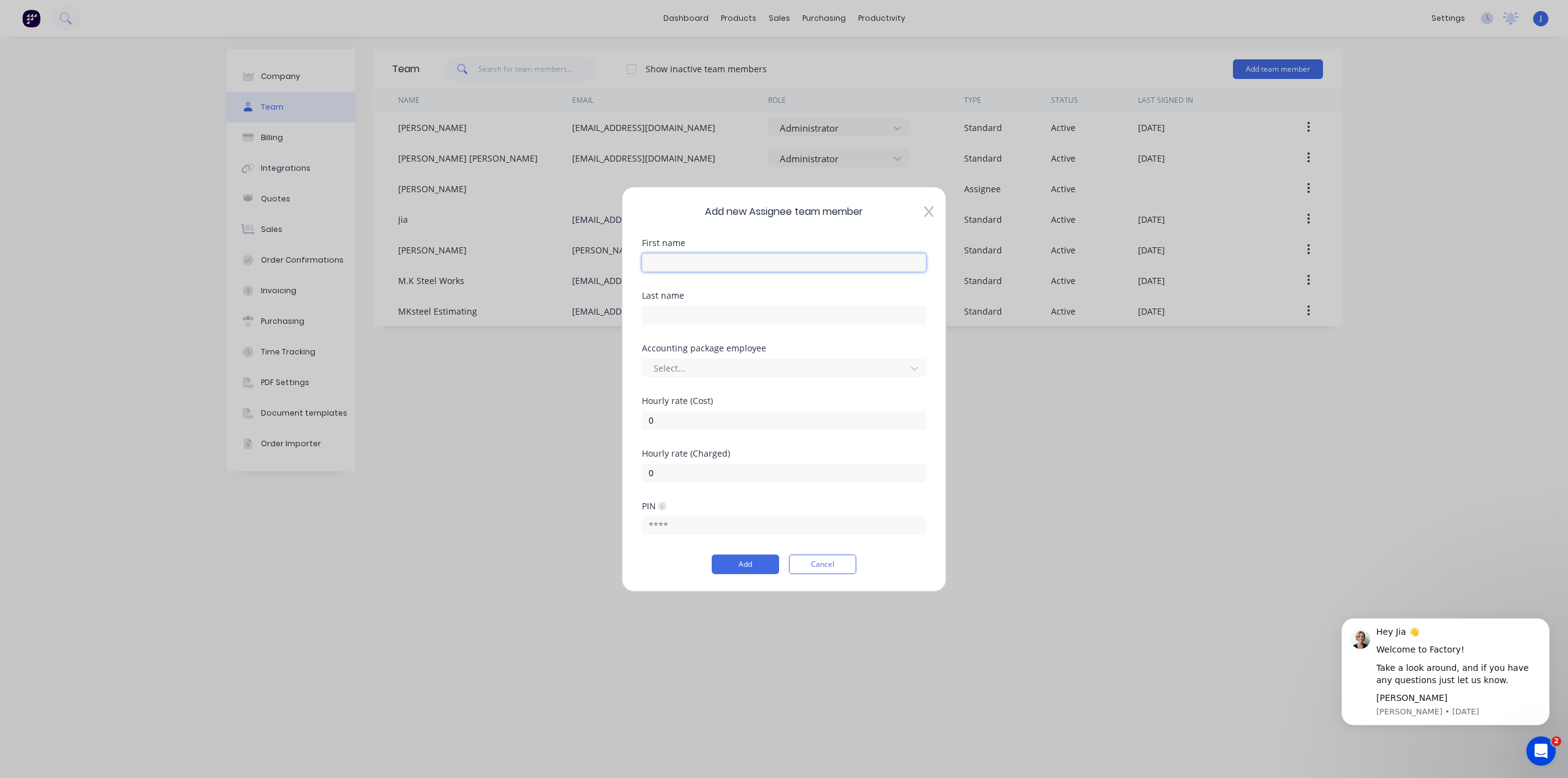
click at [668, 259] on input "text" at bounding box center [784, 262] width 285 height 18
type input "Sha"
click at [719, 362] on div at bounding box center [776, 368] width 247 height 15
click at [719, 363] on div at bounding box center [776, 368] width 247 height 15
click at [686, 530] on input "text" at bounding box center [784, 526] width 285 height 18
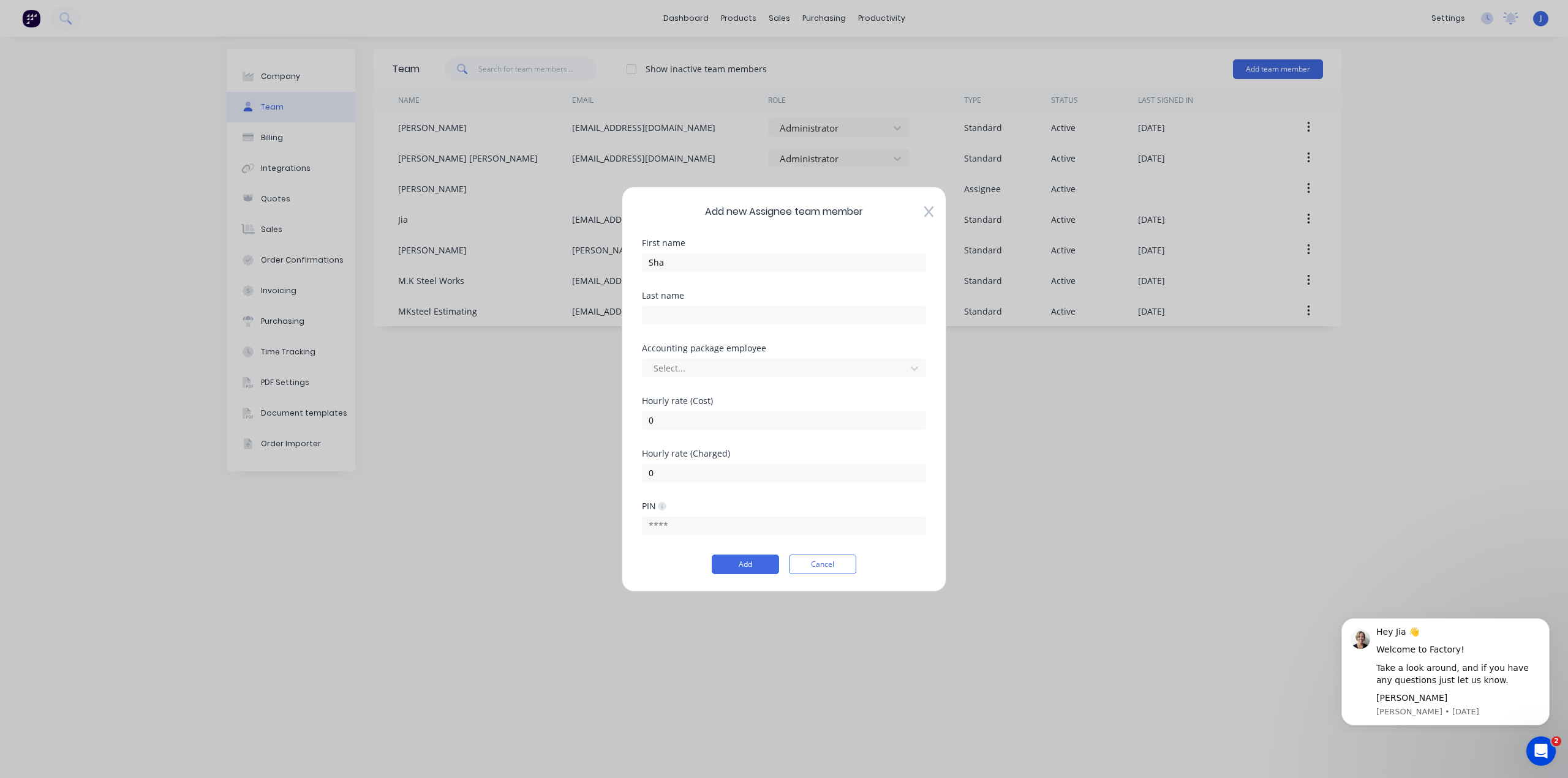
drag, startPoint x: 645, startPoint y: 562, endPoint x: 675, endPoint y: 562, distance: 30.0
click at [645, 562] on div "Add Cancel" at bounding box center [784, 565] width 285 height 20
click at [734, 565] on button "Add" at bounding box center [745, 565] width 67 height 20
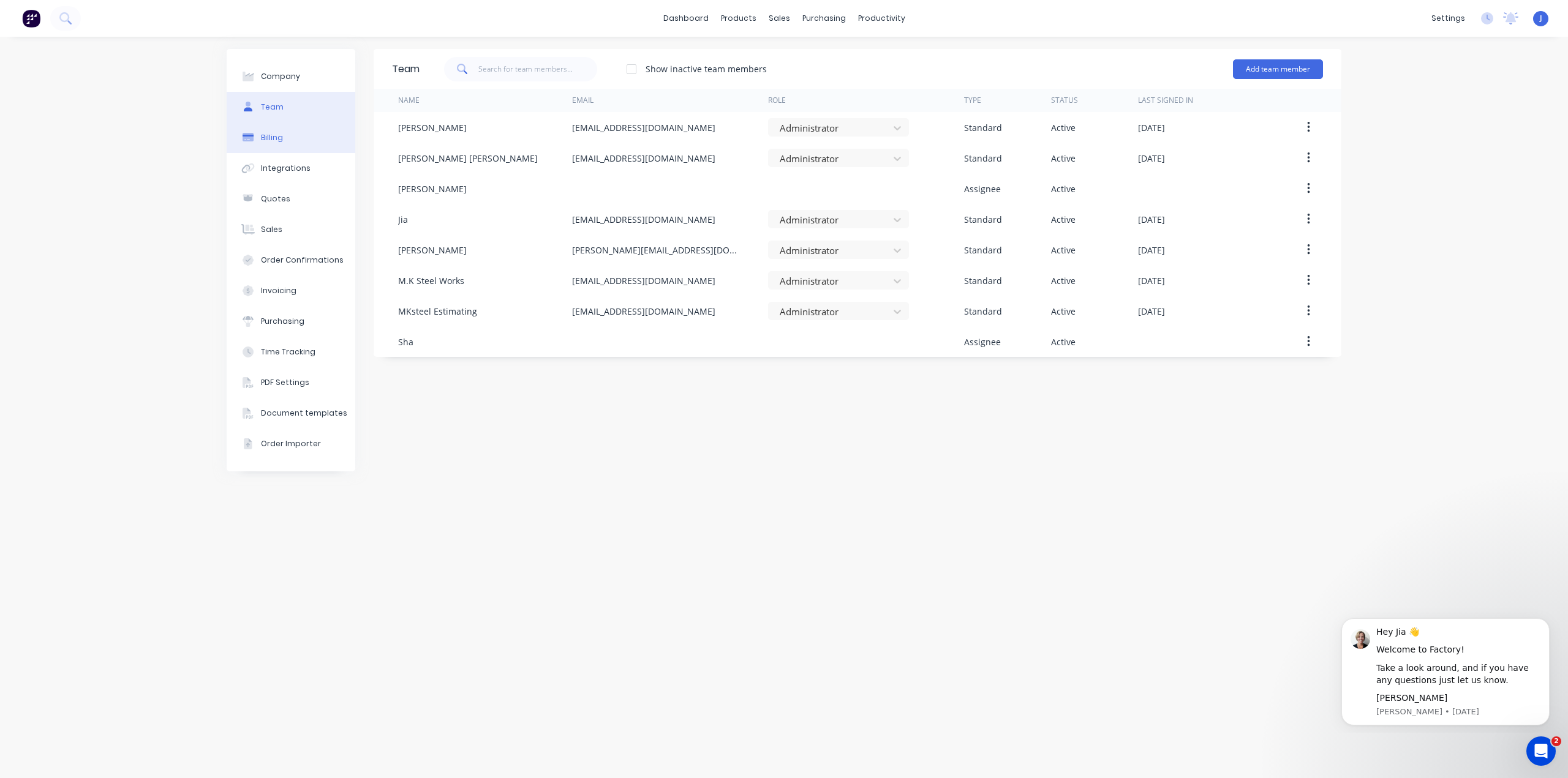
click at [296, 141] on button "Billing" at bounding box center [290, 138] width 129 height 31
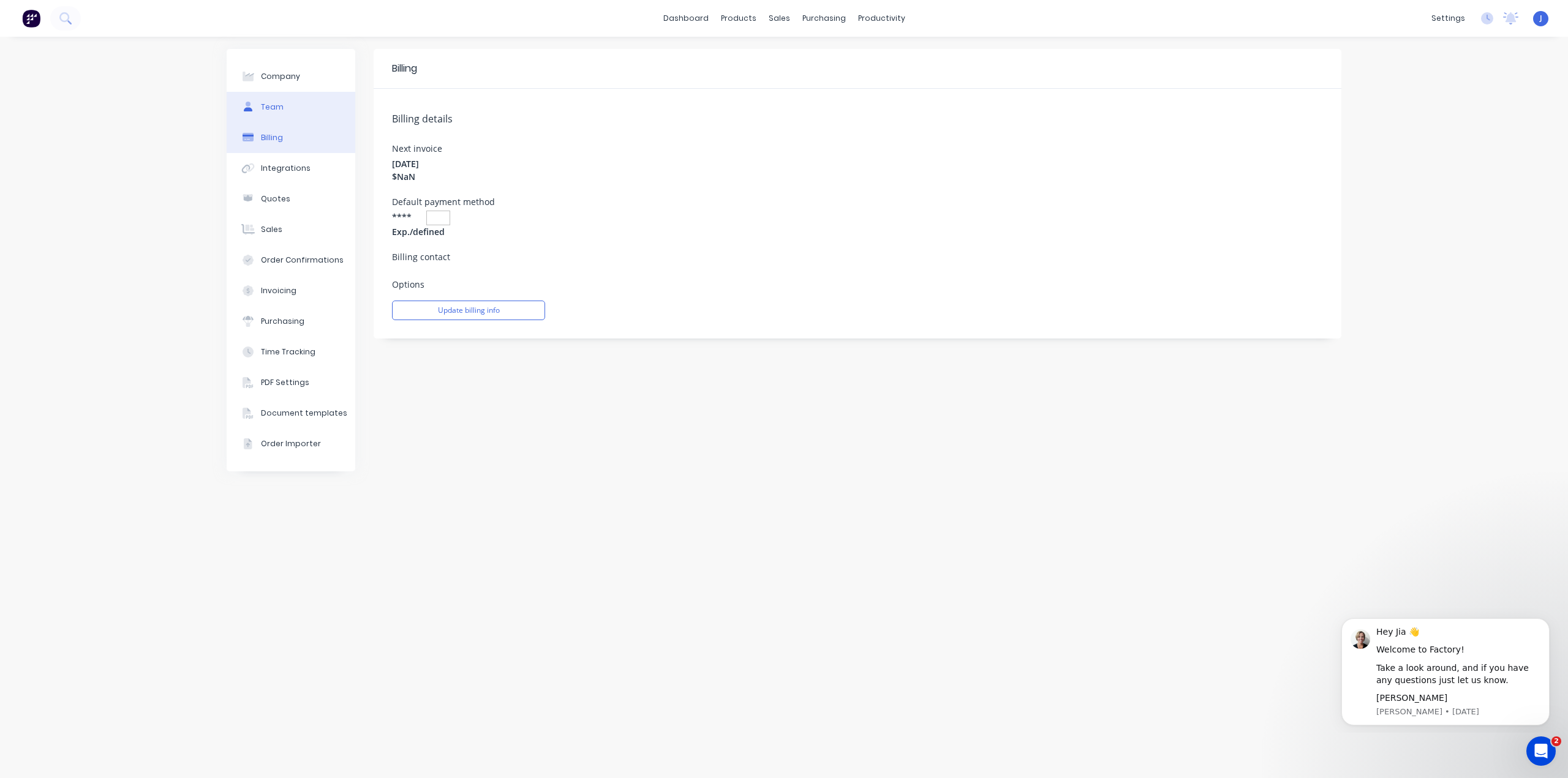
click at [288, 104] on button "Team" at bounding box center [290, 107] width 129 height 31
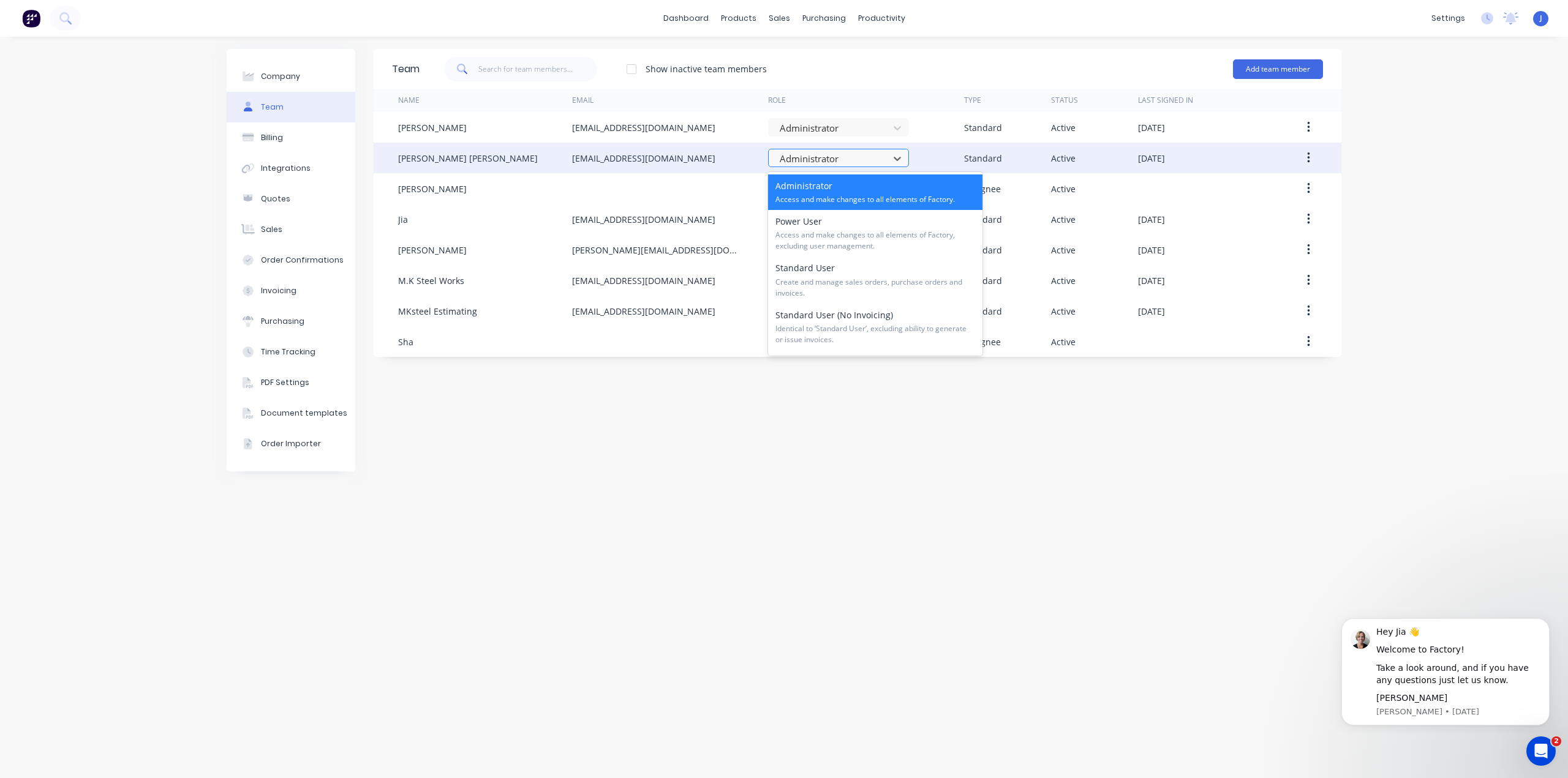
click at [864, 156] on div at bounding box center [830, 158] width 104 height 15
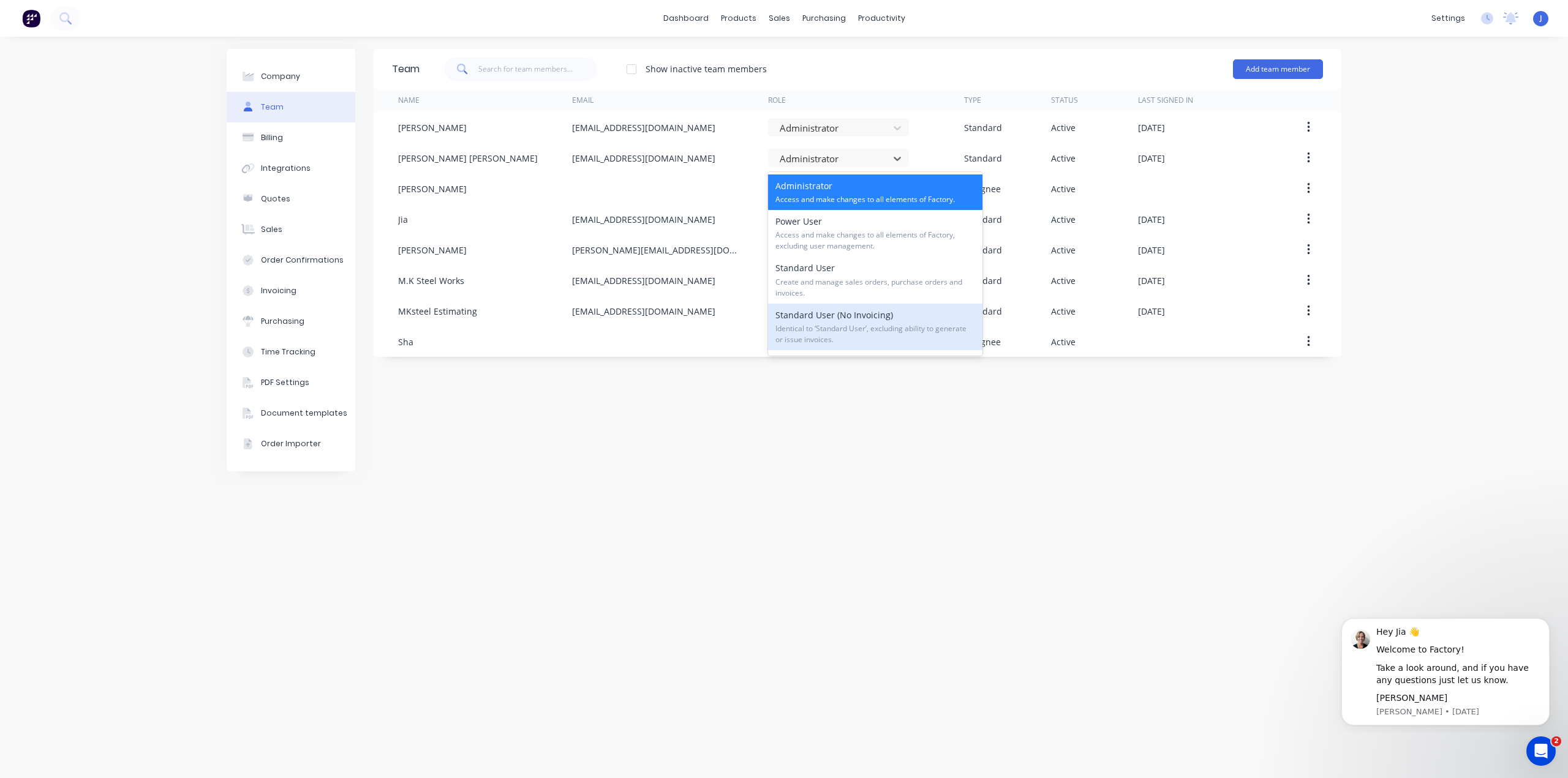
click at [806, 442] on div "Team Show inactive team members Add team member Name Email Role Type Status Las…" at bounding box center [857, 407] width 967 height 717
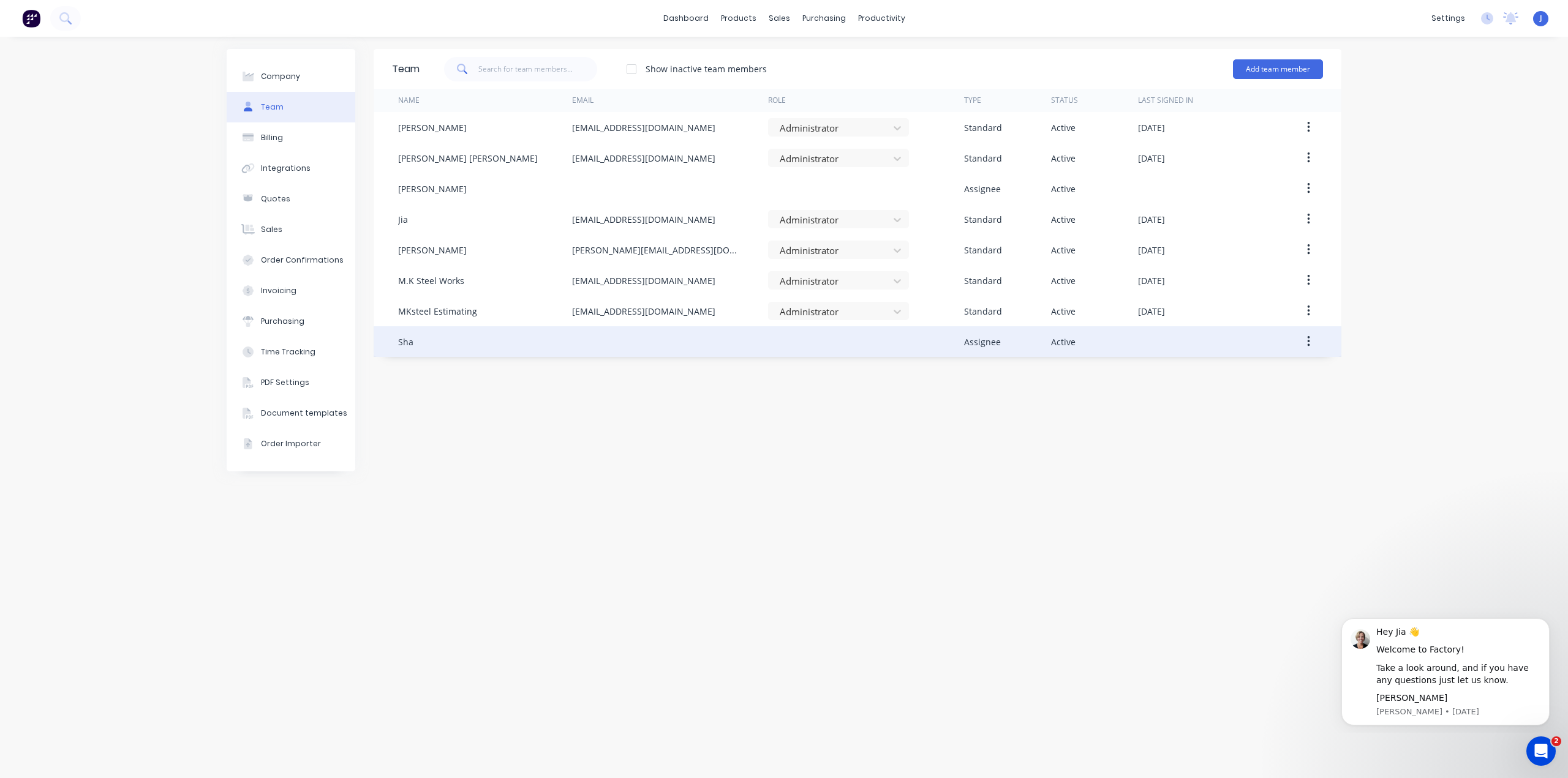
click at [410, 351] on div "Sha" at bounding box center [485, 341] width 174 height 31
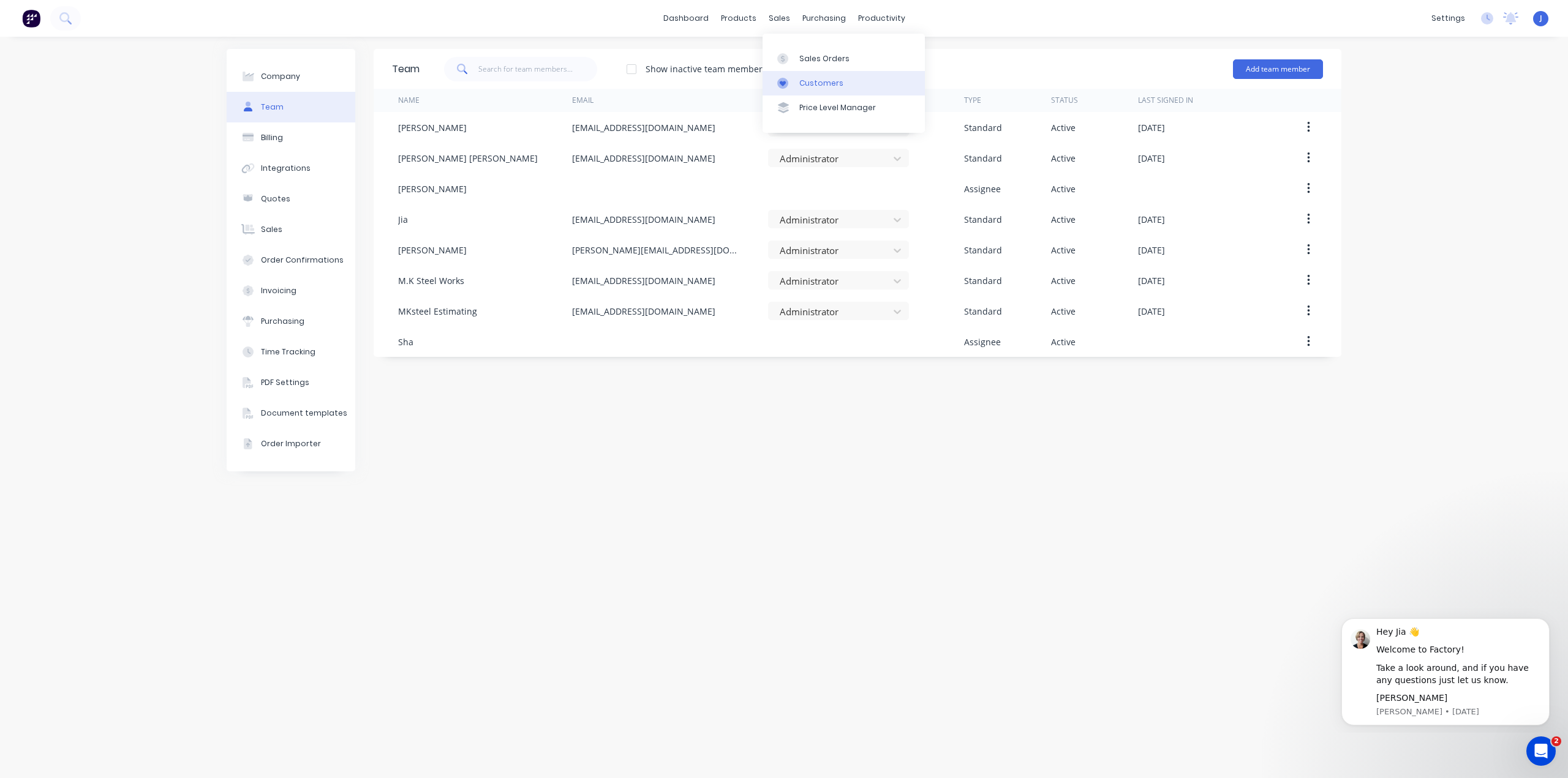
click at [811, 80] on div "Customers" at bounding box center [821, 83] width 44 height 11
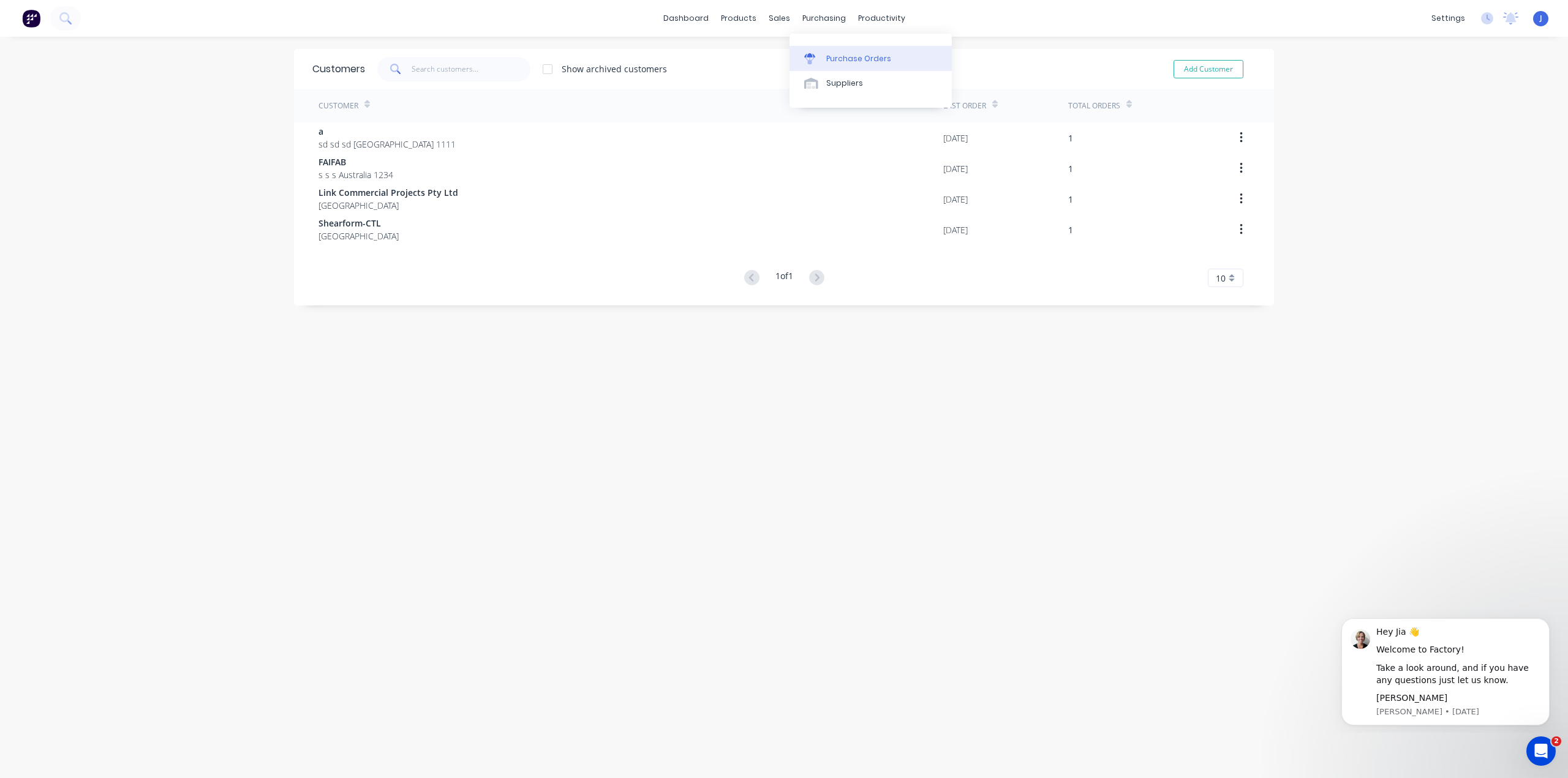
click at [822, 51] on link "Purchase Orders" at bounding box center [871, 58] width 163 height 25
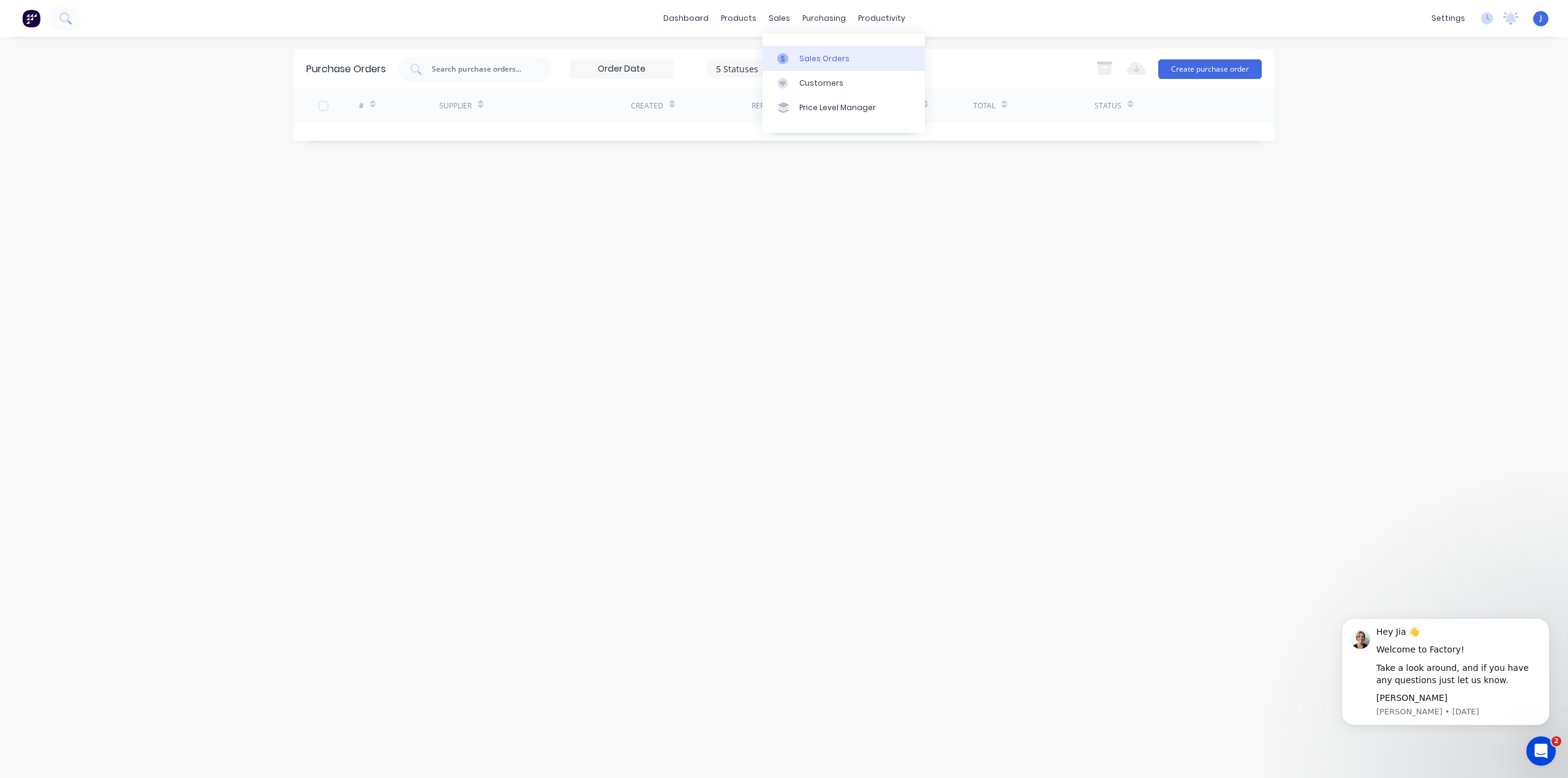
click at [804, 57] on div "Sales Orders" at bounding box center [824, 58] width 51 height 11
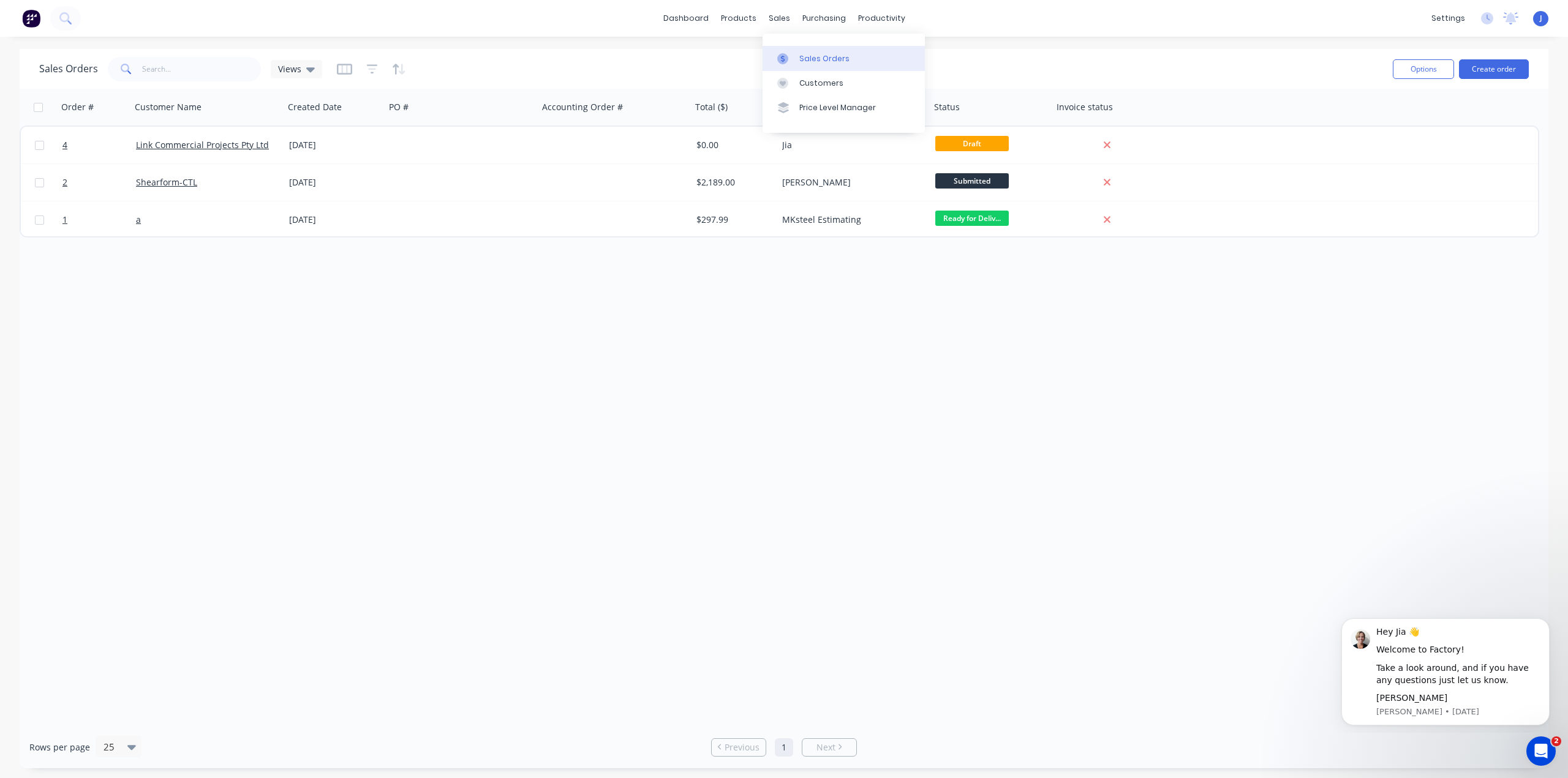
click at [805, 55] on div "Sales Orders" at bounding box center [824, 58] width 51 height 11
click at [796, 110] on link "Price Level Manager" at bounding box center [844, 108] width 163 height 25
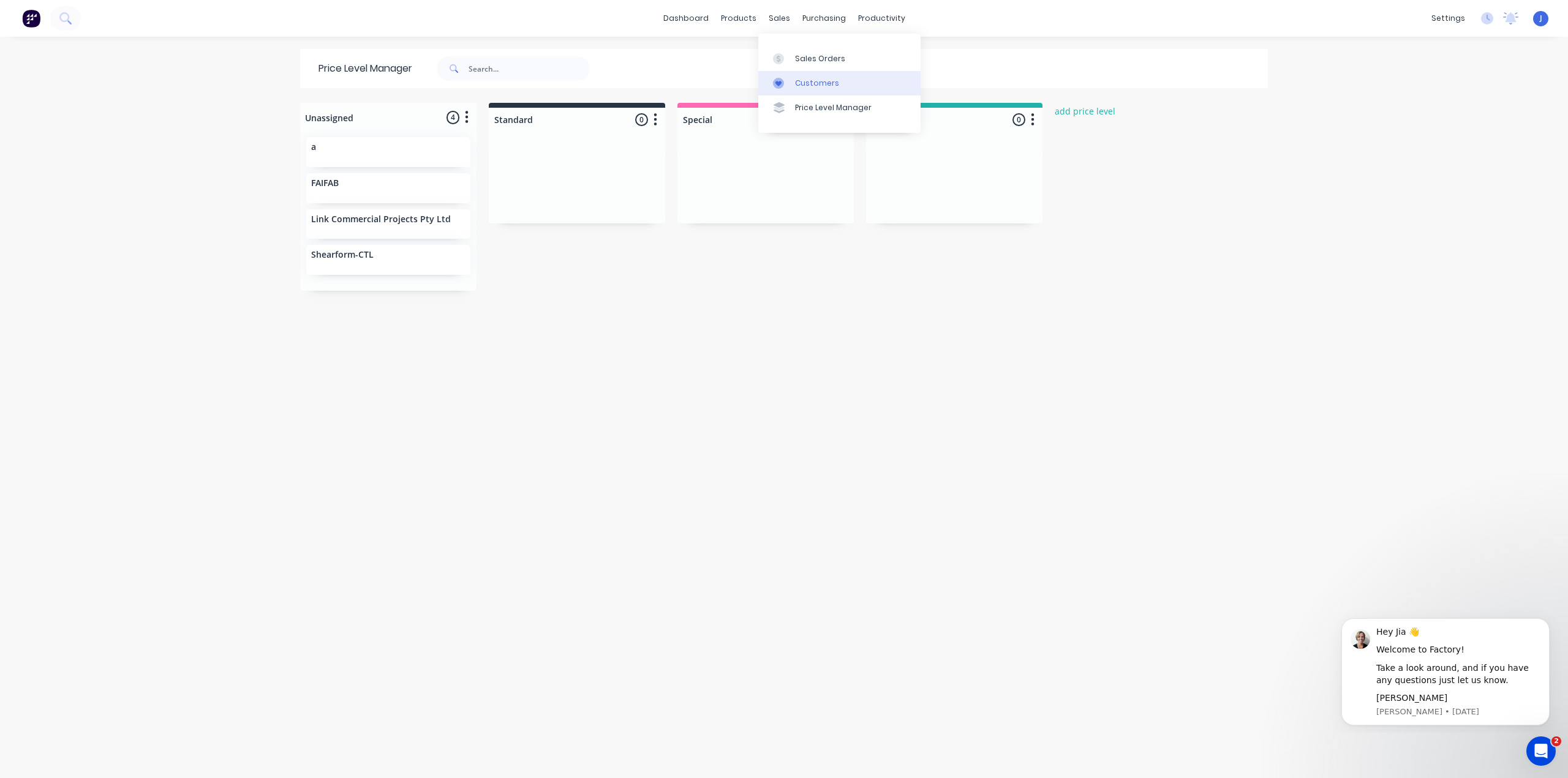
click at [794, 75] on link "Customers" at bounding box center [840, 84] width 163 height 25
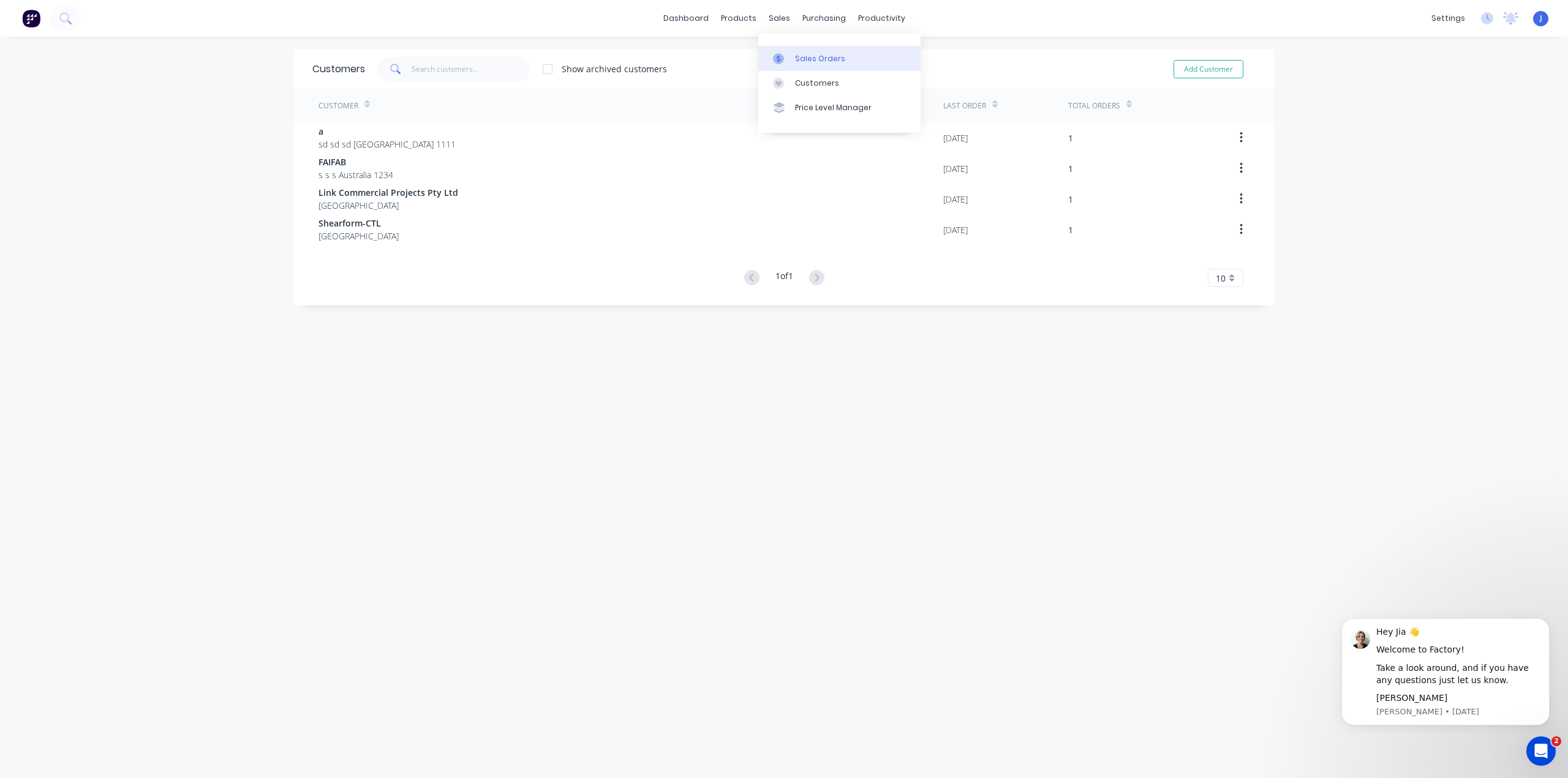
click at [804, 56] on div "Sales Orders" at bounding box center [820, 58] width 51 height 11
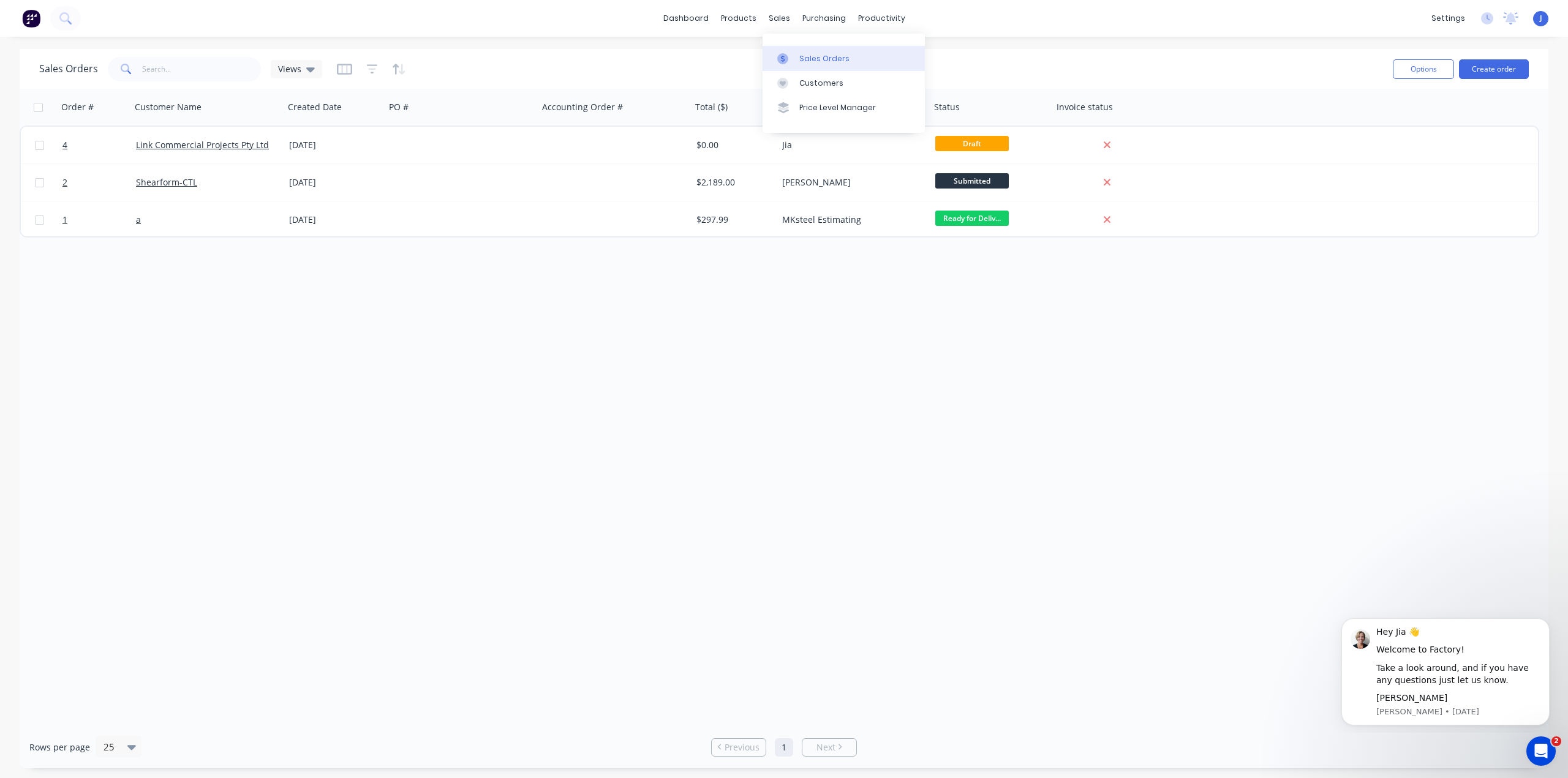
click at [804, 60] on div "Sales Orders" at bounding box center [824, 58] width 51 height 11
click at [898, 57] on div "Workflow" at bounding box center [903, 58] width 37 height 11
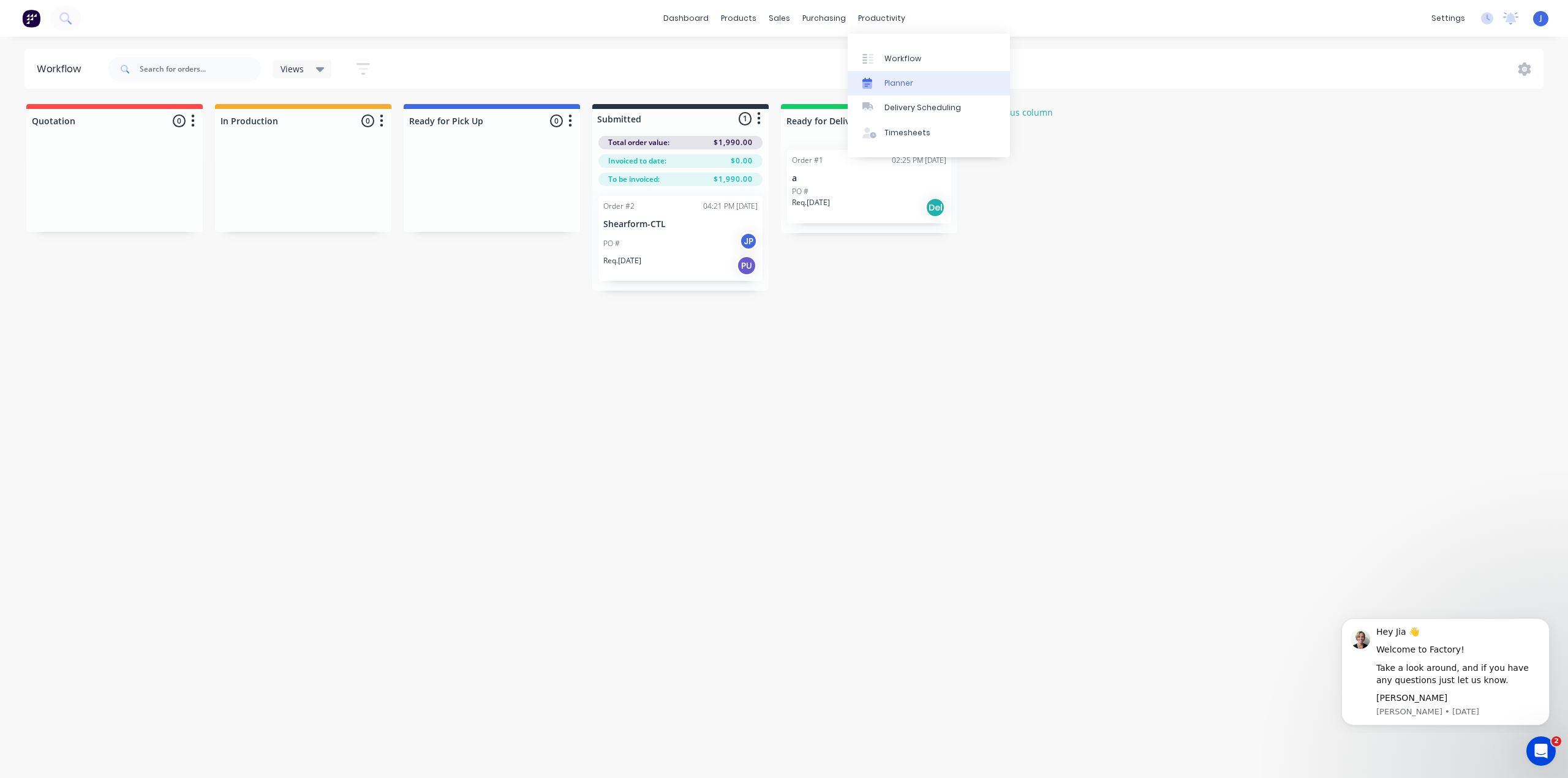
click at [899, 74] on link "Planner" at bounding box center [929, 84] width 163 height 25
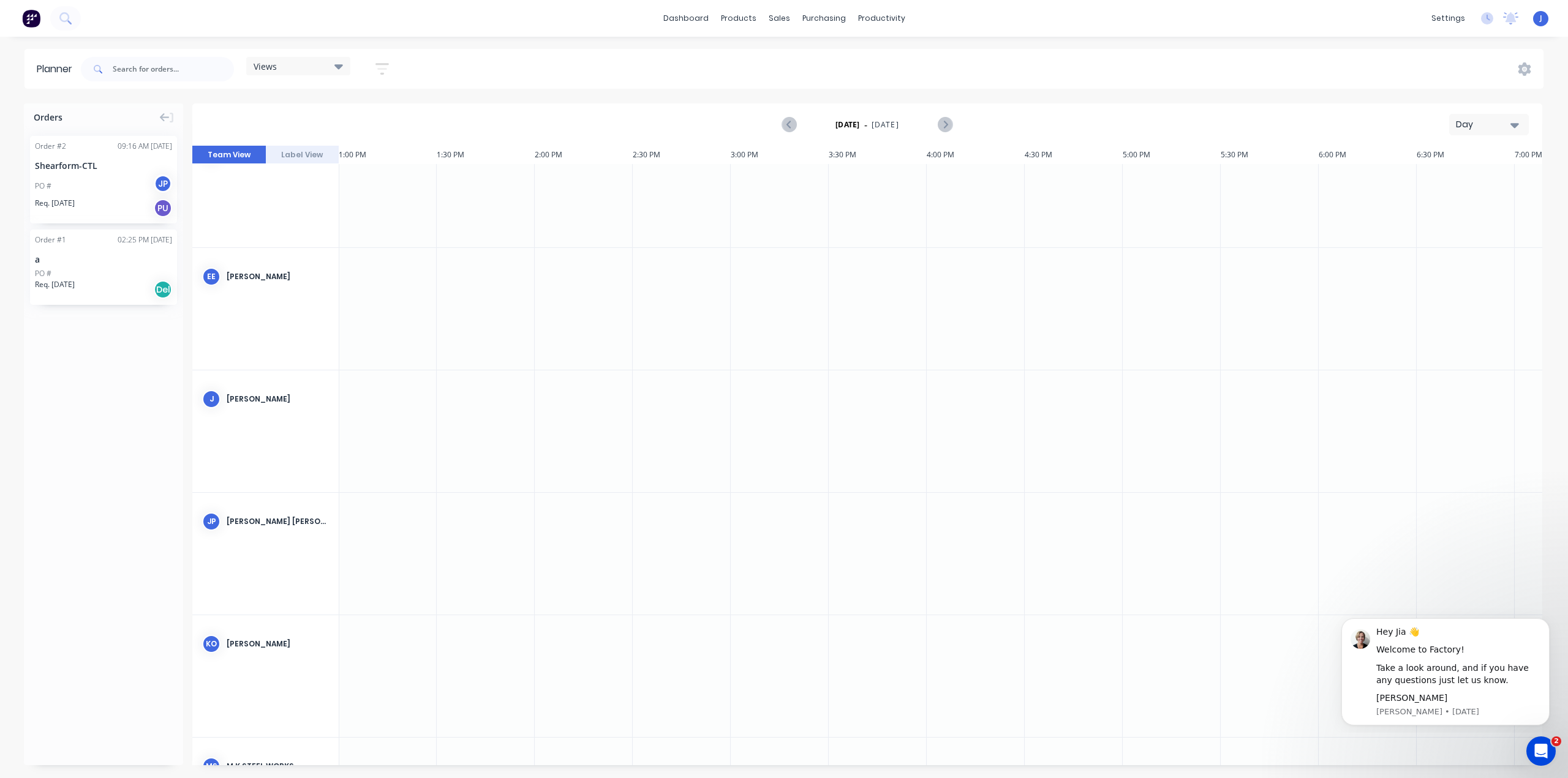
scroll to position [0, 2549]
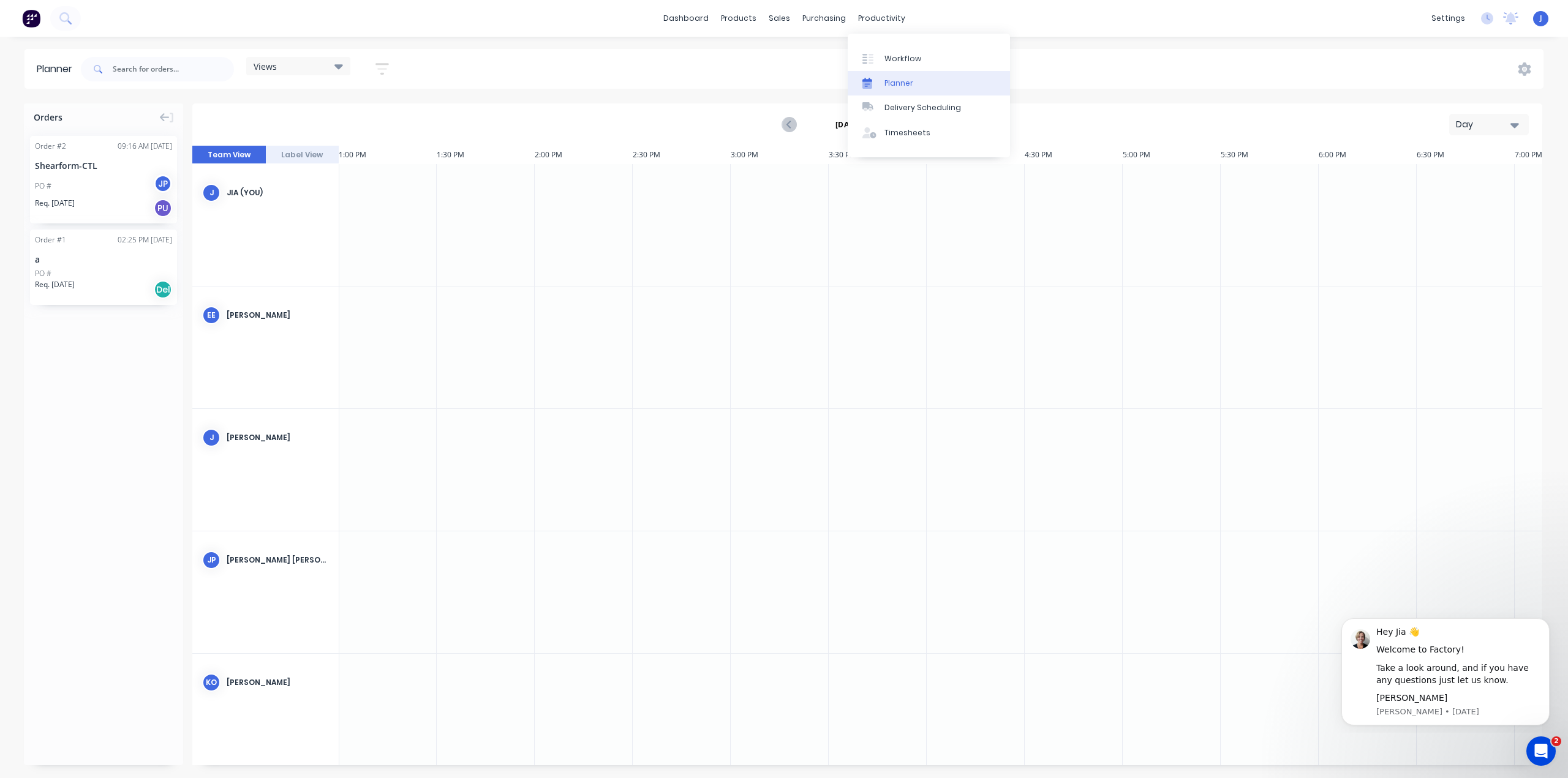
click at [904, 74] on link "Planner" at bounding box center [929, 84] width 163 height 25
click at [887, 46] on link "Workflow" at bounding box center [929, 58] width 163 height 25
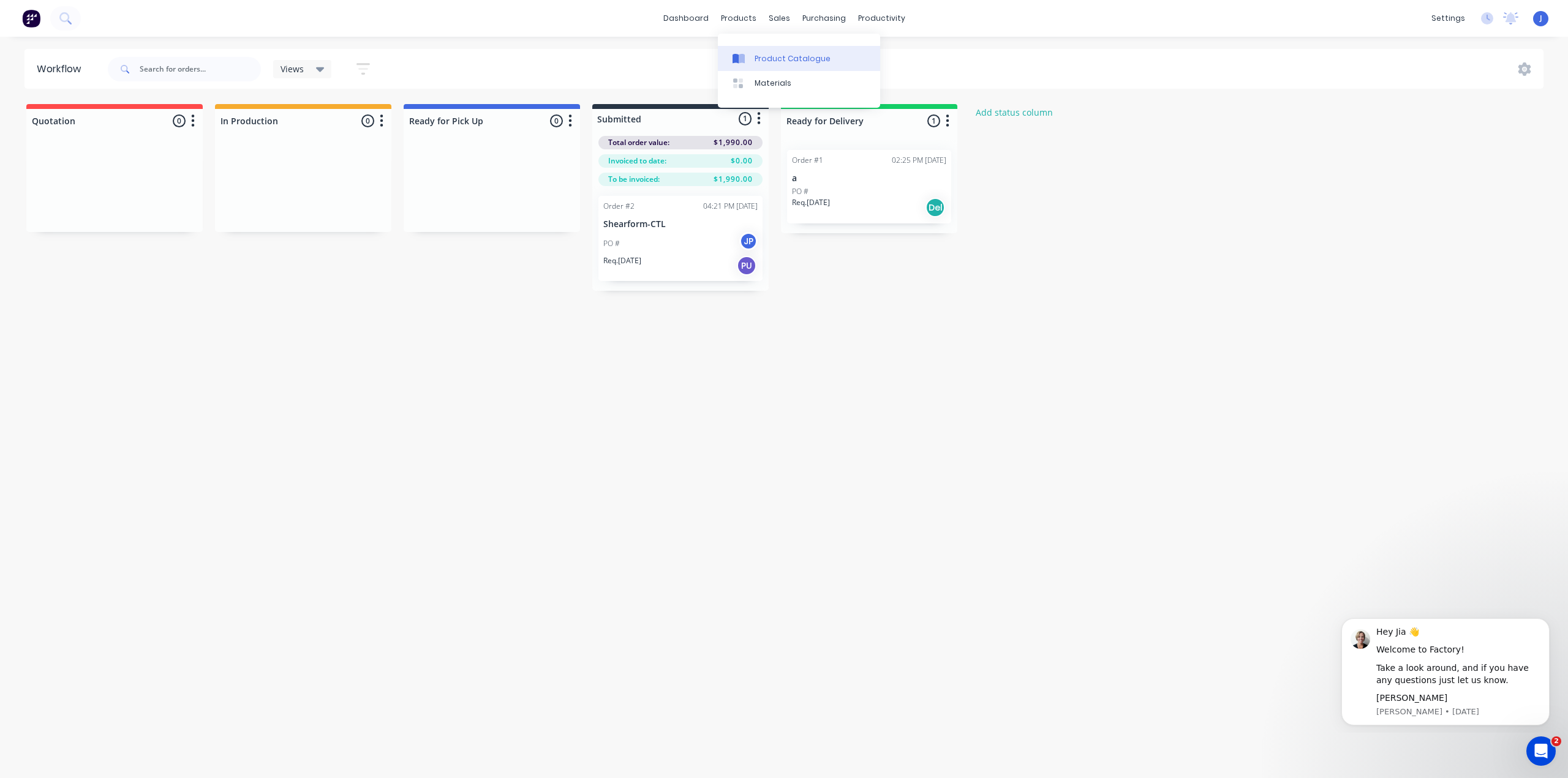
click at [767, 58] on div "Product Catalogue" at bounding box center [792, 58] width 76 height 11
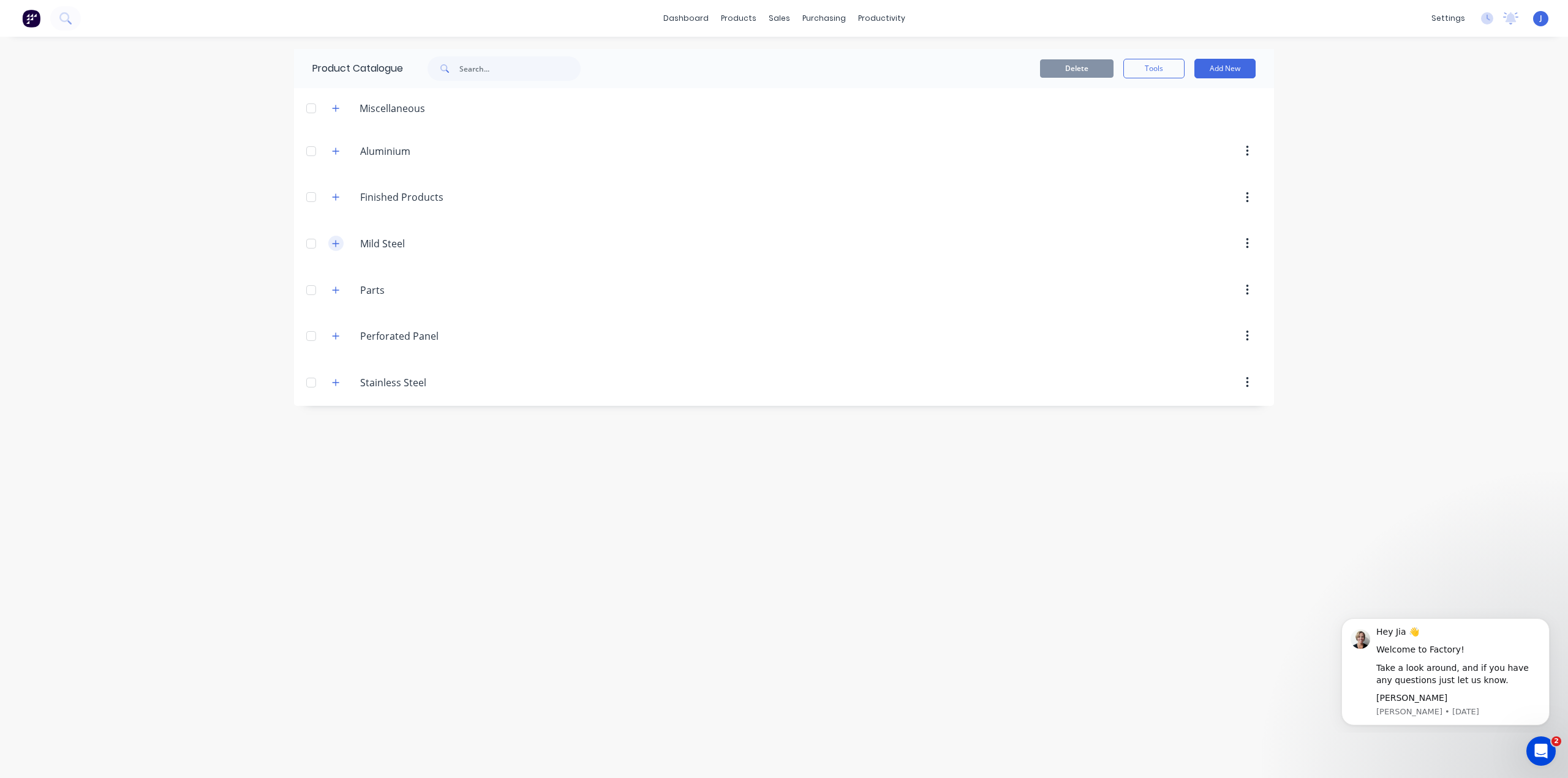
click at [337, 242] on icon "button" at bounding box center [335, 244] width 7 height 8
click at [1225, 69] on button "Add New" at bounding box center [1225, 69] width 61 height 20
click at [1162, 125] on div "Product" at bounding box center [1197, 124] width 95 height 17
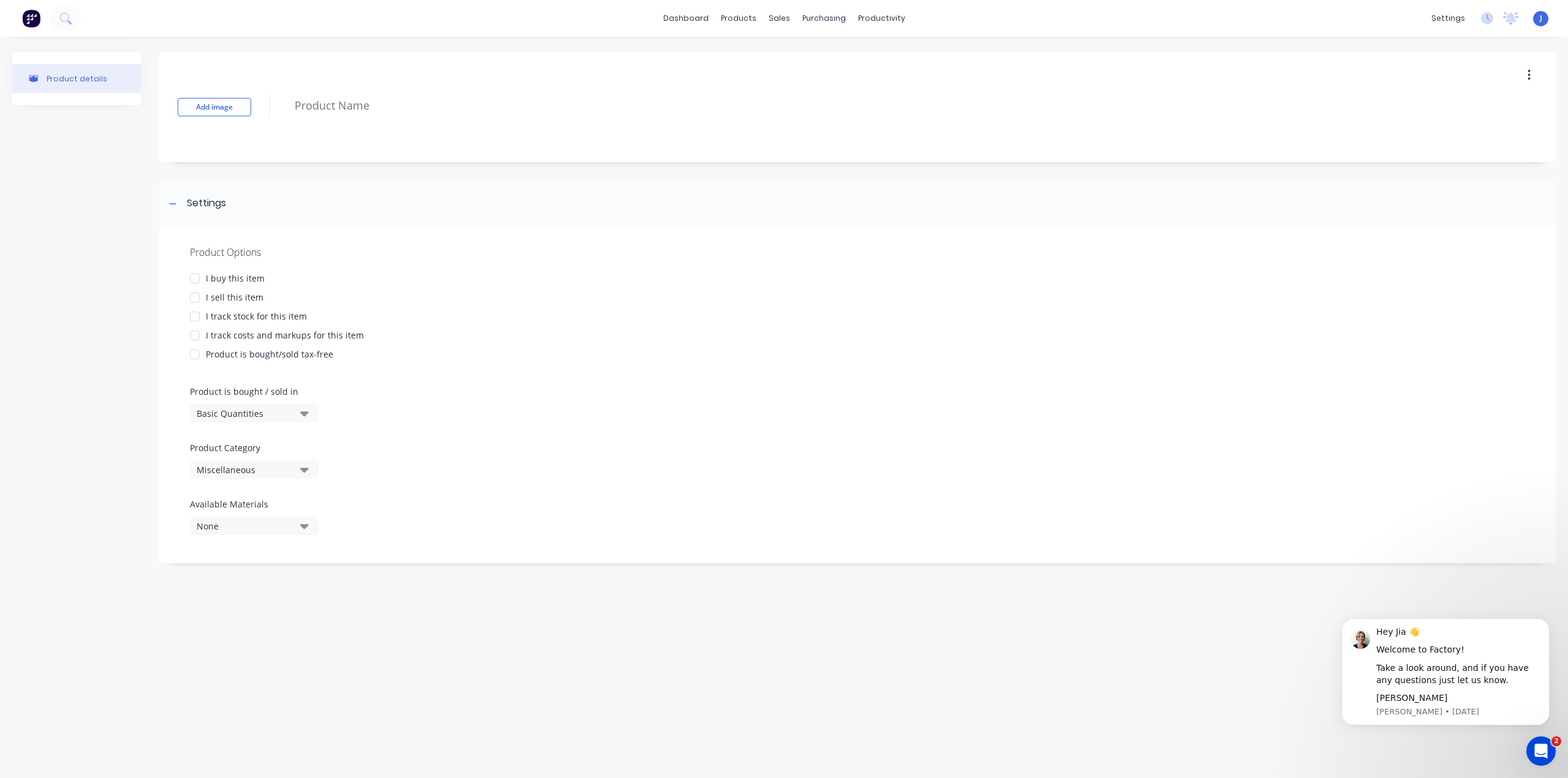
click at [279, 476] on div "Miscellaneous" at bounding box center [246, 470] width 98 height 13
click at [276, 475] on div "Miscellaneous" at bounding box center [246, 470] width 98 height 13
click at [277, 471] on div "Miscellaneous" at bounding box center [246, 470] width 98 height 13
click at [263, 387] on div "Mild Steel" at bounding box center [281, 381] width 183 height 25
click at [231, 276] on div "I buy this item" at bounding box center [235, 279] width 59 height 13
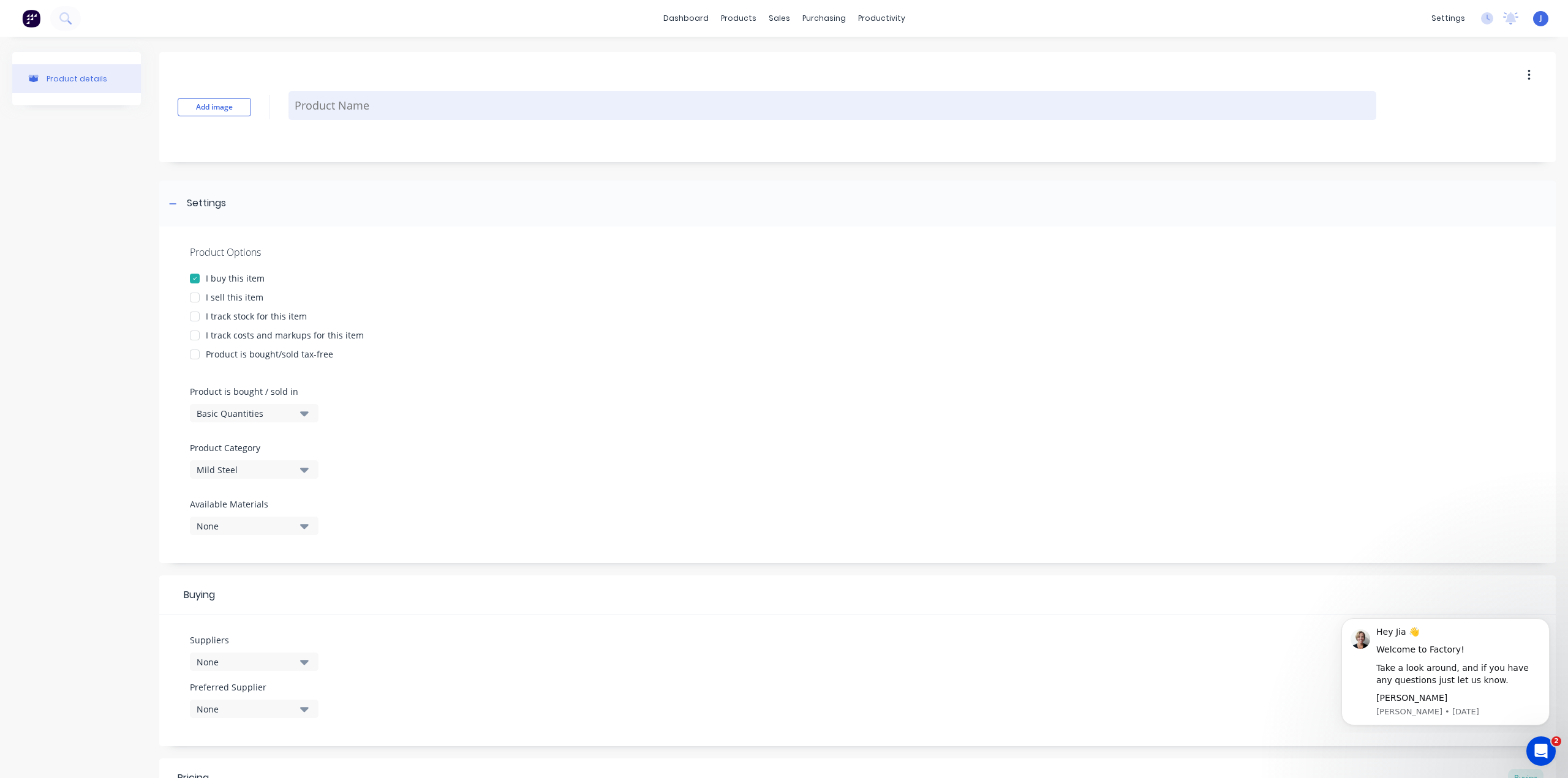
click at [346, 106] on textarea at bounding box center [832, 105] width 1088 height 29
click at [332, 108] on textarea at bounding box center [832, 105] width 1088 height 29
type textarea "x"
type textarea "R"
type textarea "x"
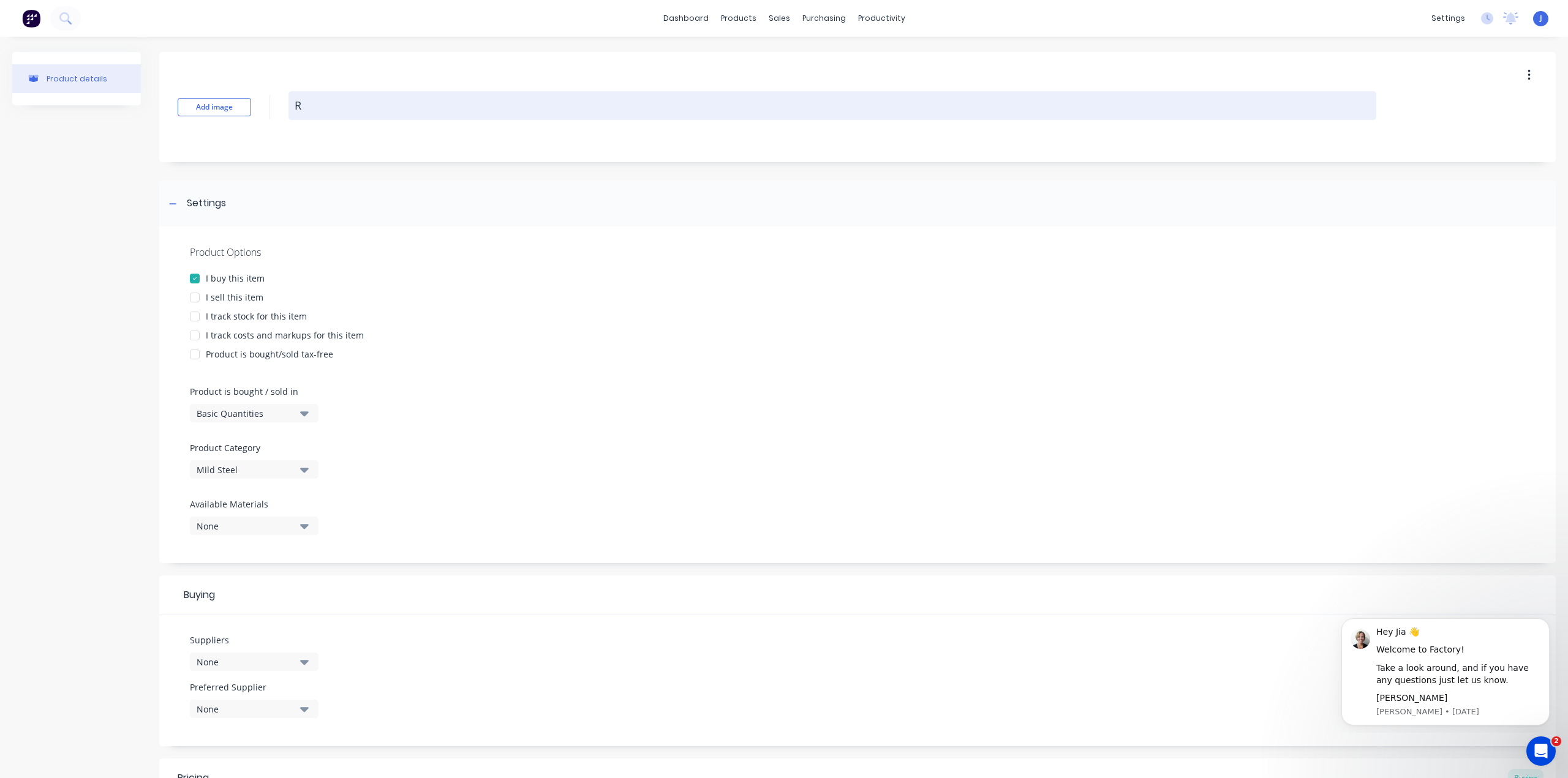
type textarea "RH"
type textarea "x"
type textarea "RHS"
type textarea "x"
type textarea "RHS"
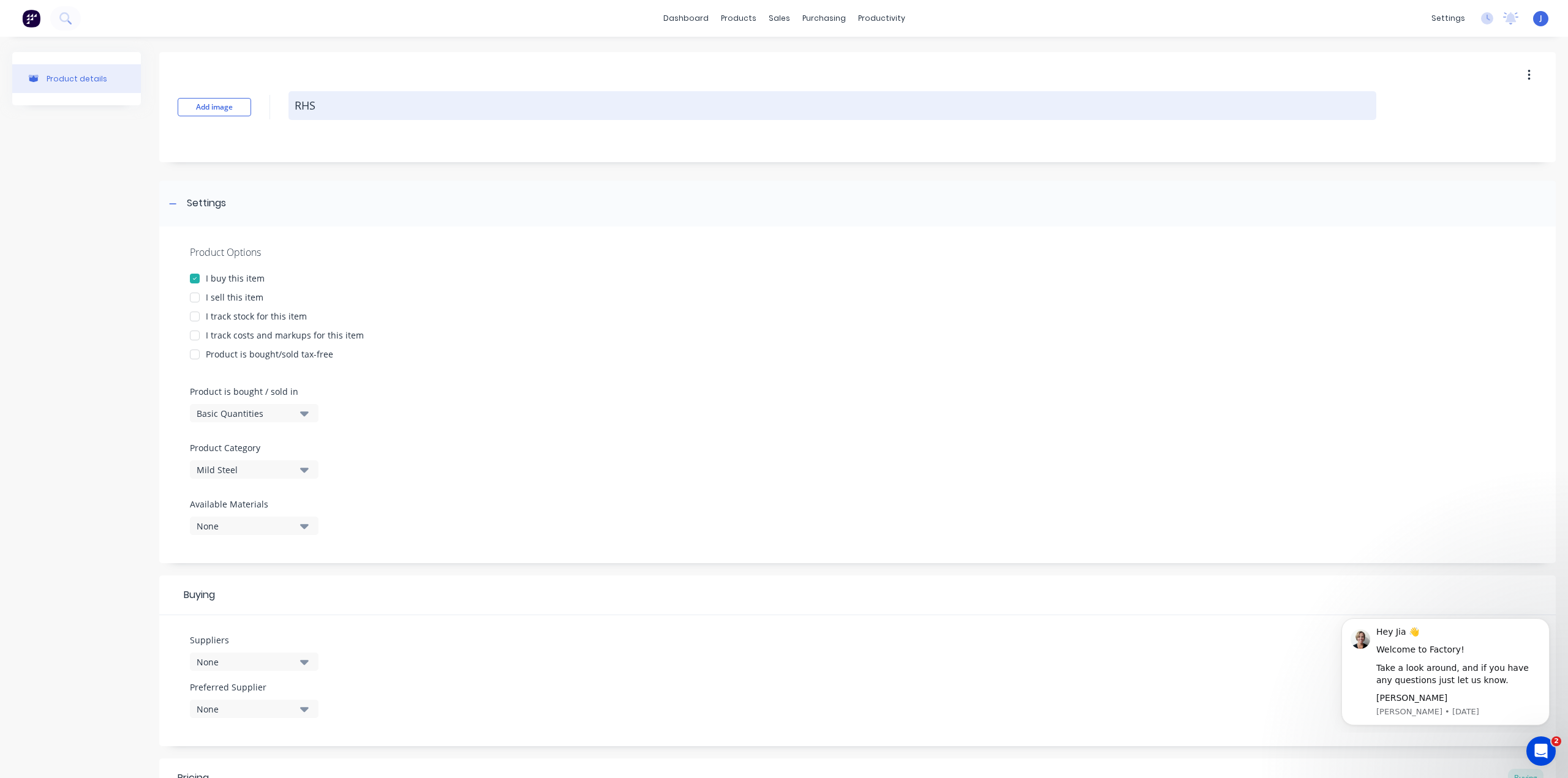
type textarea "x"
type textarea "RHS 8"
type textarea "x"
type textarea "RHS 89"
type textarea "x"
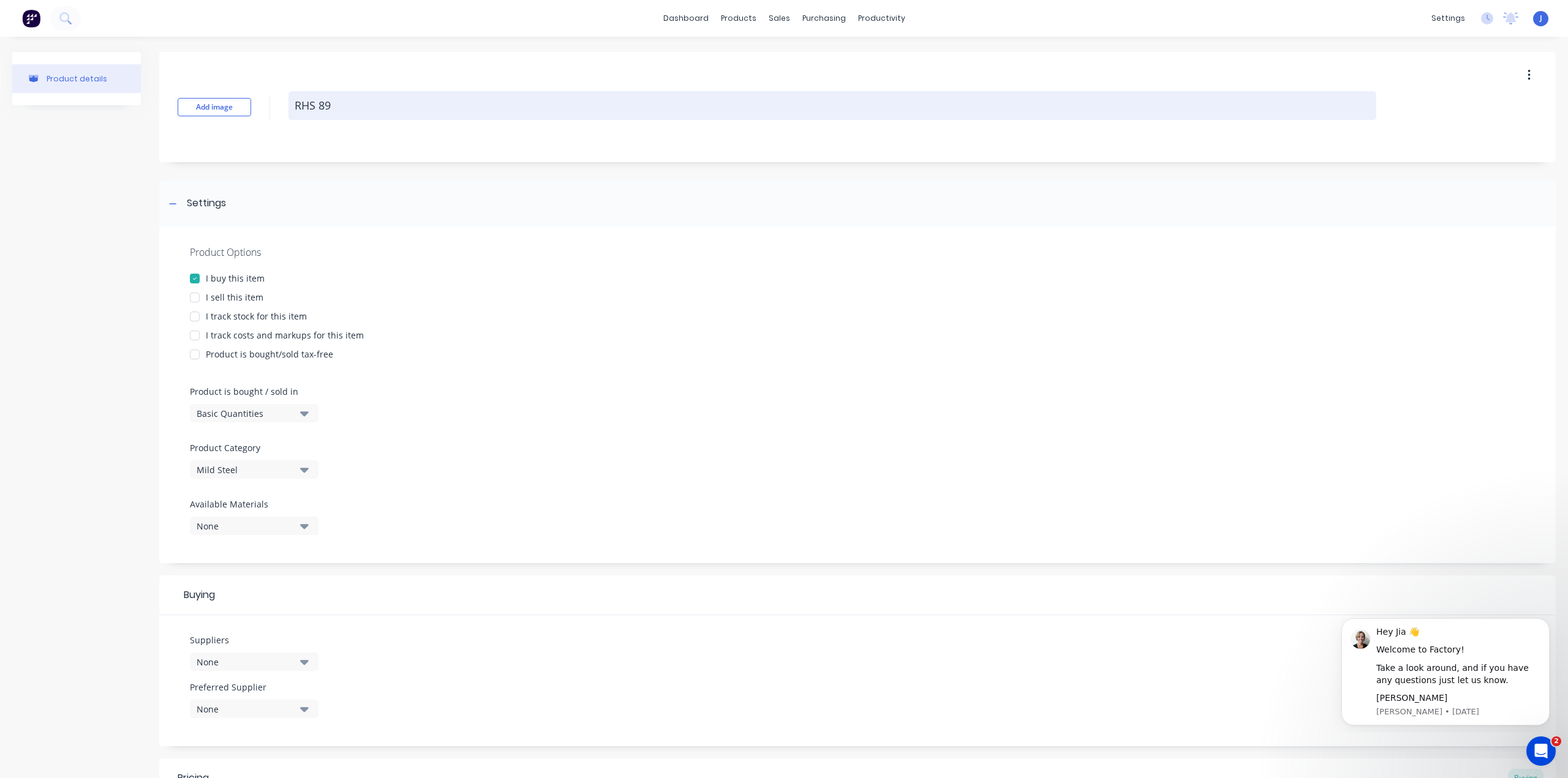
type textarea "RHS 89x"
type textarea "x"
type textarea "RHS 89x8"
type textarea "x"
type textarea "RHS 89x89"
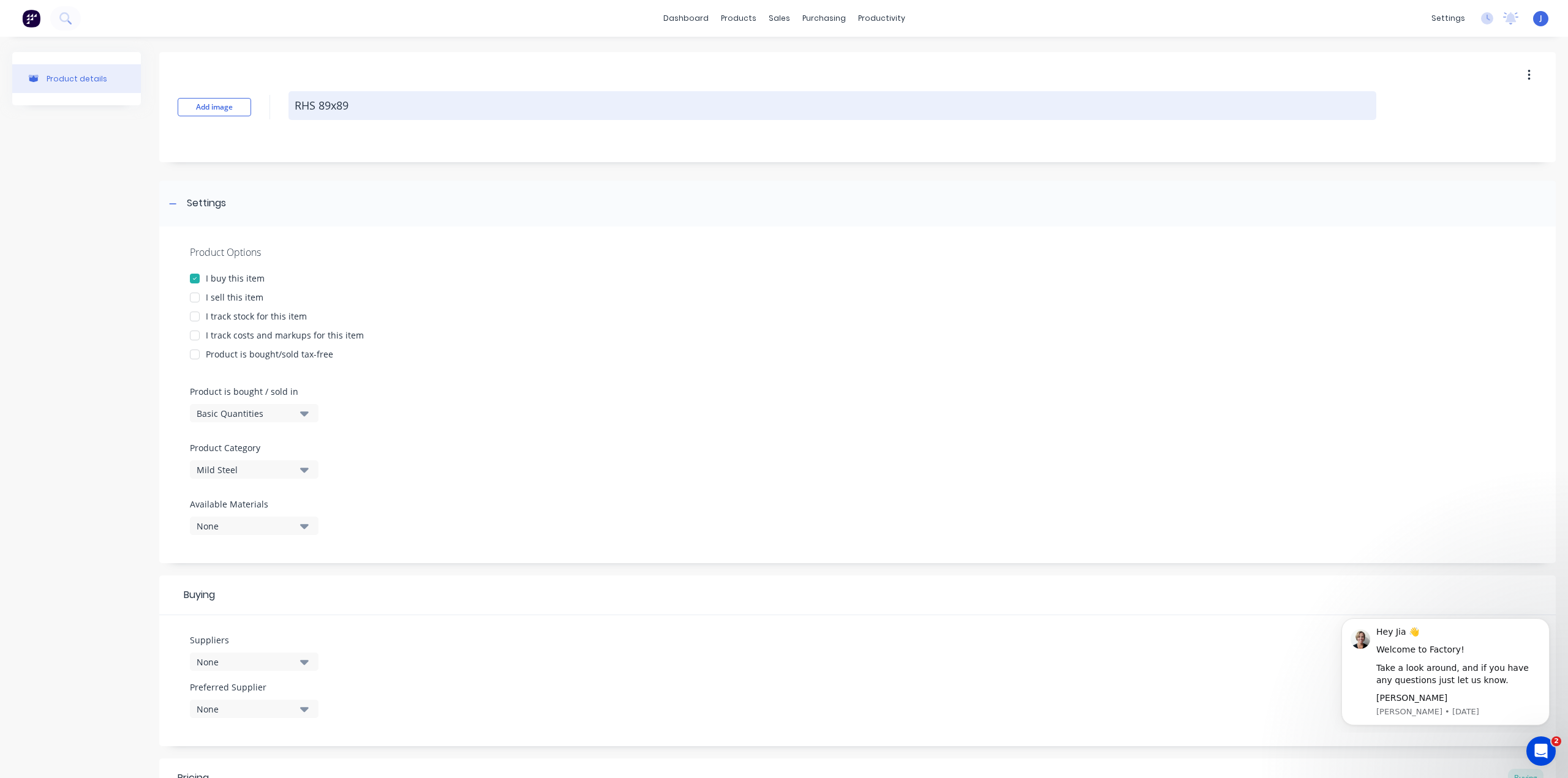
type textarea "x"
type textarea "RHS 89x89x"
type textarea "x"
type textarea "RHS 89x89x5"
type textarea "x"
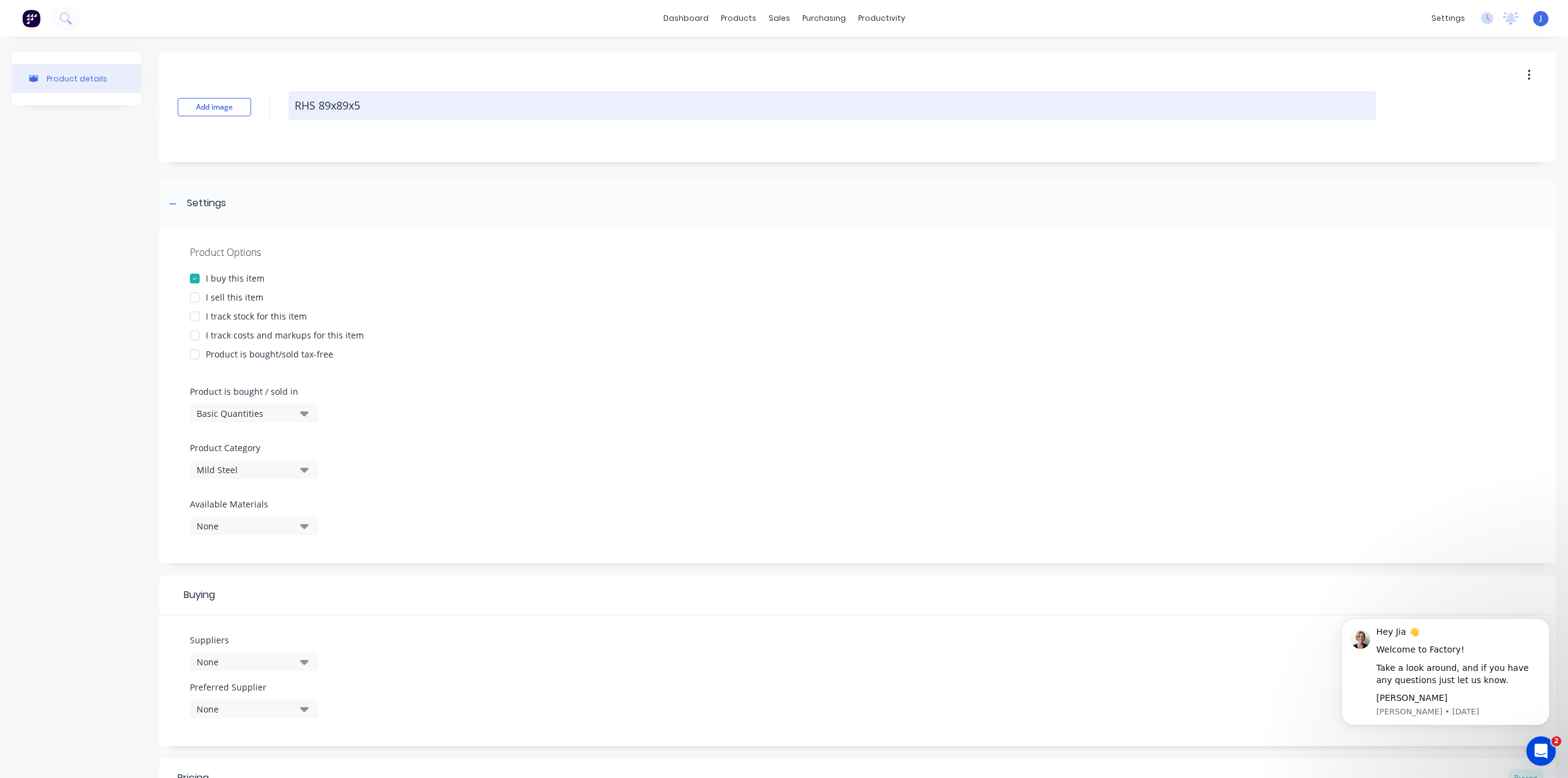
type textarea "RHS 89x89x5x"
type textarea "x"
type textarea "RHS 89x89x5"
type textarea "x"
type textarea "RHS 89x89x5"
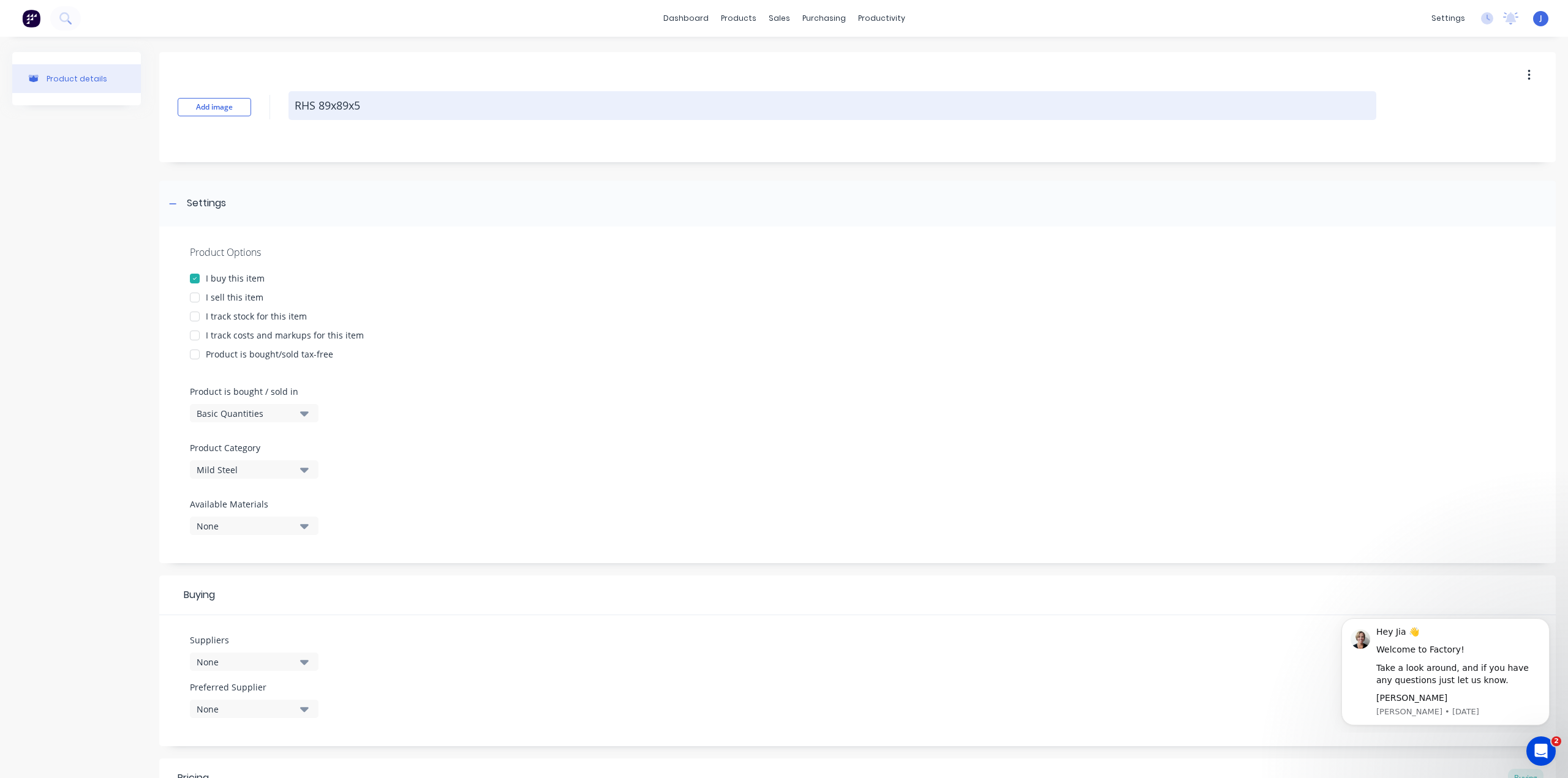
type textarea "x"
type textarea "RHS 89x89x5 -"
type textarea "x"
type textarea "RHS 89x89x5 -"
type textarea "x"
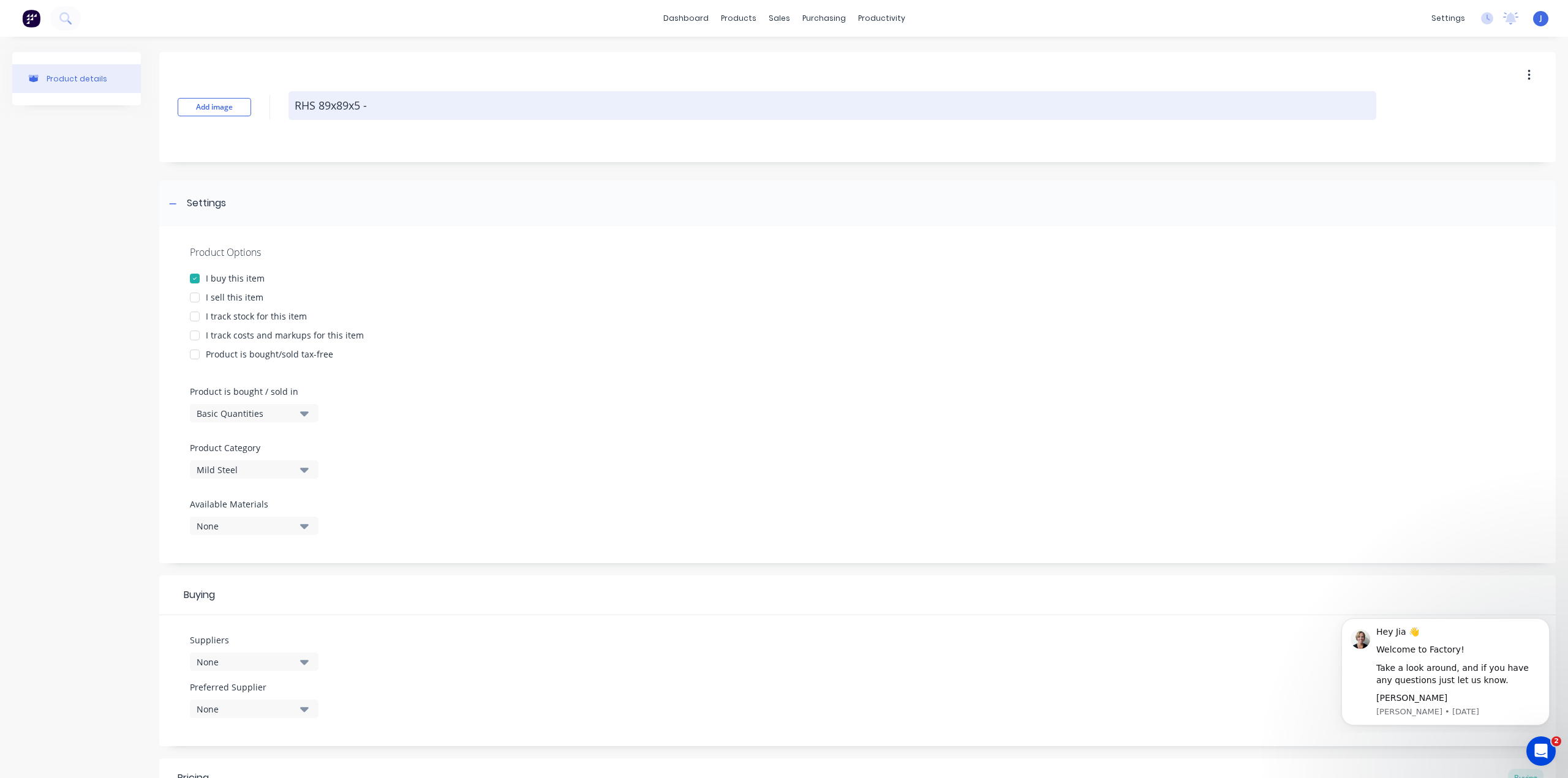
type textarea "RHS 89x89x5 - 8"
type textarea "x"
type textarea "RHS 89x89x5 - 8m"
type textarea "x"
type textarea "RHS 89x89x5 - 8m"
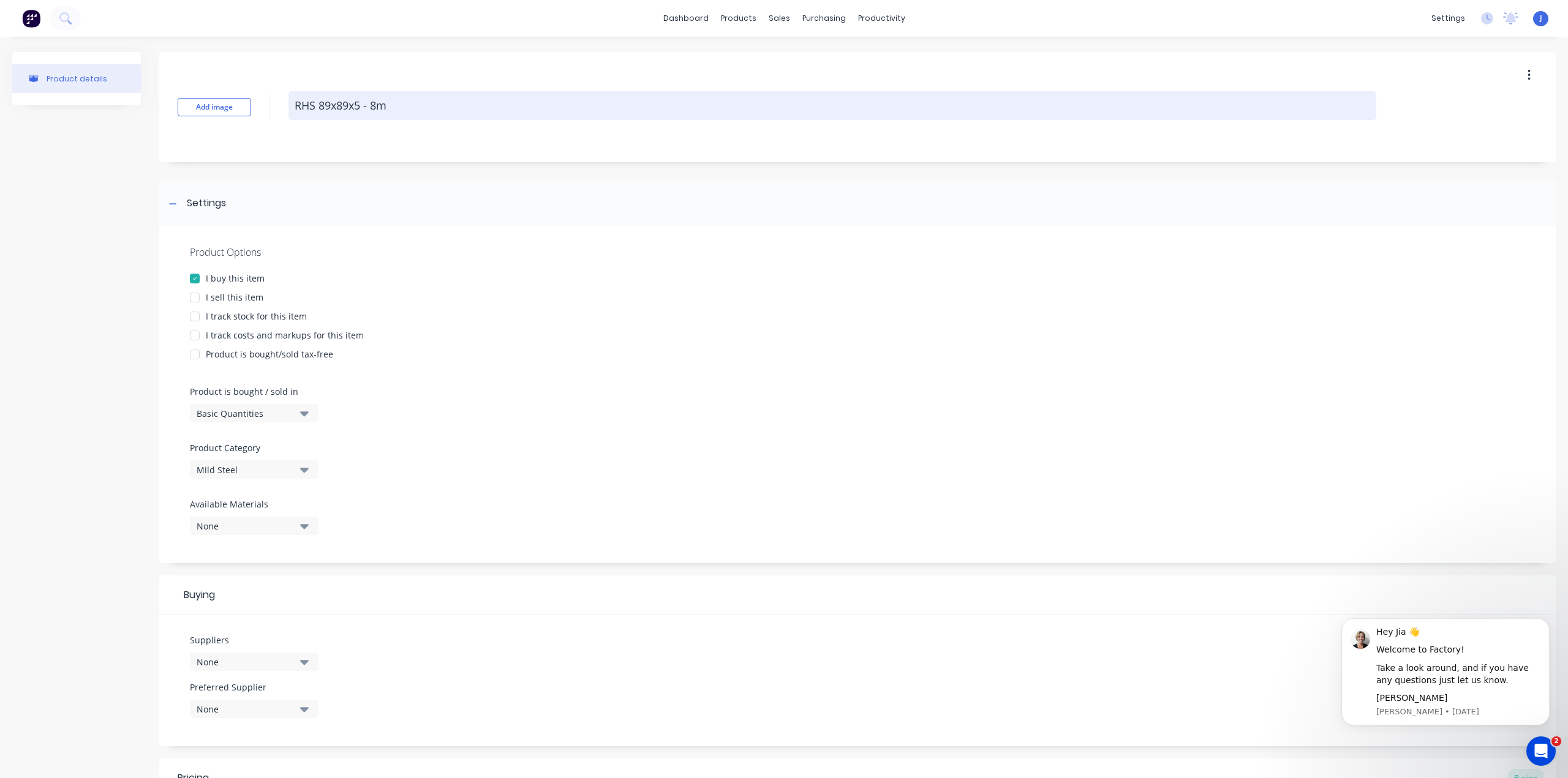
type textarea "x"
type textarea "RHS 89x89x5 - 8m l"
type textarea "x"
type textarea "RHS 89x89x5 - 8m le"
type textarea "x"
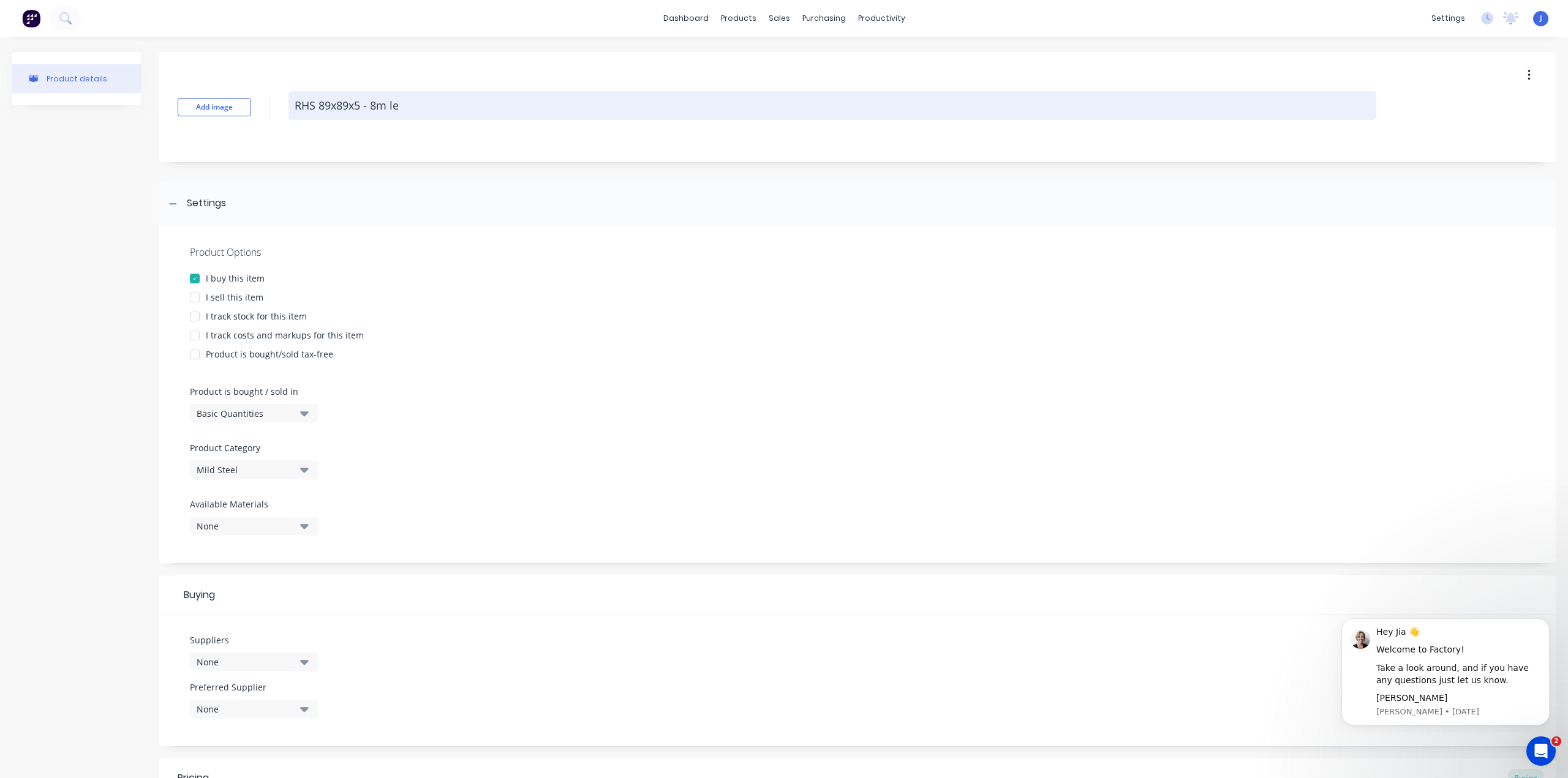
type textarea "RHS 89x89x5 - 8m len"
type textarea "x"
type textarea "RHS 89x89x5 - 8m leng"
type textarea "x"
type textarea "RHS 89x89x5 - 8m lengt"
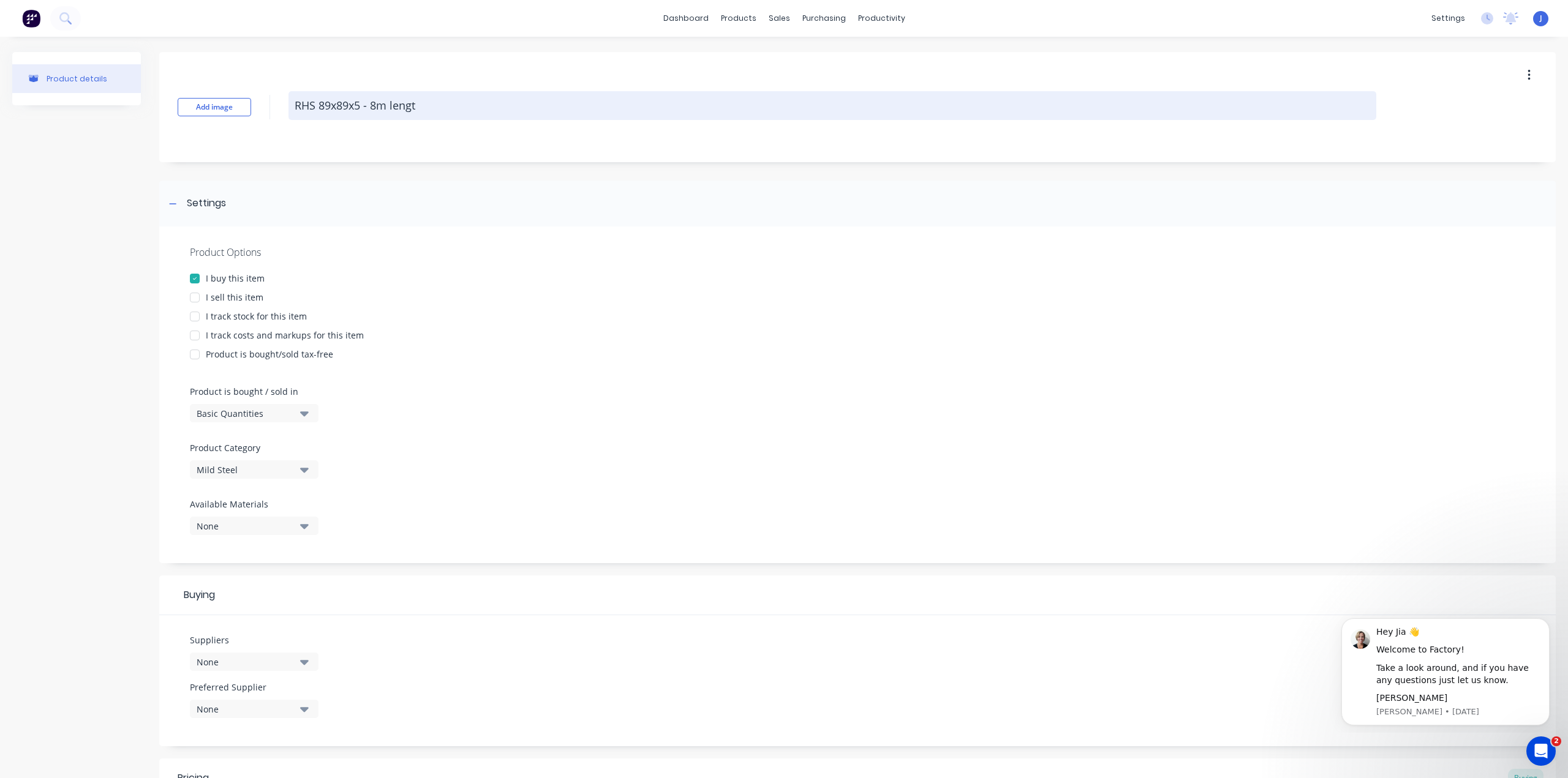
type textarea "x"
type textarea "RHS 89x89x5 - 8m length"
type textarea "x"
type textarea "RHS 89x89x5 - 8m length"
type textarea "x"
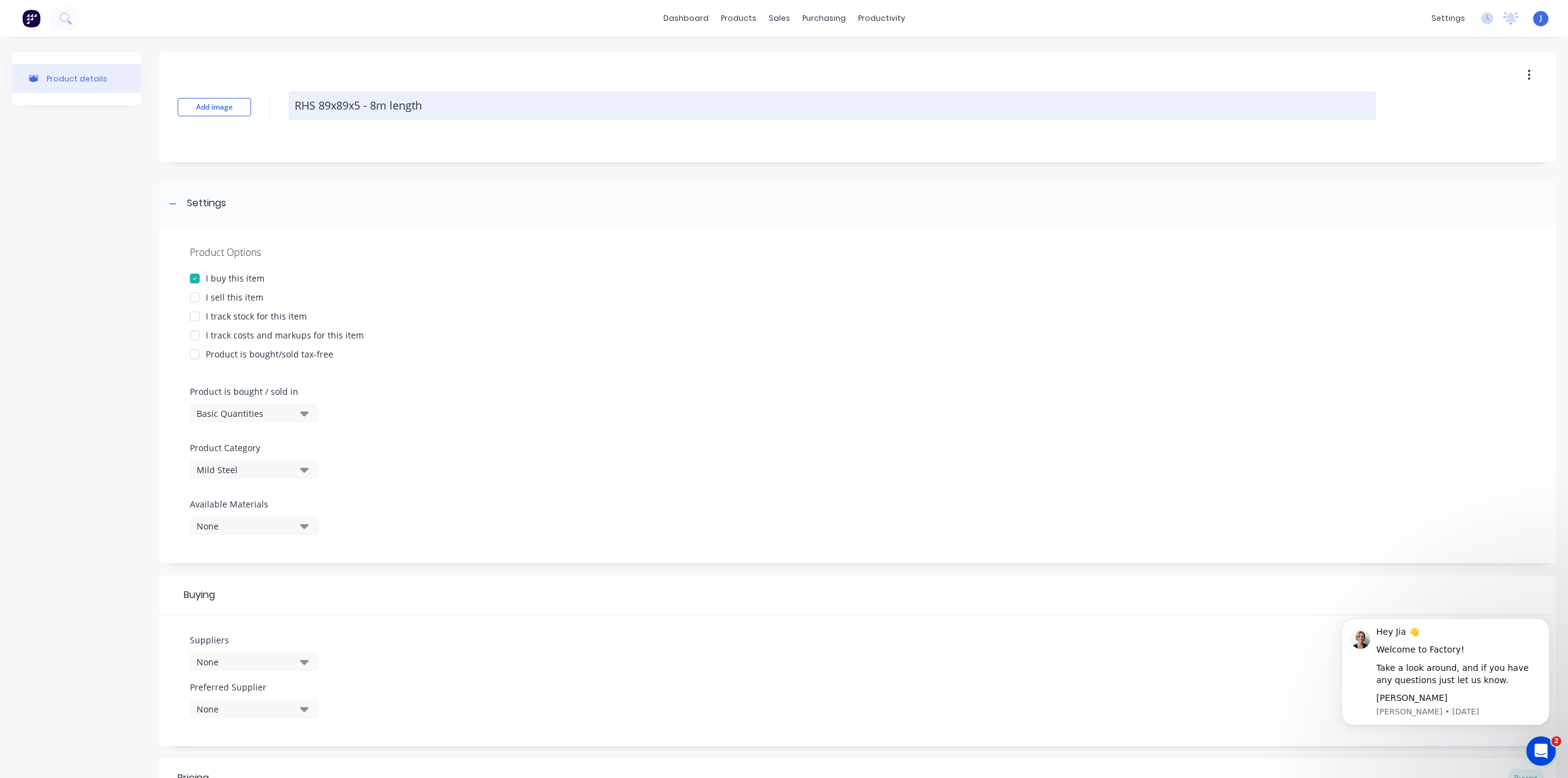
type textarea "RHS 89x89x5 - 8m length O"
type textarea "x"
type textarea "RHS 89x89x5 - 8m length OA"
type textarea "x"
type textarea "RHS 89x89x5 - 8m length OAU"
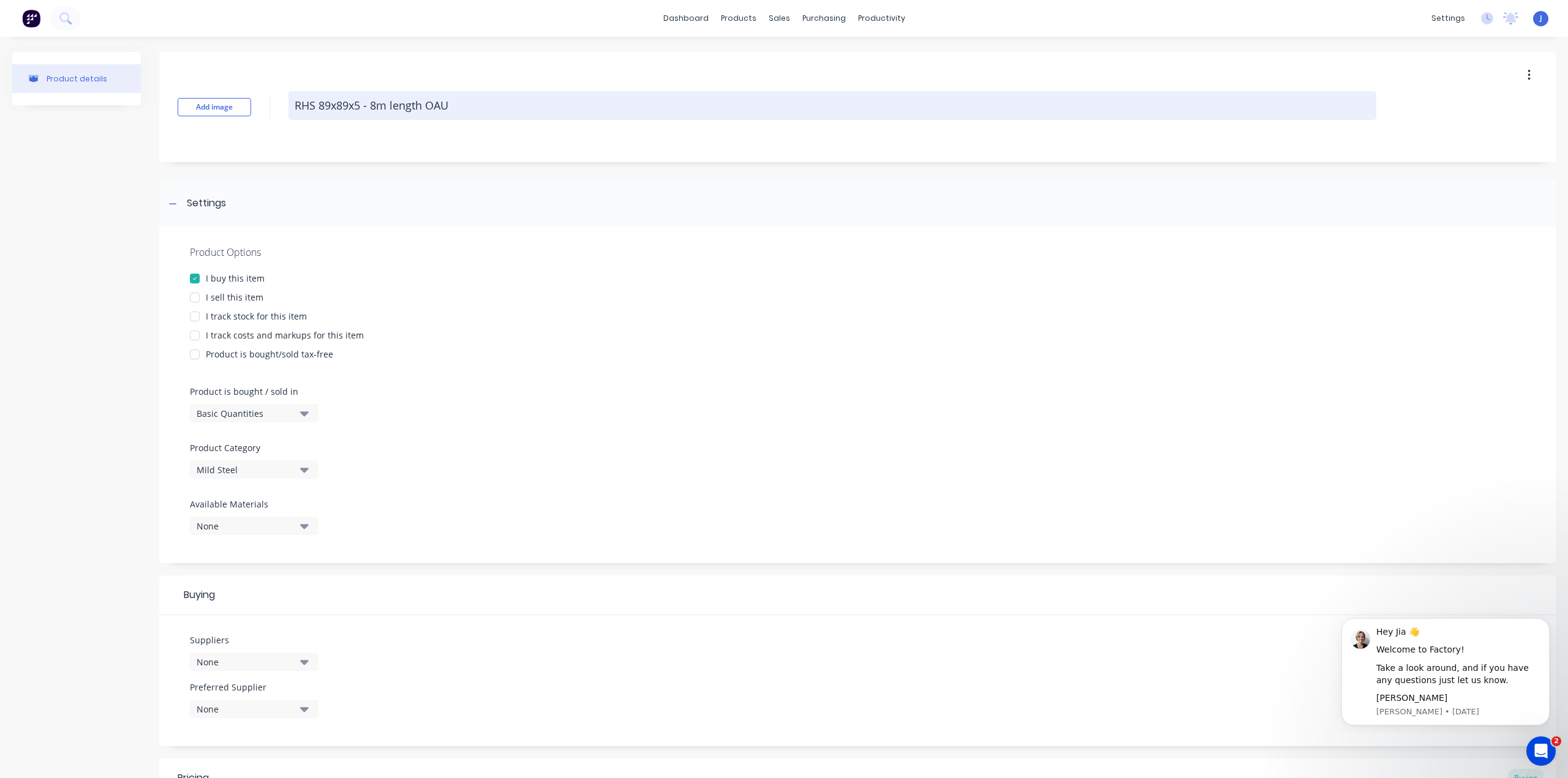
type textarea "x"
type textarea "RHS 89x89x5 - 8m length OAUN"
type textarea "x"
type textarea "RHS 89x89x5 - 8m length OAUNT"
type textarea "x"
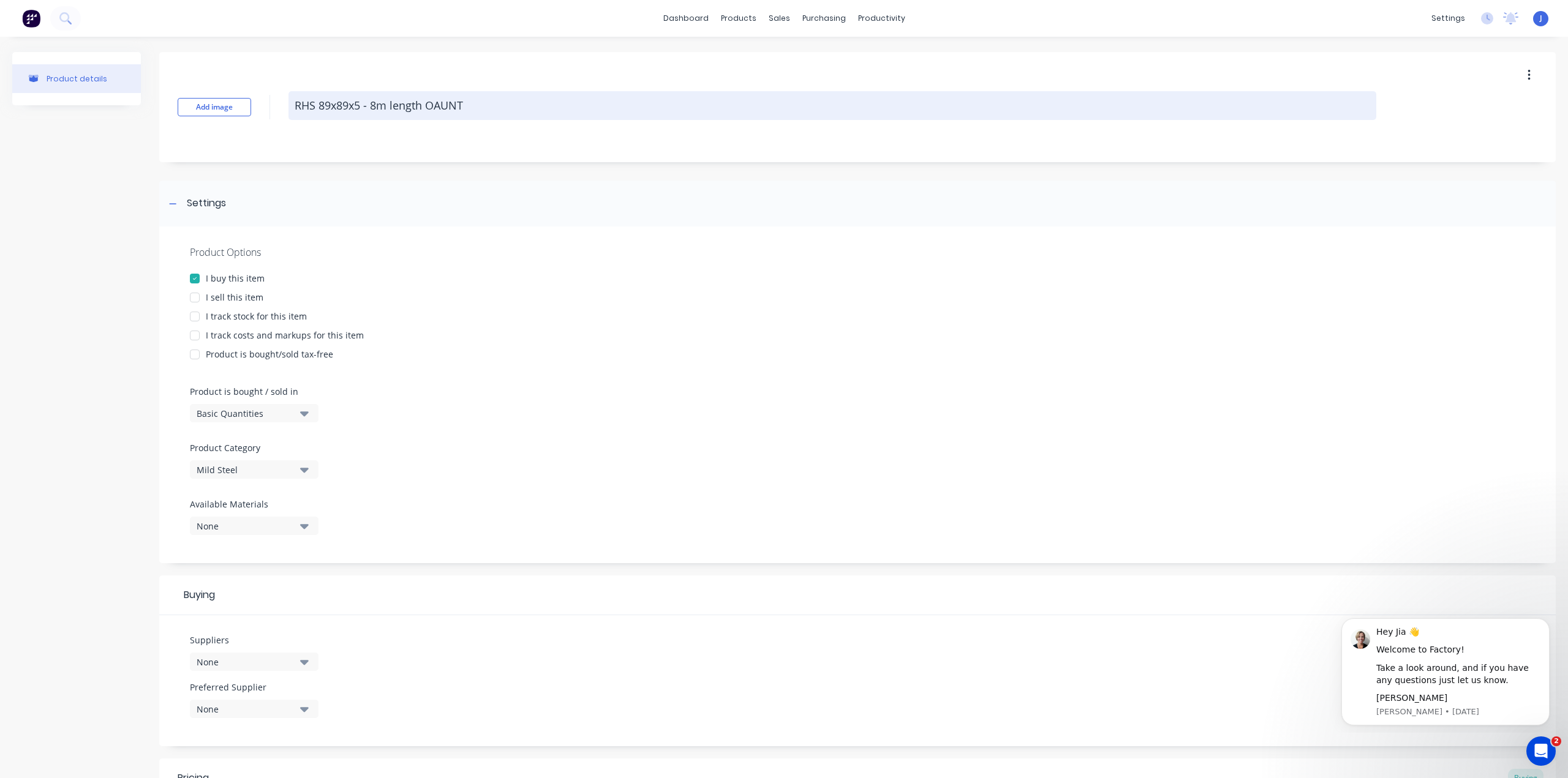
type textarea "RHS 89x89x5 - 8m length OAUNTE"
type textarea "x"
type textarea "RHS 89x89x5 - 8m length OAUNT"
type textarea "x"
type textarea "RHS 89x89x5 - 8m length OAUN"
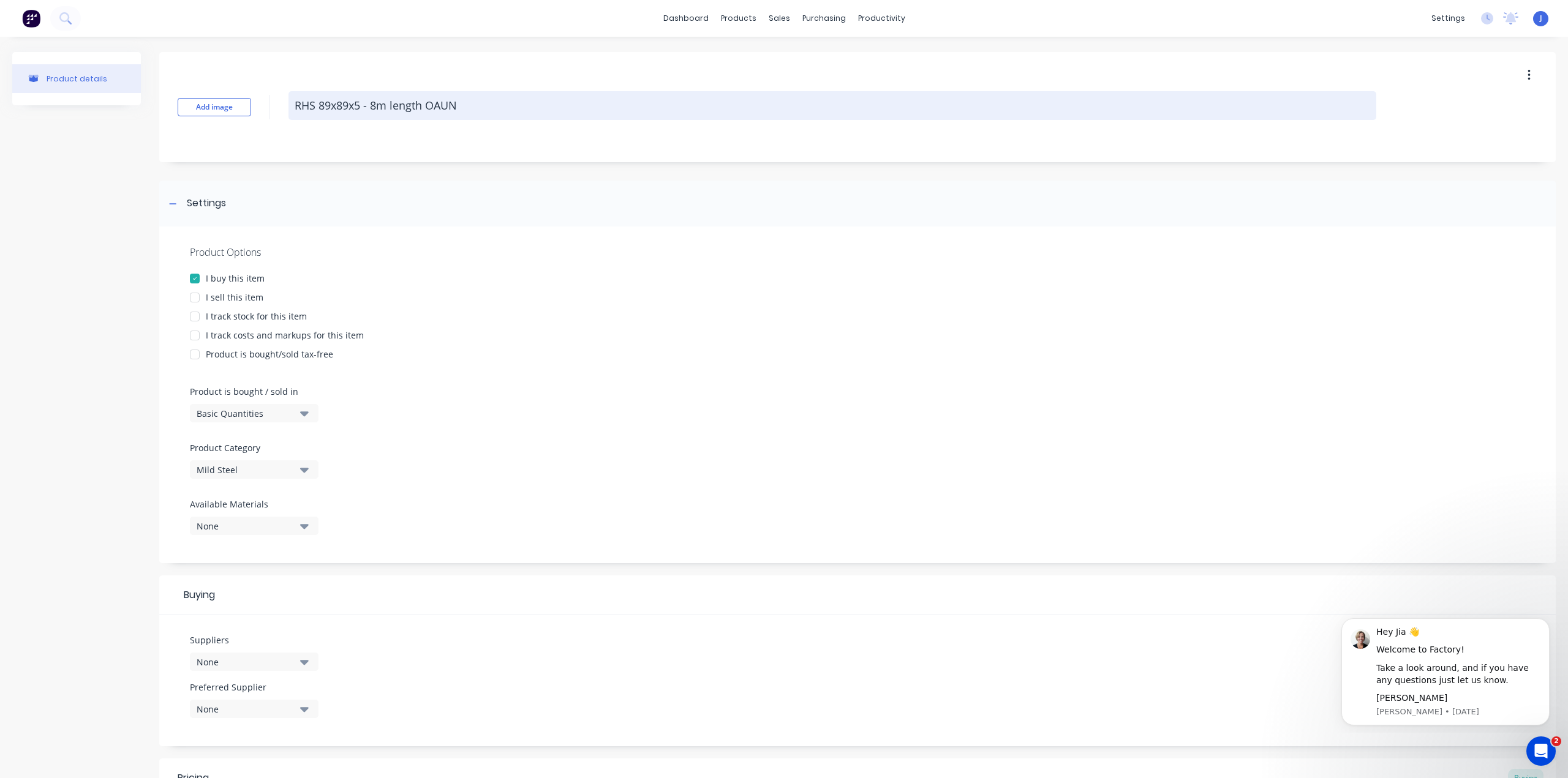
type textarea "x"
type textarea "RHS 89x89x5 - 8m length OAU"
type textarea "x"
type textarea "RHS 89x89x5 - 8m length OA"
type textarea "x"
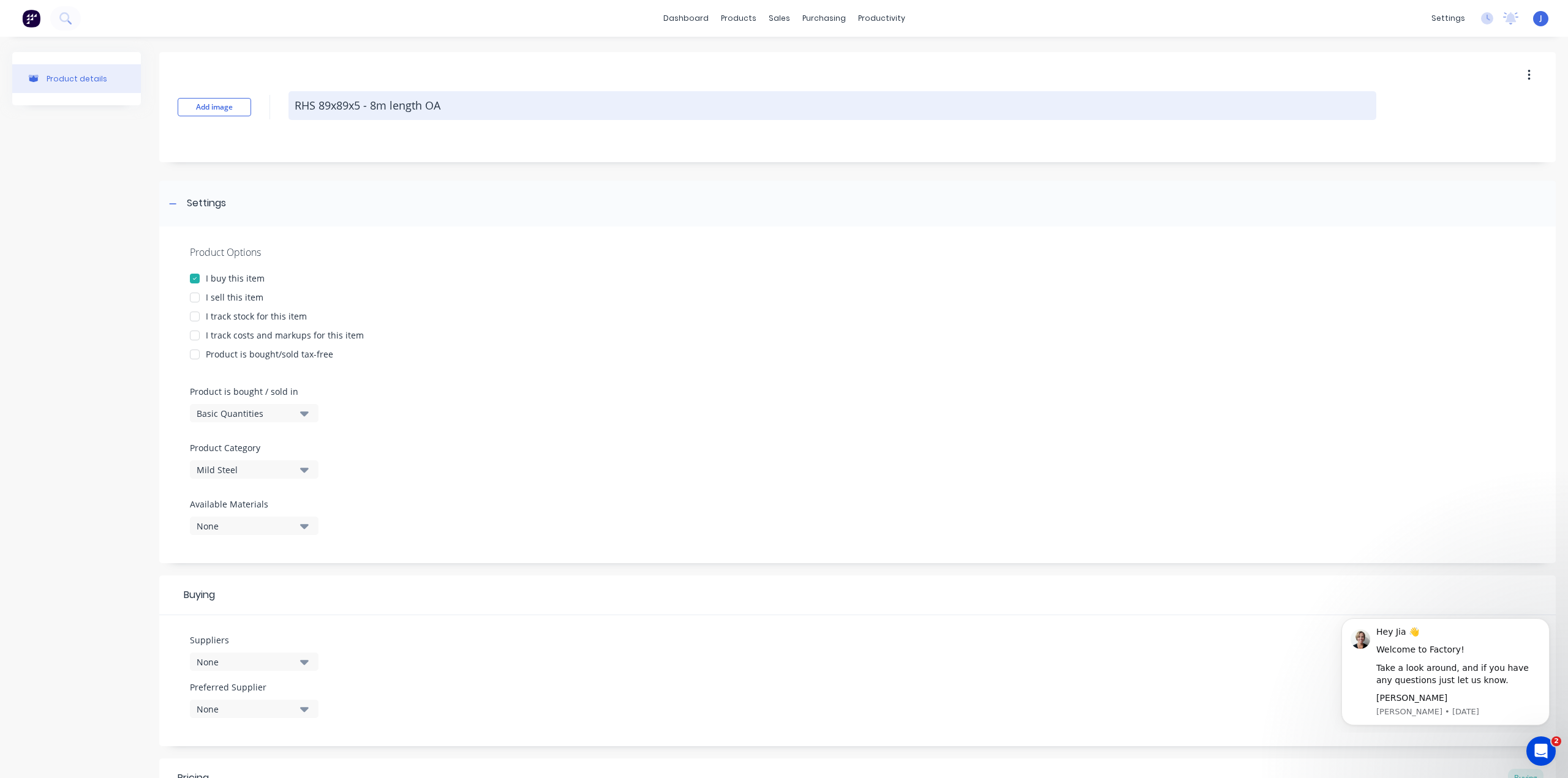
type textarea "RHS 89x89x5 - 8m length O"
type textarea "x"
type textarea "RHS 89x89x5 - 8m length"
type textarea "x"
type textarea "RHS 89x89x5 - 8m length P"
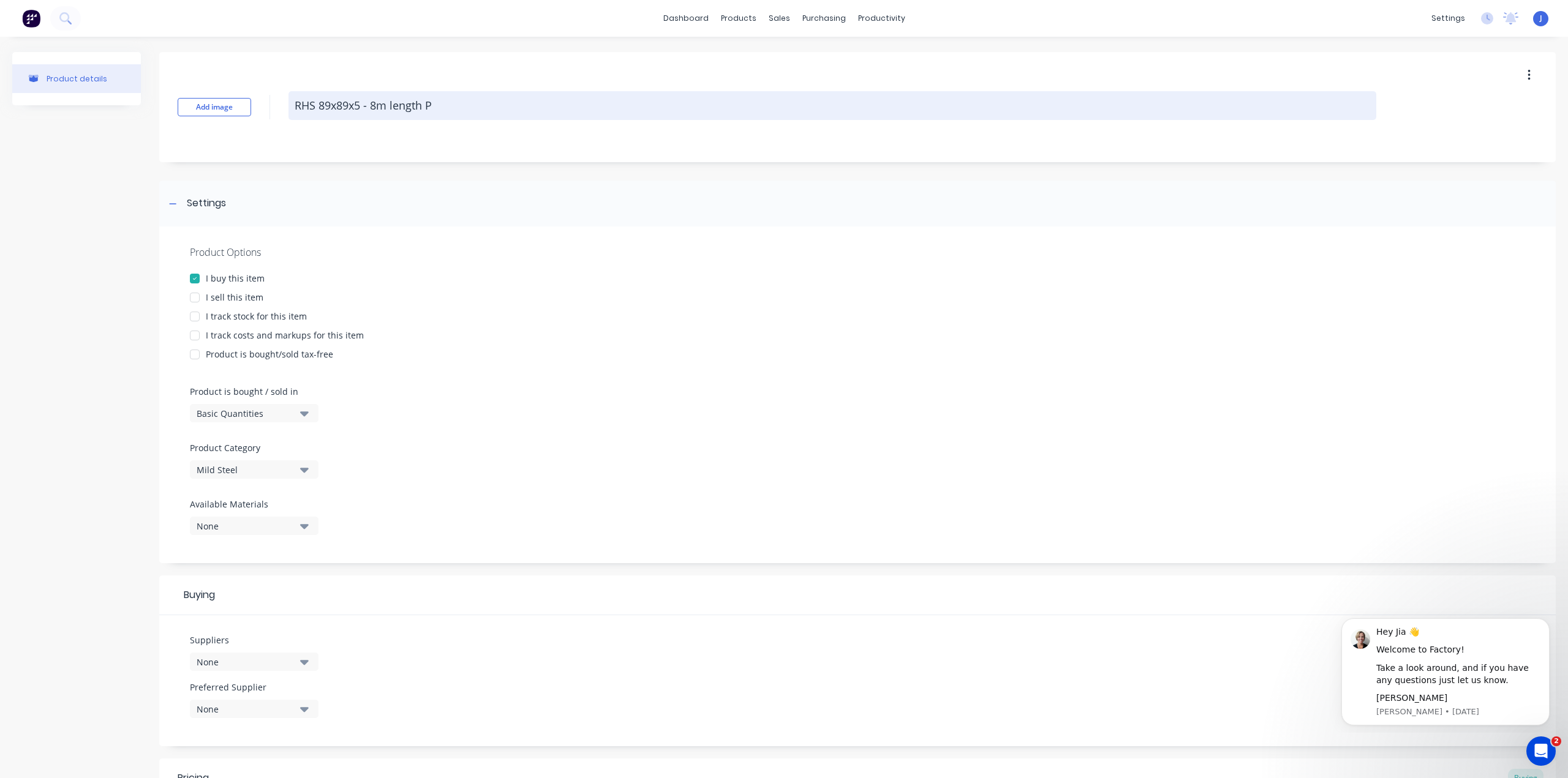
type textarea "x"
type textarea "RHS 89x89x5 - 8m length PA"
type textarea "x"
type textarea "RHS 89x89x5 - 8m length PAI"
type textarea "x"
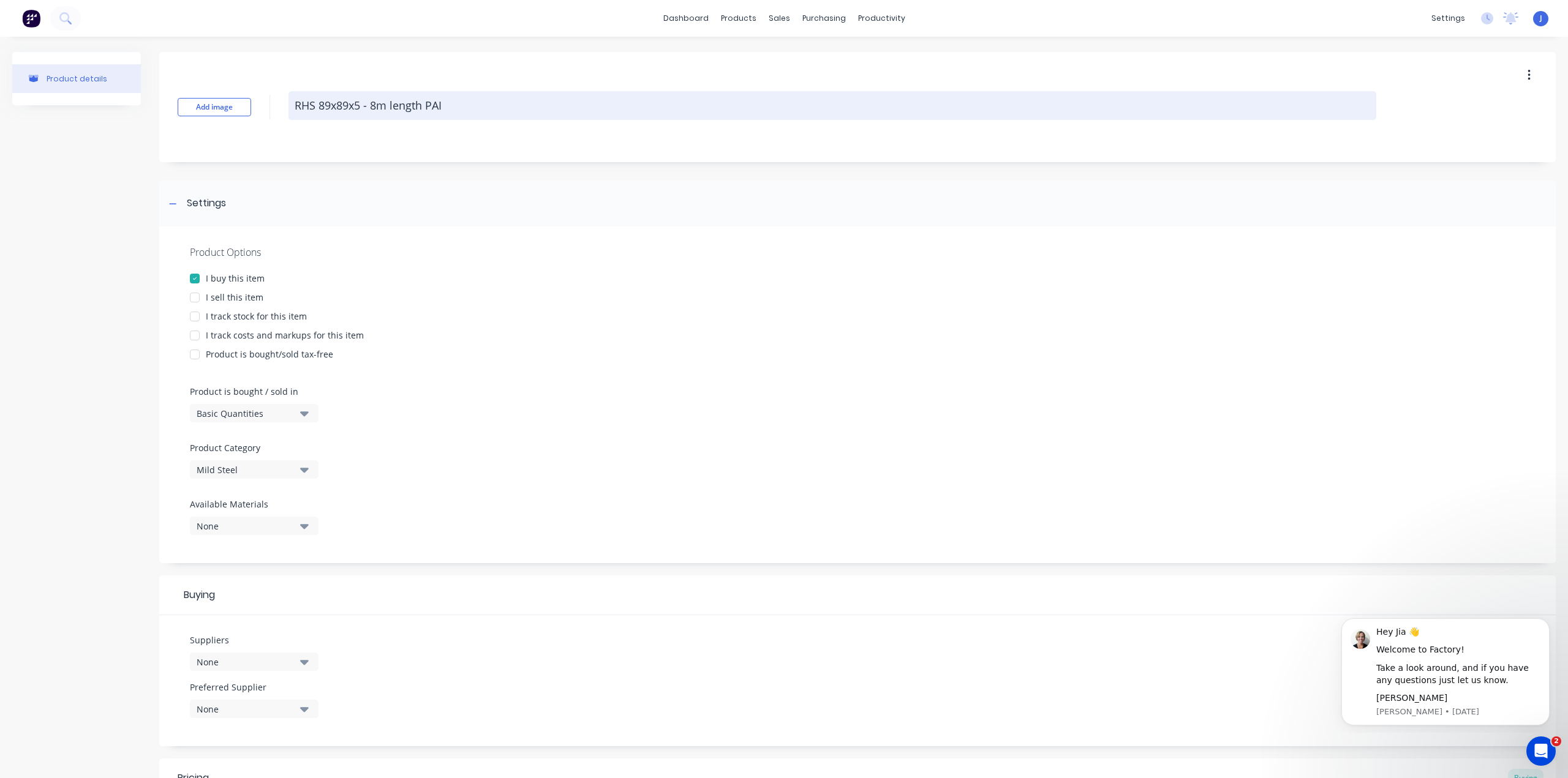
type textarea "RHS 89x89x5 - 8m length PAIN"
type textarea "x"
type textarea "RHS 89x89x5 - 8m length PAINT"
type textarea "x"
type textarea "RHS 89x89x5 - 8m length PAINTE"
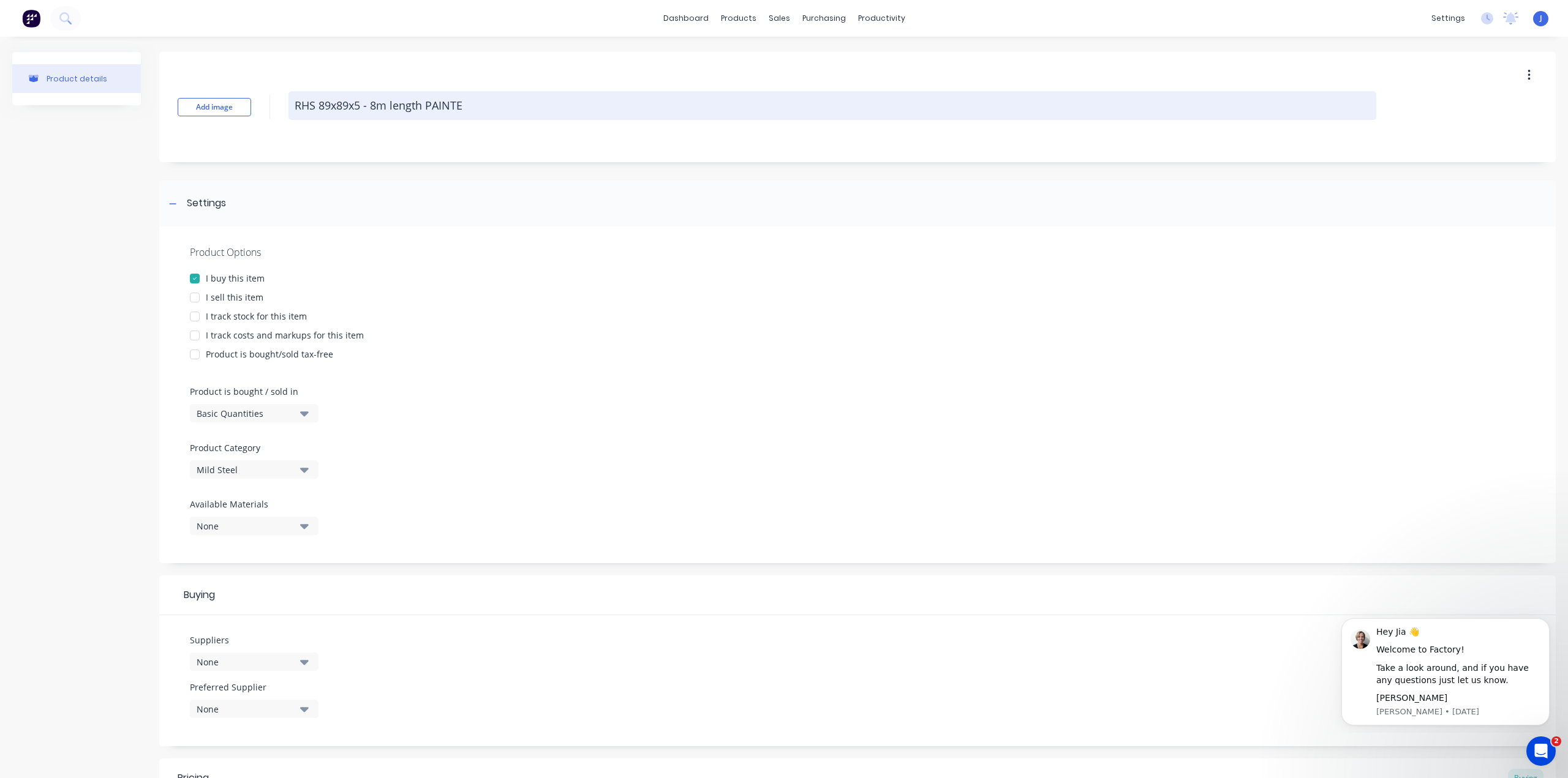
type textarea "x"
type textarea "RHS 89x89x5 - 8m length PAINTED"
type textarea "x"
type textarea "RHS 89x89x5 - 8m length PAINTED"
type textarea "x"
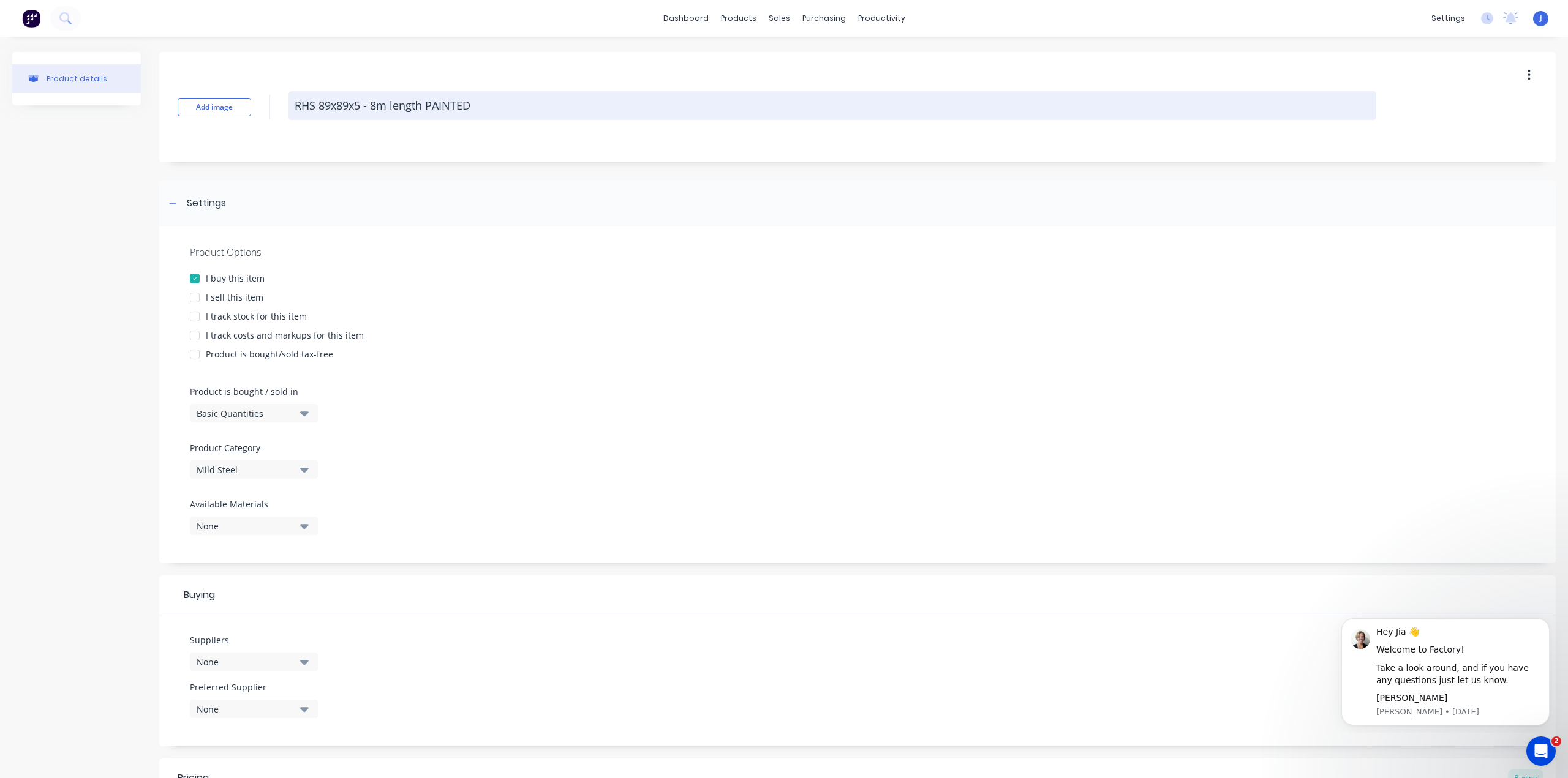
type textarea "RHS 89x89x5 - 8m length PAINTED C"
type textarea "x"
type textarea "RHS 89x89x5 - 8m length PAINTED C3"
type textarea "x"
type textarea "RHS 89x89x5 - 8m length PAINTED C35"
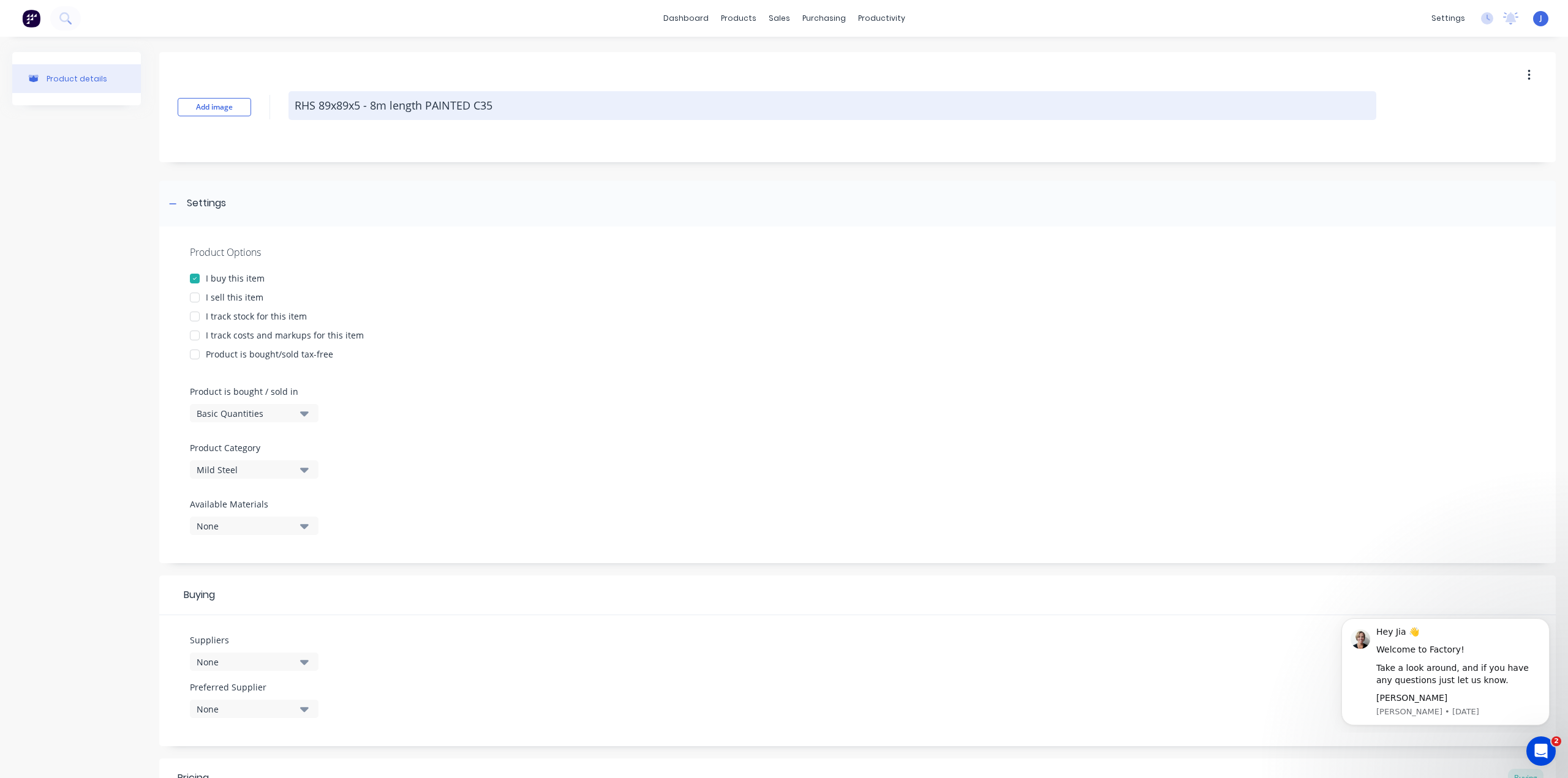
type textarea "x"
type textarea "RHS 89x89x5 - 8m length PAINTED C350"
type textarea "x"
type textarea "RHS 89x89x5 - 8m length PAINTED C350L"
type textarea "x"
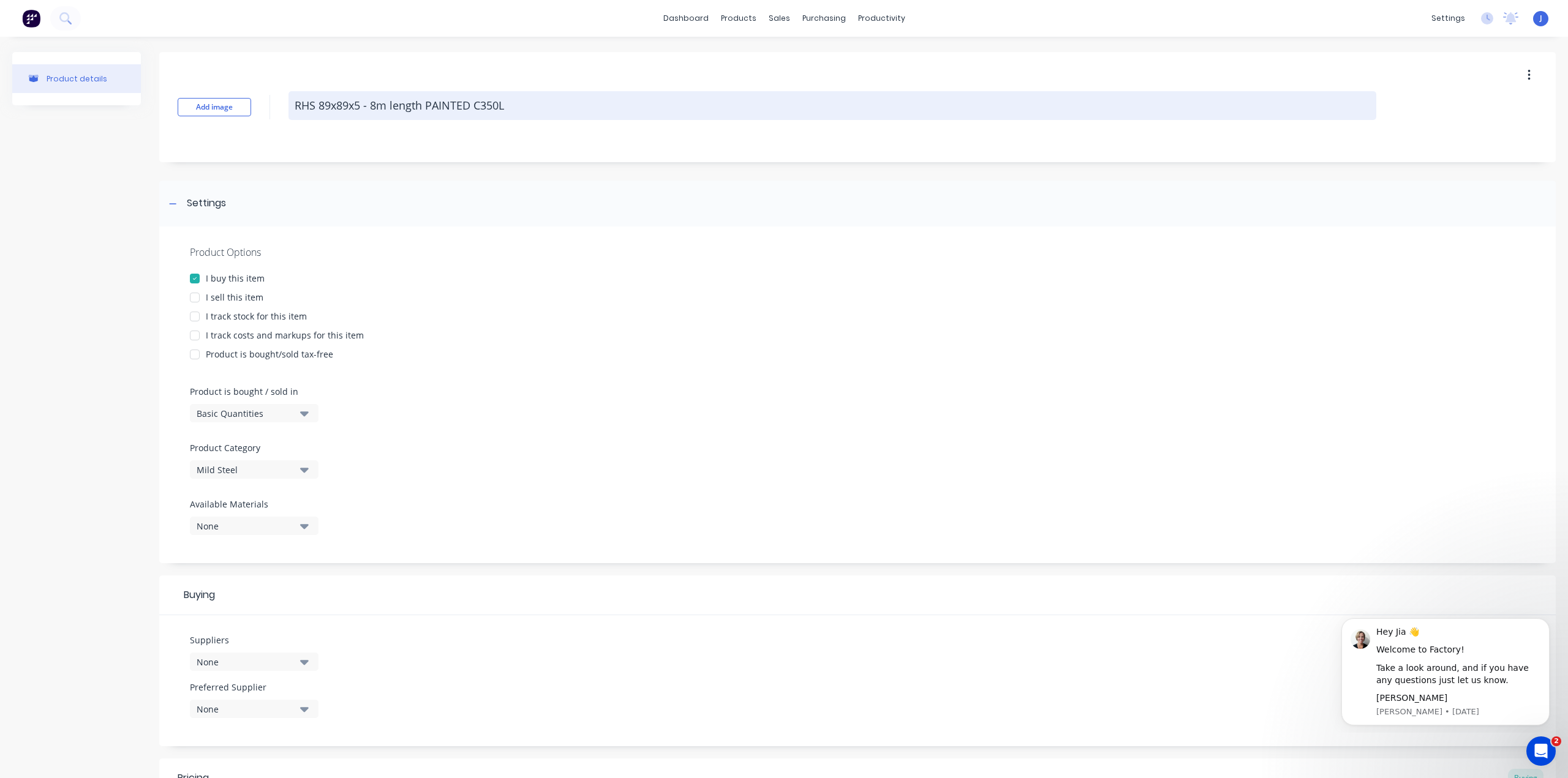
type textarea "RHS 89x89x5 - 8m length PAINTED C350L)"
type textarea "x"
type textarea "RHS 89x89x5 - 8m length PAINTED C350L0"
type textarea "x"
type textarea "RHS 89x89x5 - 8m length PAINTED C350L0-"
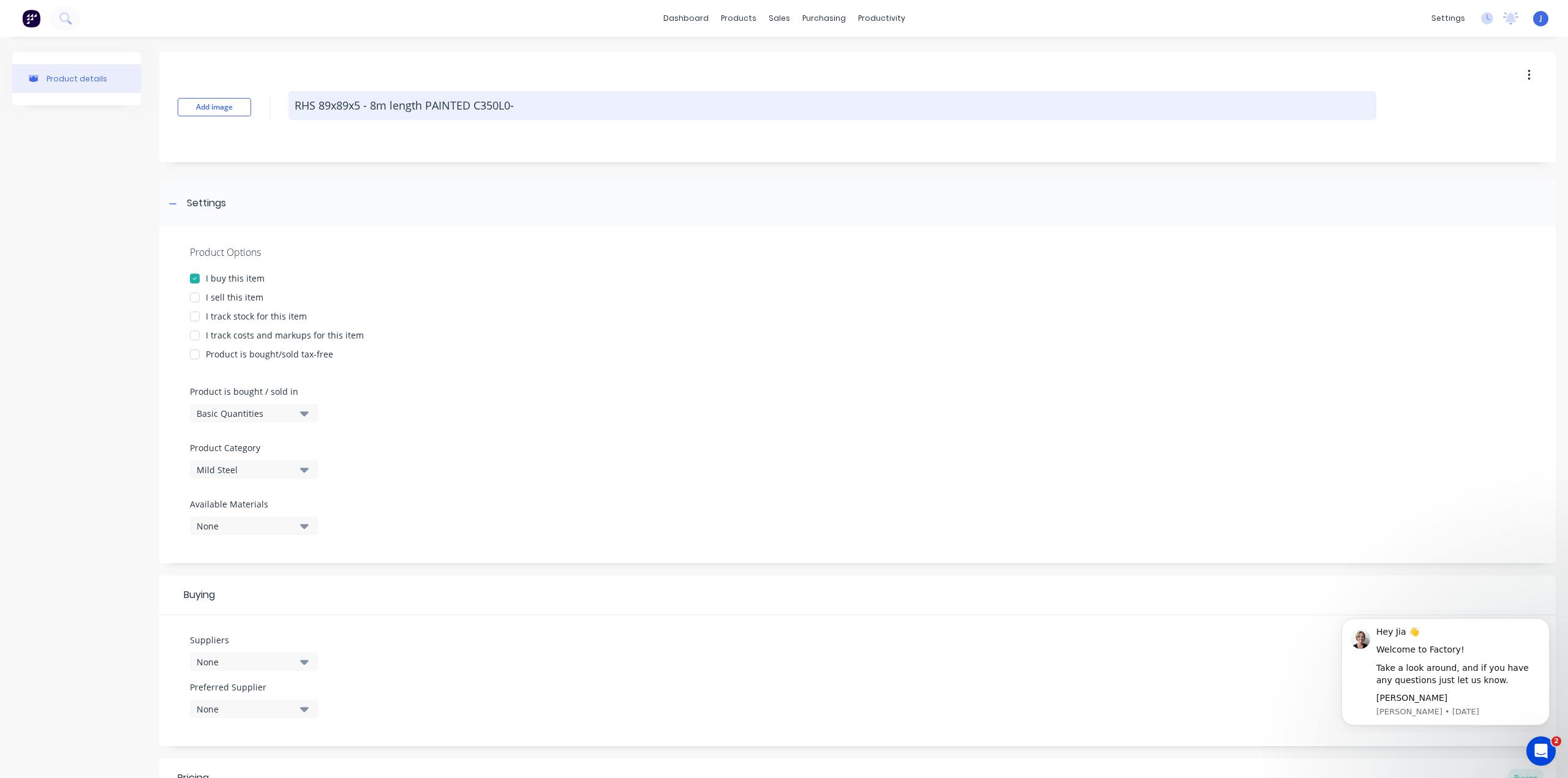
type textarea "x"
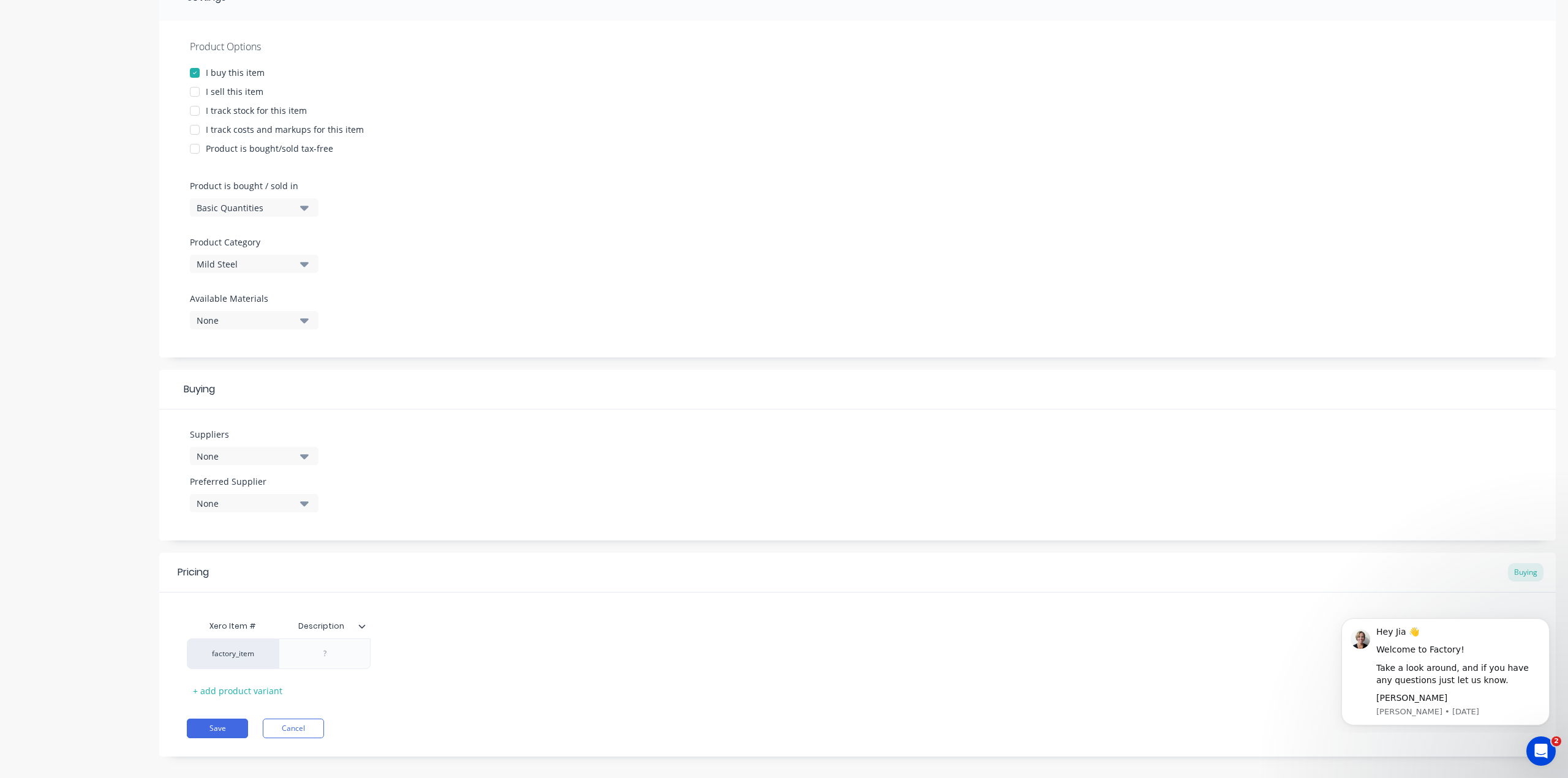
scroll to position [218, 0]
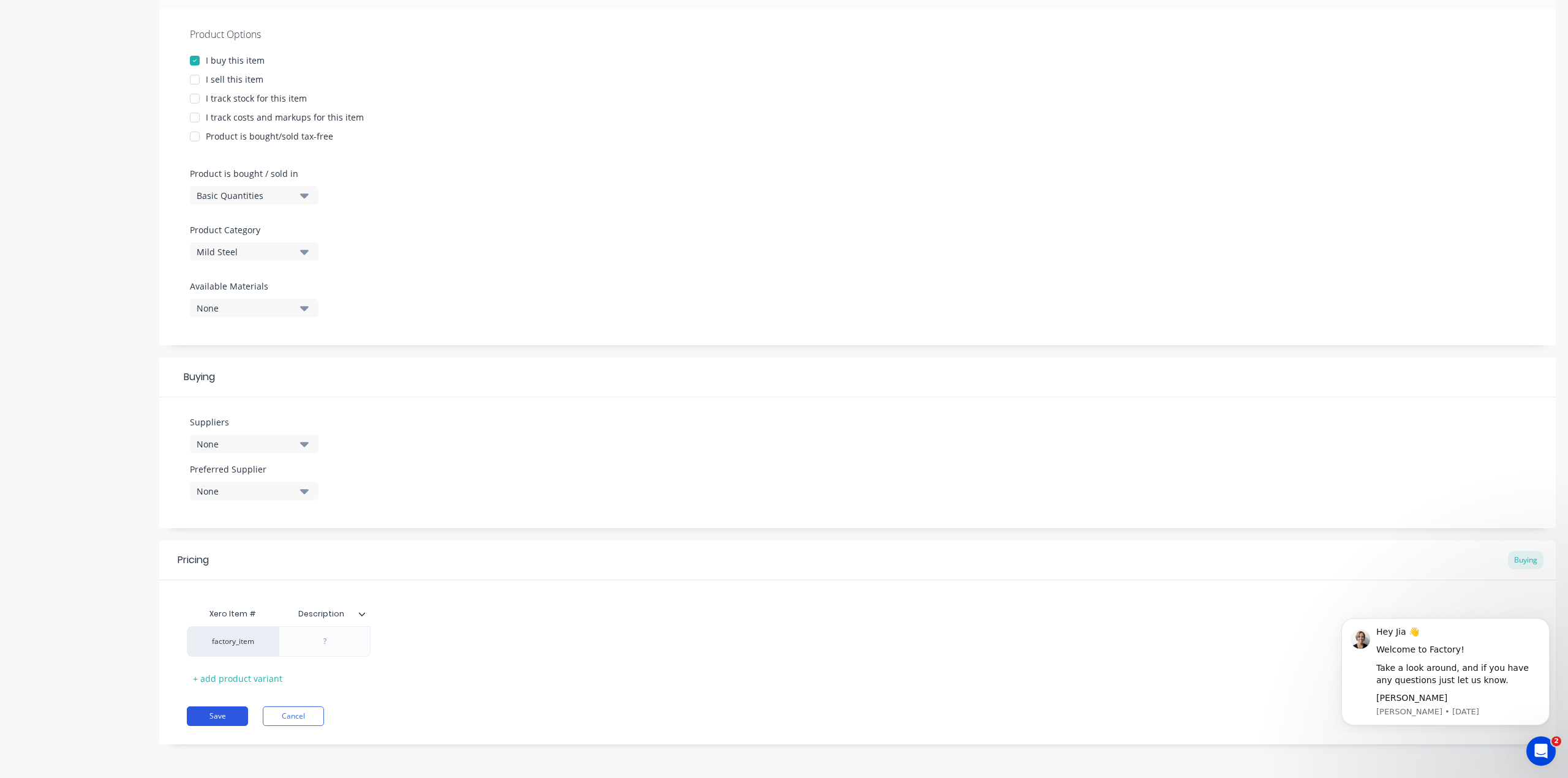
type textarea "RHS 89x89x5 - 8m length PAINTED C350L0"
type textarea "x"
type textarea "RHS 89x89x5 - 8m length PAINTED C350L0"
click at [226, 714] on button "Save" at bounding box center [217, 717] width 61 height 20
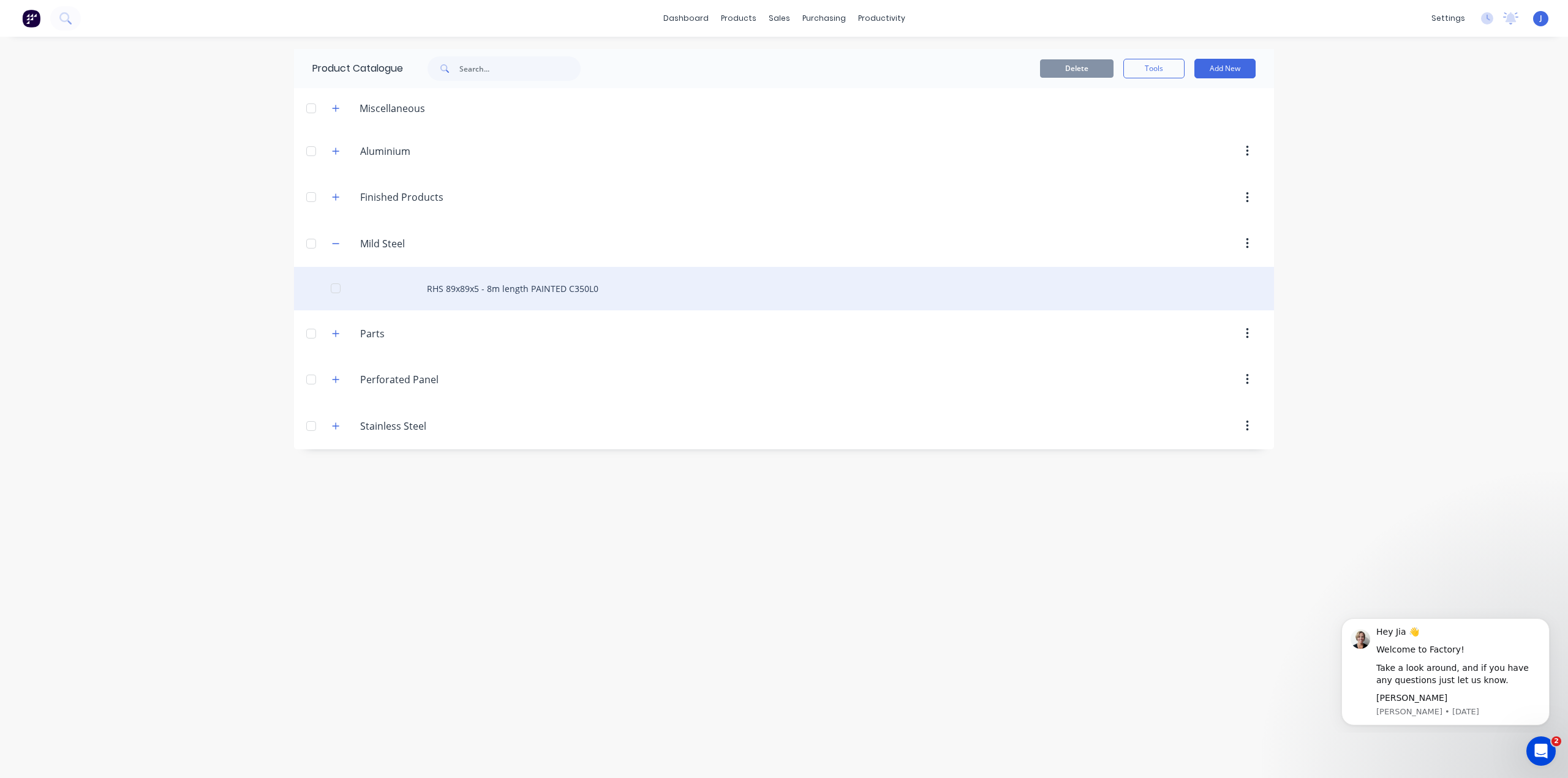
click at [338, 287] on div at bounding box center [336, 289] width 25 height 25
click at [358, 299] on div "RHS 89x89x5 - 8m length PAINTED C350L0" at bounding box center [783, 289] width 980 height 43
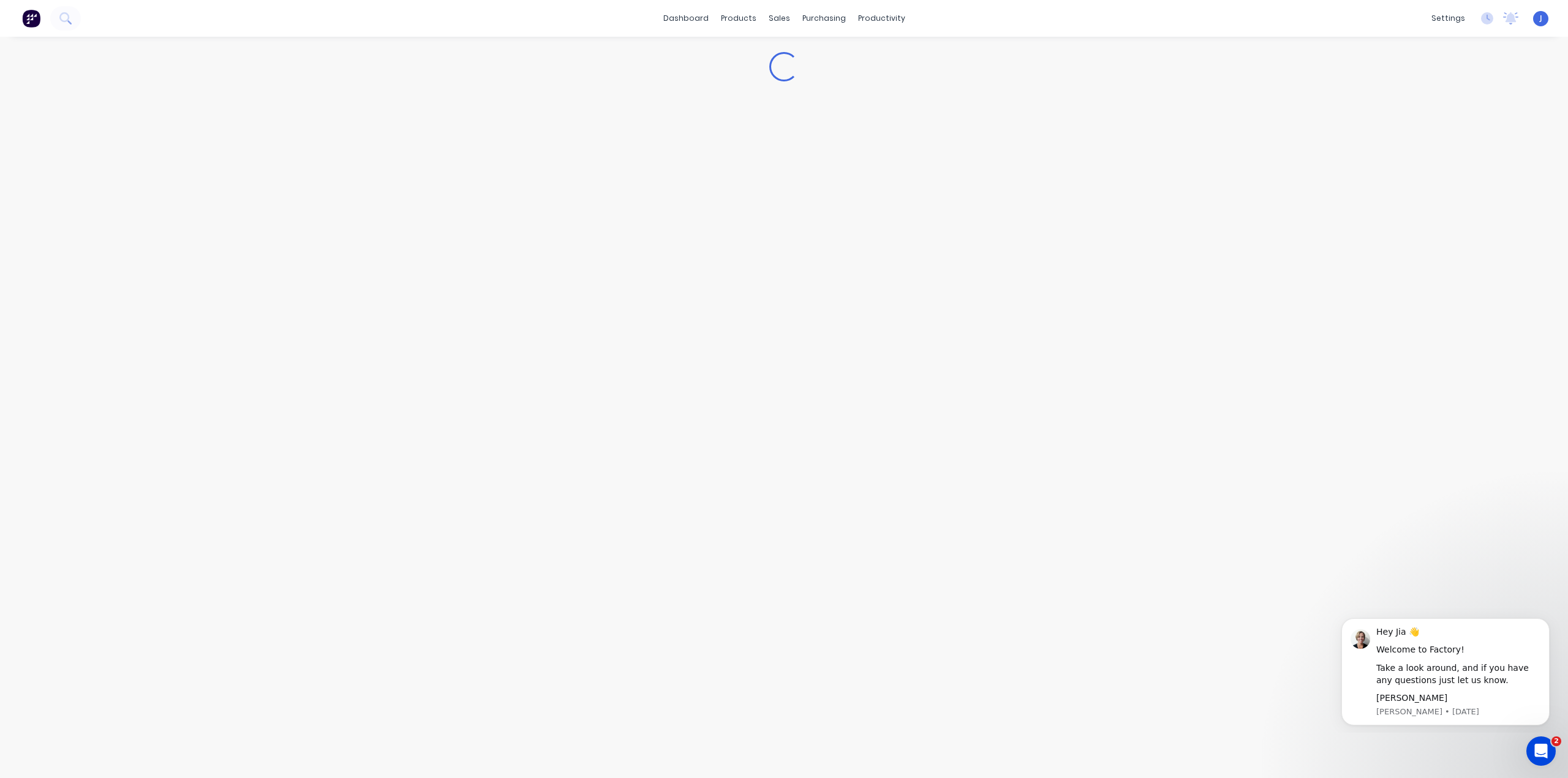
type textarea "x"
